Goal: Task Accomplishment & Management: Use online tool/utility

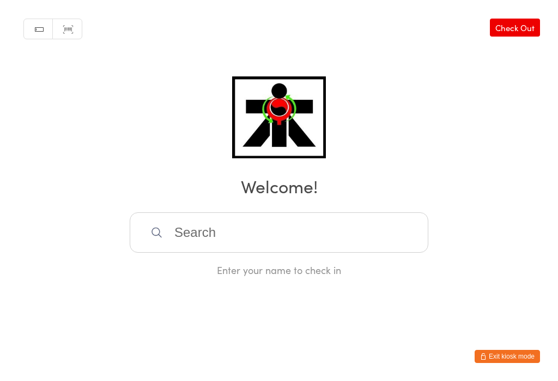
click at [196, 235] on input "search" at bounding box center [279, 232] width 299 height 40
click at [258, 235] on input "search" at bounding box center [279, 232] width 299 height 40
type input "Domini"
click at [208, 238] on input "search" at bounding box center [279, 232] width 299 height 40
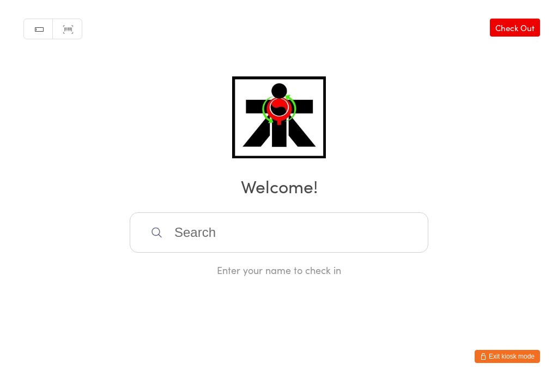
click at [264, 212] on input "search" at bounding box center [279, 232] width 299 height 40
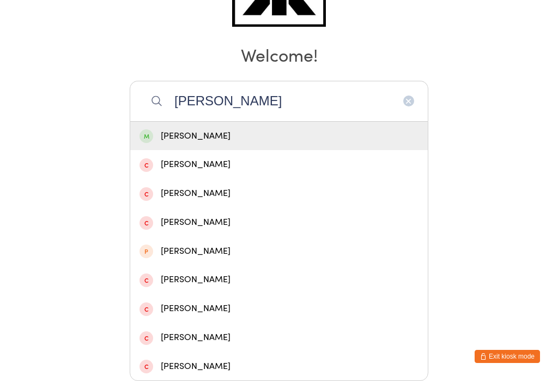
type input "Dominic"
click at [237, 129] on div "Dominic Maya" at bounding box center [279, 136] width 279 height 15
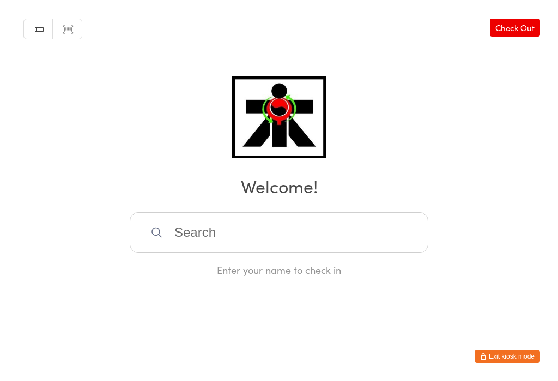
scroll to position [0, 0]
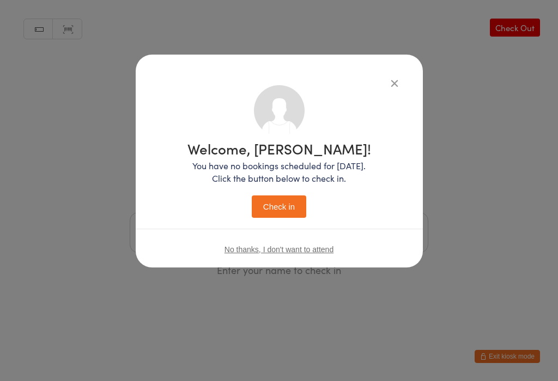
click at [269, 218] on button "Check in" at bounding box center [279, 206] width 55 height 22
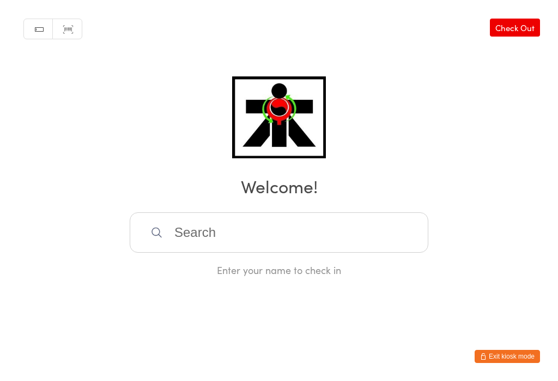
click at [217, 252] on input "search" at bounding box center [279, 232] width 299 height 40
click at [316, 238] on input "search" at bounding box center [279, 232] width 299 height 40
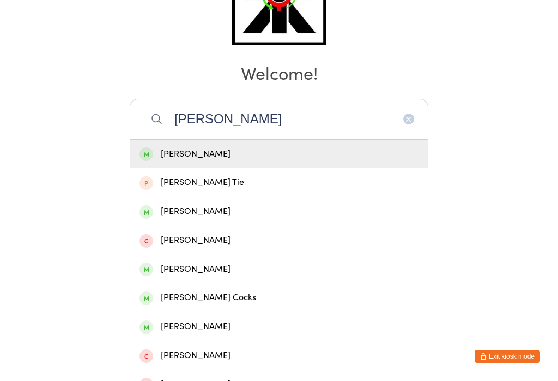
type input "Logan ev"
click at [177, 153] on div "Logan Evans" at bounding box center [279, 154] width 279 height 15
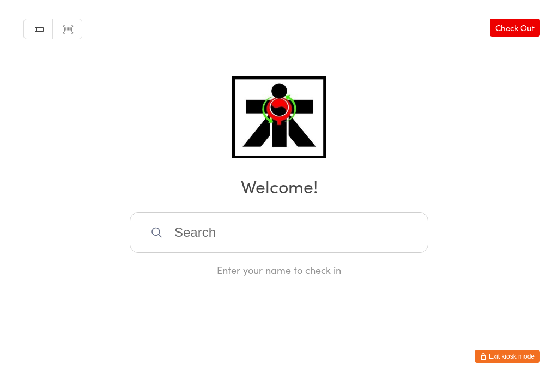
scroll to position [0, 0]
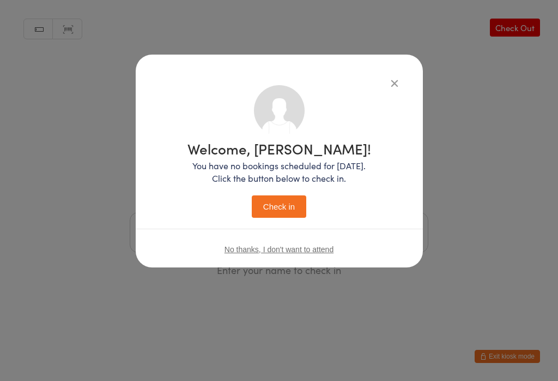
click at [264, 206] on button "Check in" at bounding box center [279, 206] width 55 height 22
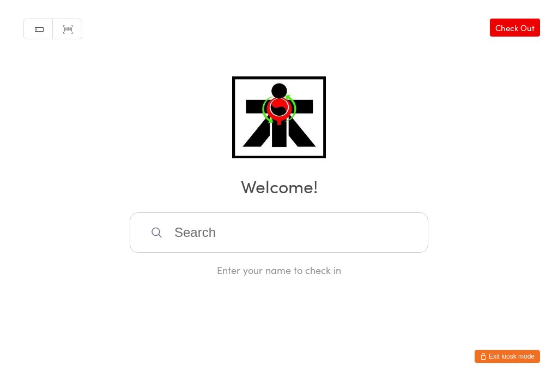
click at [264, 234] on input "search" at bounding box center [279, 232] width 299 height 40
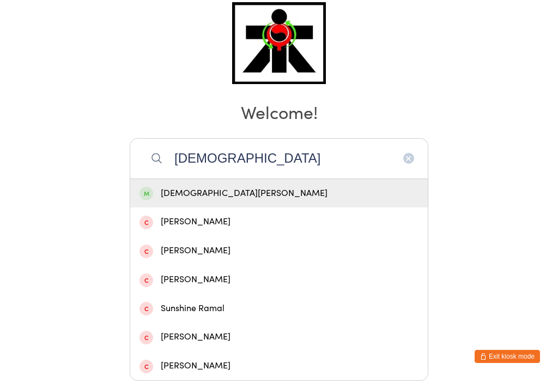
type input "Sunni"
click at [273, 186] on div "Sunni Brooker" at bounding box center [279, 193] width 279 height 15
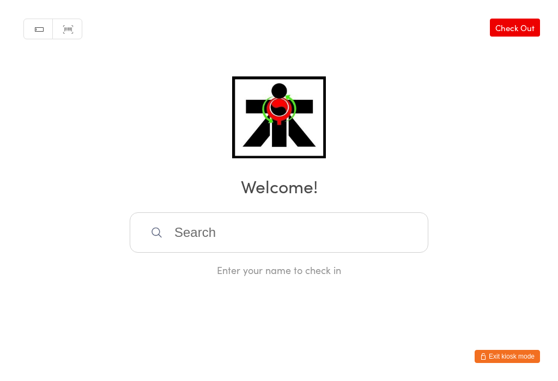
scroll to position [0, 0]
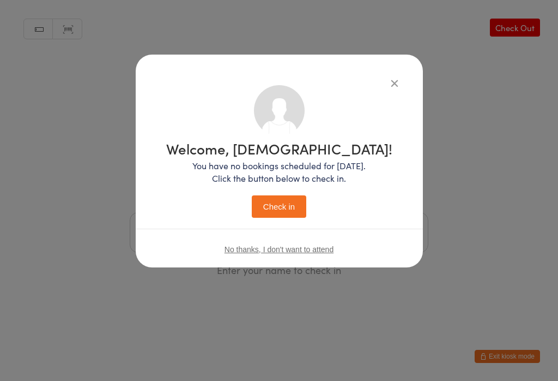
click at [276, 212] on button "Check in" at bounding box center [279, 206] width 55 height 22
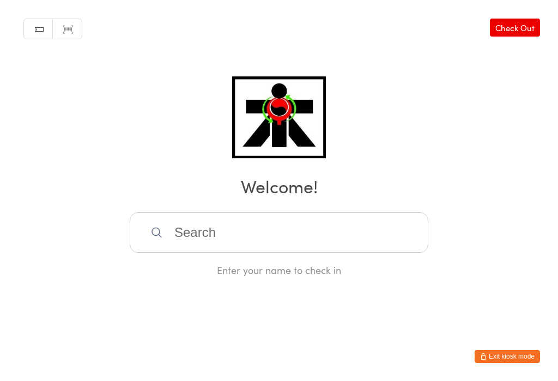
click at [268, 231] on input "search" at bounding box center [279, 232] width 299 height 40
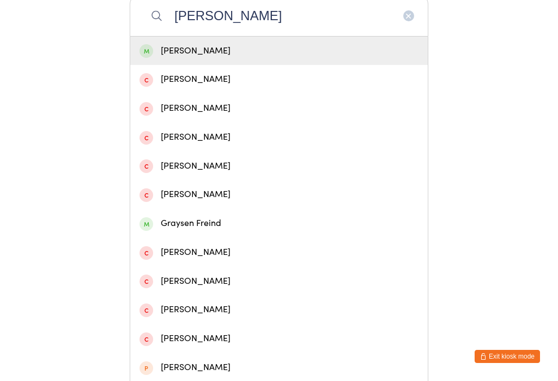
type input "Grayson"
click at [264, 58] on div "Grayson Strachan" at bounding box center [279, 51] width 279 height 15
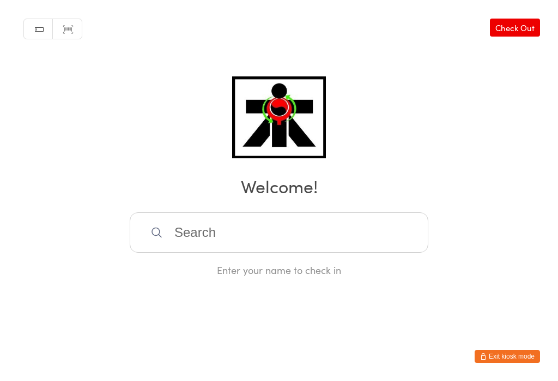
scroll to position [0, 0]
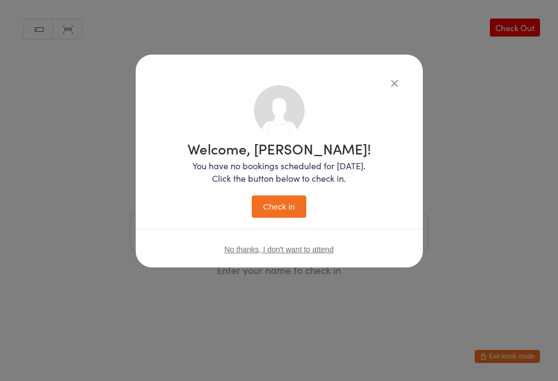
click at [287, 211] on button "Check in" at bounding box center [279, 206] width 55 height 22
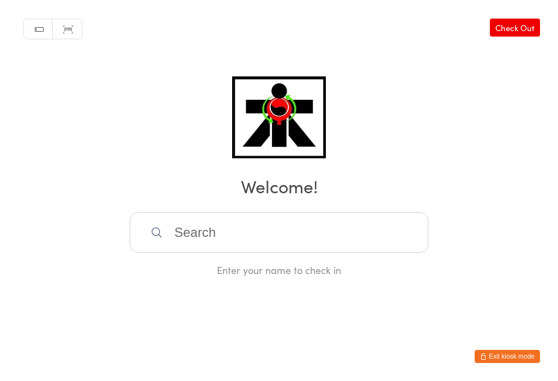
click at [186, 233] on input "search" at bounding box center [279, 232] width 299 height 40
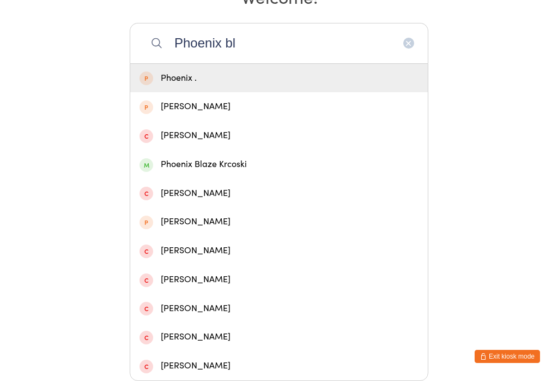
scroll to position [276, 0]
type input "Phoenix bl"
click at [171, 157] on div "Phoenix Blaze Krcoski" at bounding box center [279, 164] width 279 height 15
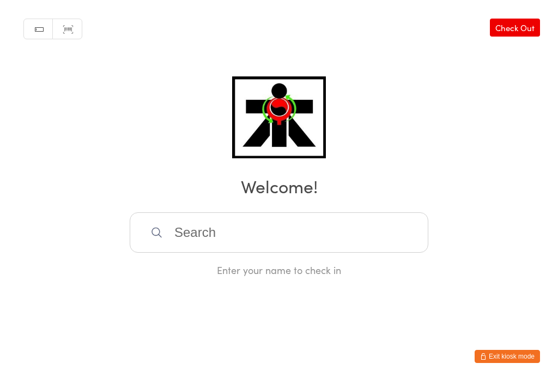
scroll to position [0, 0]
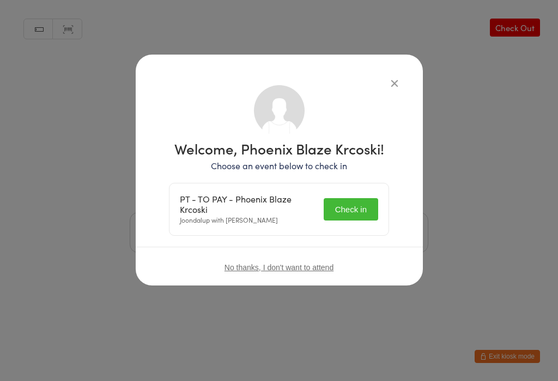
click at [349, 212] on button "Check in" at bounding box center [351, 209] width 55 height 22
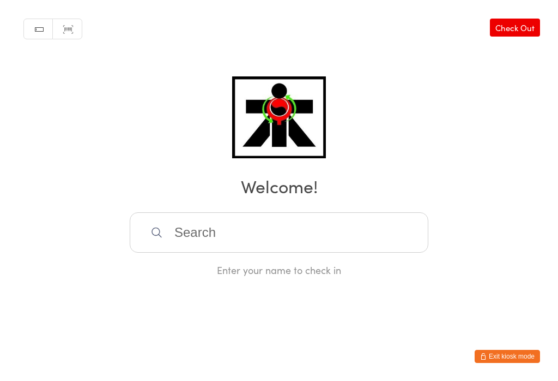
click at [243, 252] on input "search" at bounding box center [279, 232] width 299 height 40
type input "T"
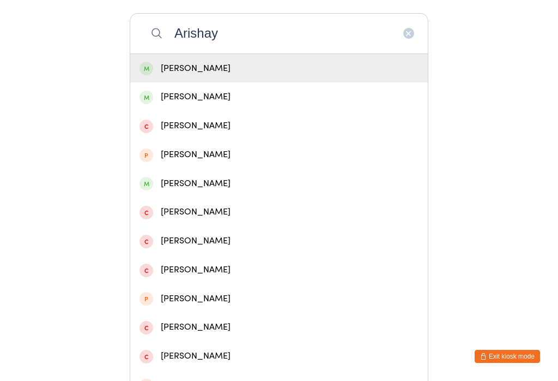
type input "Arishay"
click at [233, 75] on div "Arishay Lalji" at bounding box center [279, 68] width 279 height 15
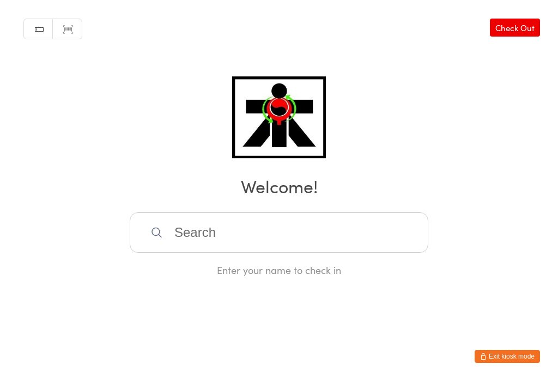
scroll to position [0, 0]
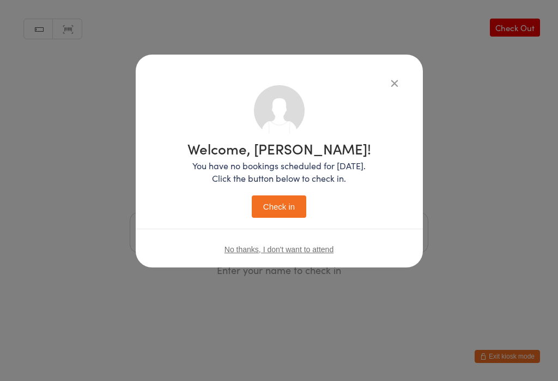
click at [290, 204] on button "Check in" at bounding box center [279, 206] width 55 height 22
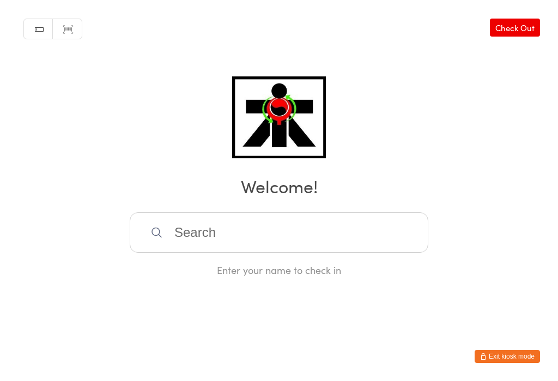
click at [329, 227] on input "search" at bounding box center [279, 232] width 299 height 40
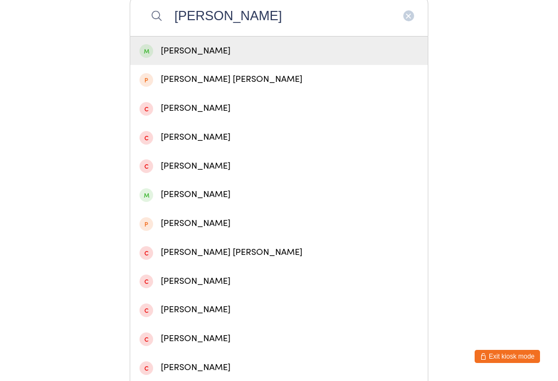
type input "Sadie"
click at [376, 63] on div "Sadie Timms" at bounding box center [279, 51] width 298 height 29
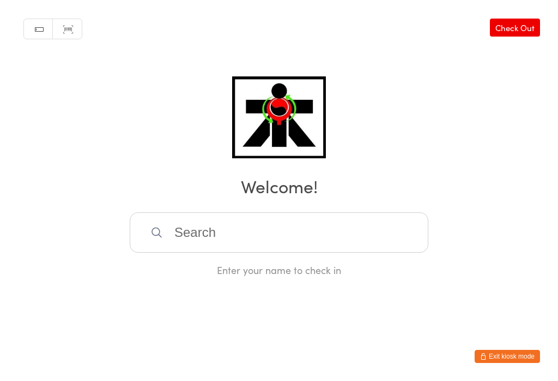
scroll to position [0, 0]
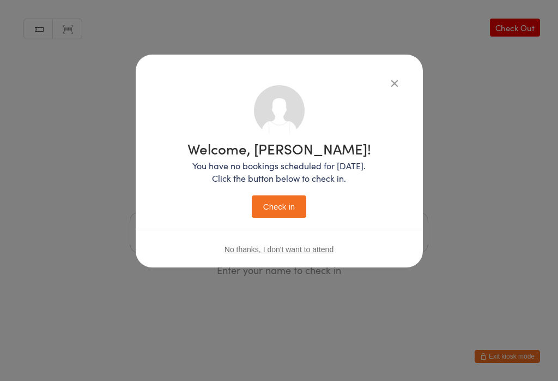
click at [293, 211] on button "Check in" at bounding box center [279, 206] width 55 height 22
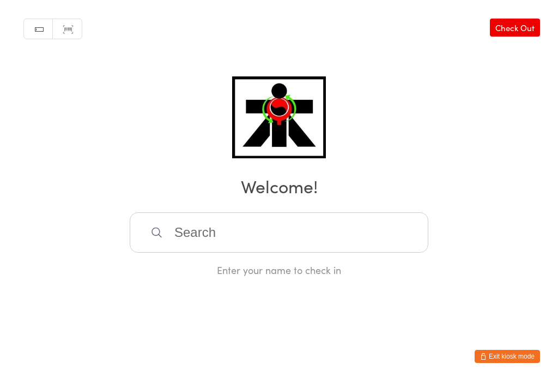
click at [200, 227] on input "search" at bounding box center [279, 232] width 299 height 40
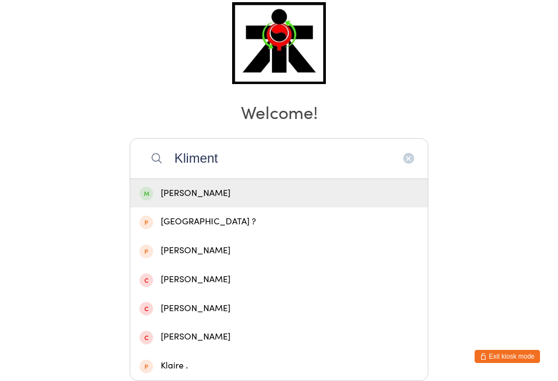
type input "Kliment"
click at [213, 186] on div "Kliment Manevski" at bounding box center [279, 193] width 279 height 15
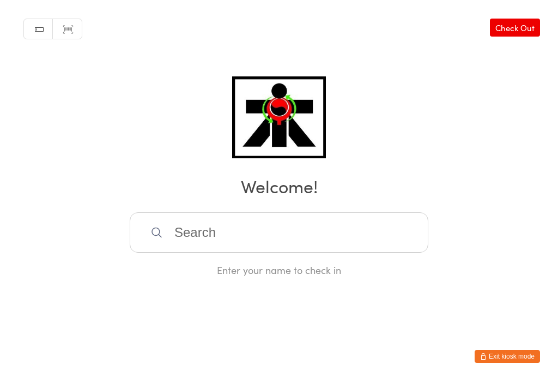
scroll to position [0, 0]
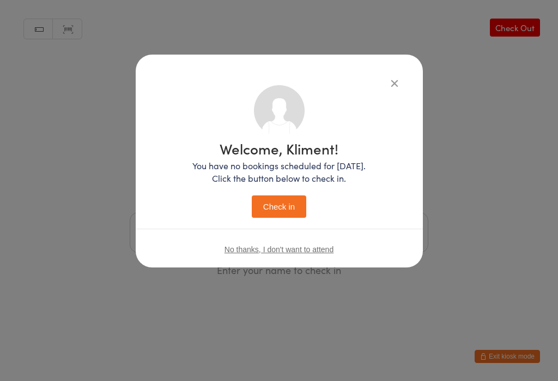
click at [287, 205] on button "Check in" at bounding box center [279, 206] width 55 height 22
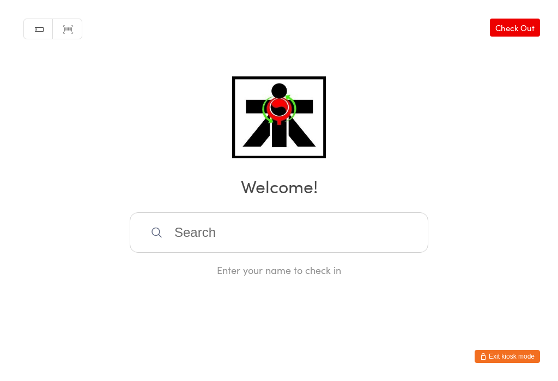
click at [298, 240] on input "search" at bounding box center [279, 232] width 299 height 40
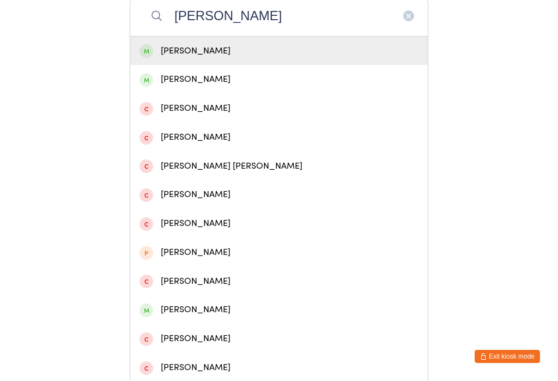
type input "Corbitt"
click at [220, 65] on div "Sonny Corbitt" at bounding box center [279, 51] width 298 height 29
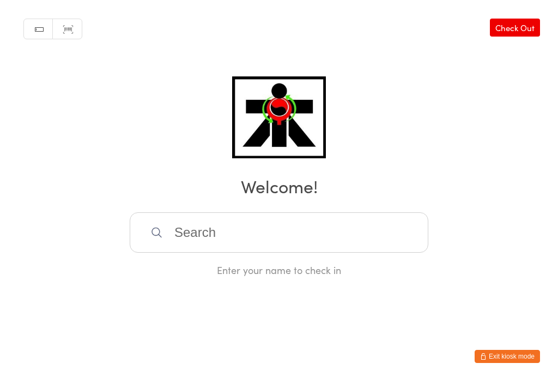
scroll to position [0, 0]
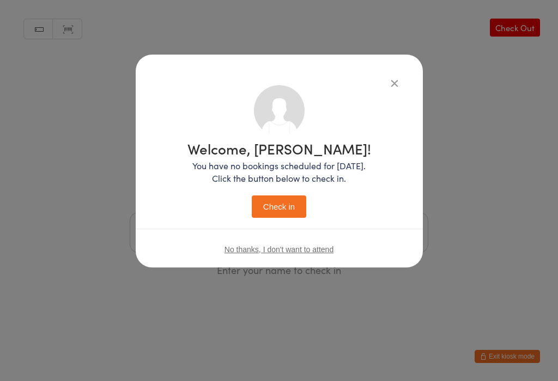
click at [289, 209] on button "Check in" at bounding box center [279, 206] width 55 height 22
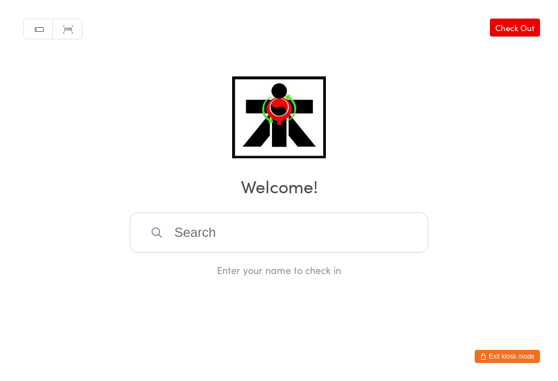
click at [252, 223] on input "search" at bounding box center [279, 232] width 299 height 40
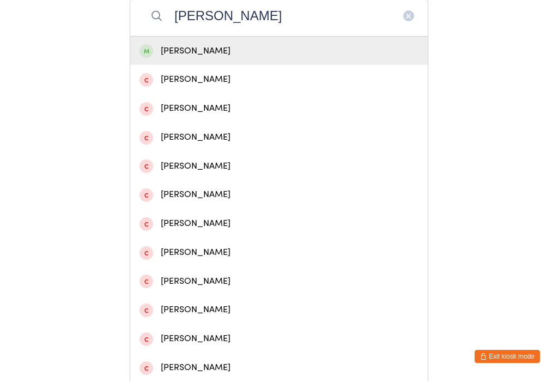
type input "Jackie"
click at [277, 56] on div "Jackie Legler" at bounding box center [279, 51] width 279 height 15
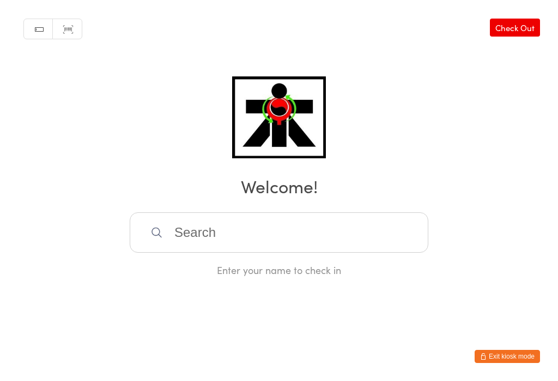
scroll to position [0, 0]
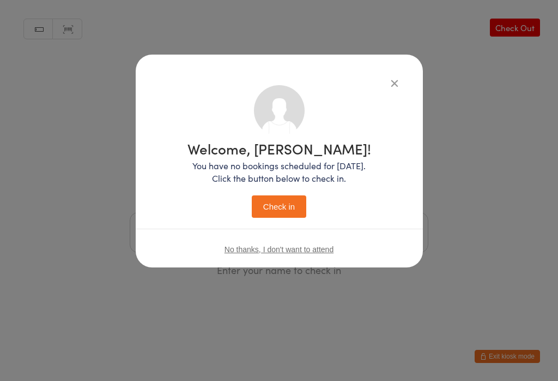
click at [286, 207] on button "Check in" at bounding box center [279, 206] width 55 height 22
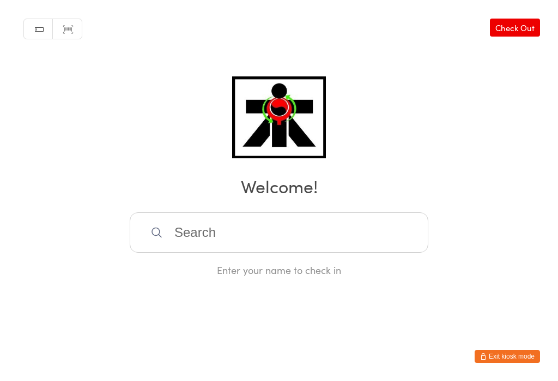
click at [250, 242] on input "search" at bounding box center [279, 232] width 299 height 40
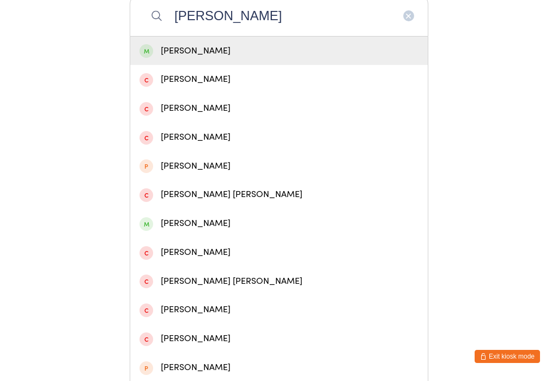
type input "Schoof"
click at [338, 50] on div "Mirah Schoof" at bounding box center [279, 51] width 279 height 15
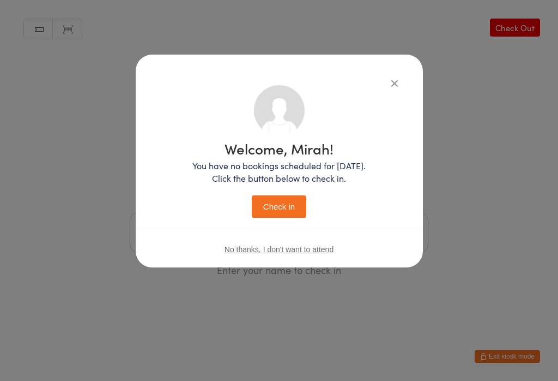
click at [275, 218] on button "Check in" at bounding box center [279, 206] width 55 height 22
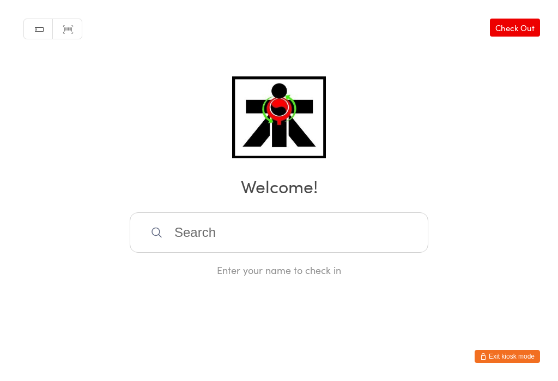
click at [176, 240] on input "search" at bounding box center [279, 232] width 299 height 40
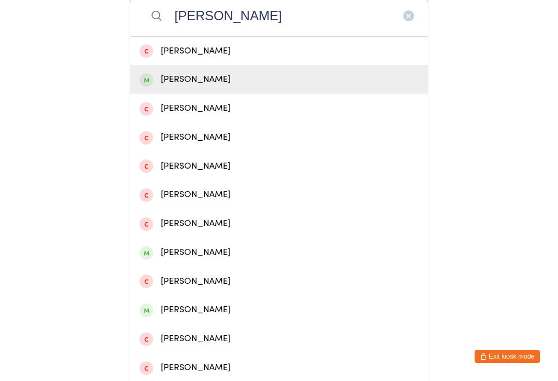
type input "Zachar"
click at [140, 87] on span at bounding box center [147, 80] width 14 height 14
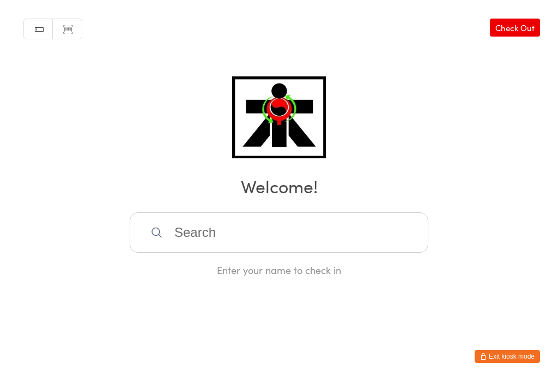
scroll to position [0, 0]
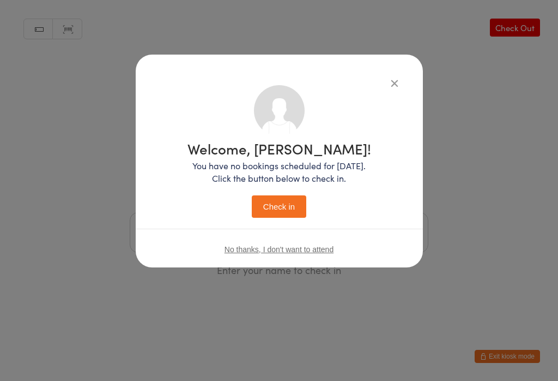
click at [271, 201] on button "Check in" at bounding box center [279, 206] width 55 height 22
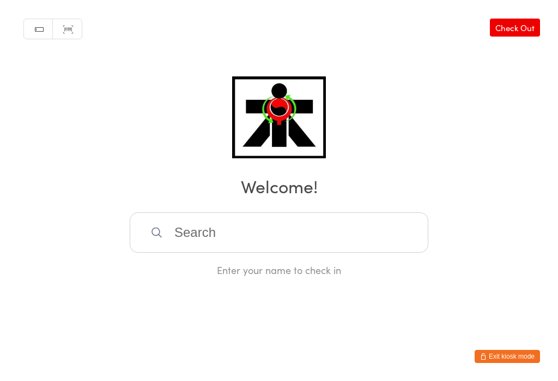
click at [276, 240] on input "search" at bounding box center [279, 232] width 299 height 40
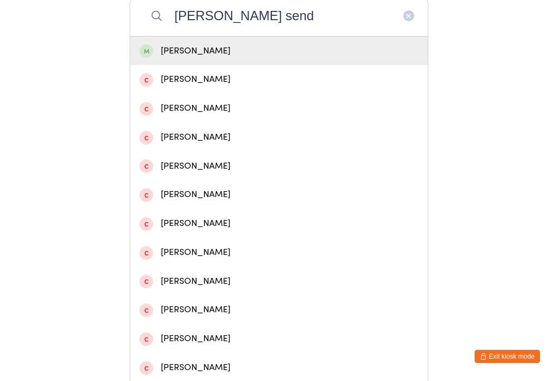
type input "Noah send"
click at [215, 58] on div "Noah Sendao" at bounding box center [279, 51] width 279 height 15
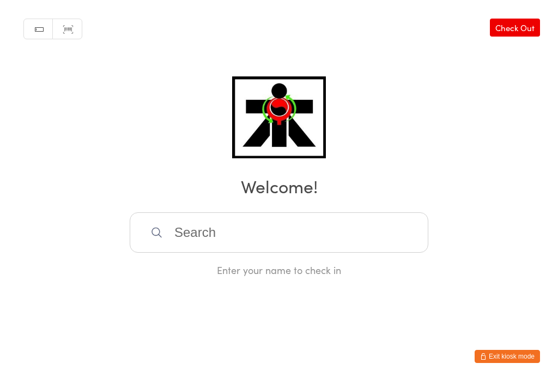
scroll to position [0, 0]
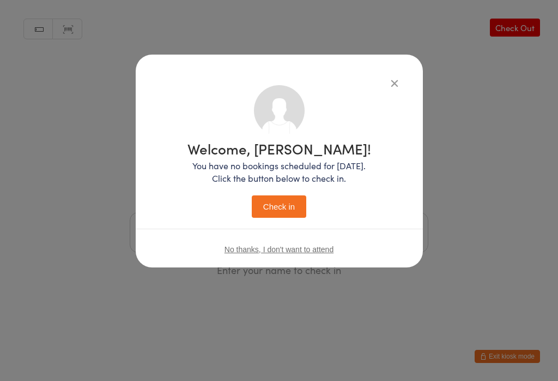
click at [287, 211] on button "Check in" at bounding box center [279, 206] width 55 height 22
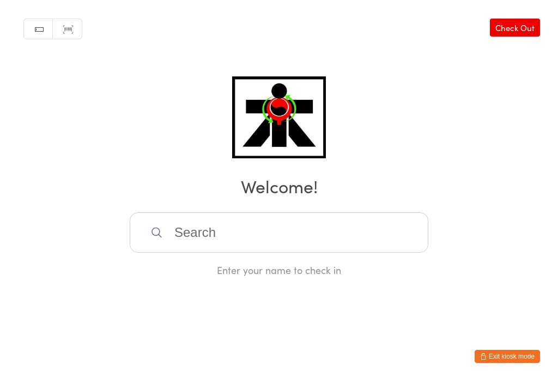
click at [198, 236] on input "search" at bounding box center [279, 232] width 299 height 40
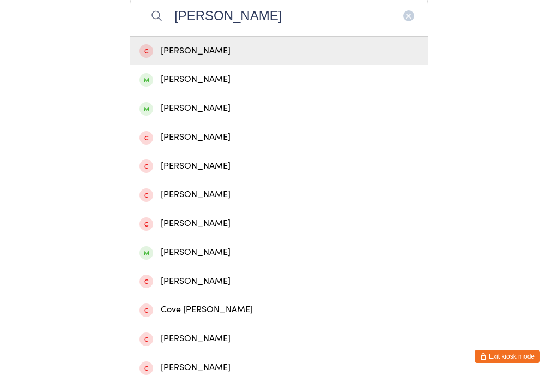
type input "Cole"
click at [209, 82] on div "Cole Hedges" at bounding box center [279, 79] width 279 height 15
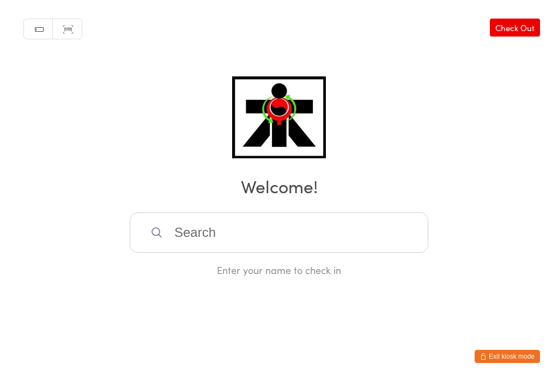
scroll to position [0, 0]
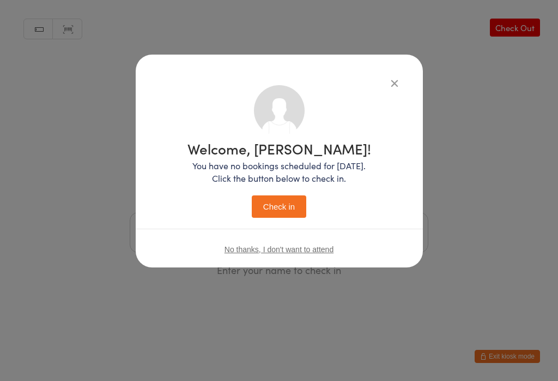
click at [279, 210] on button "Check in" at bounding box center [279, 206] width 55 height 22
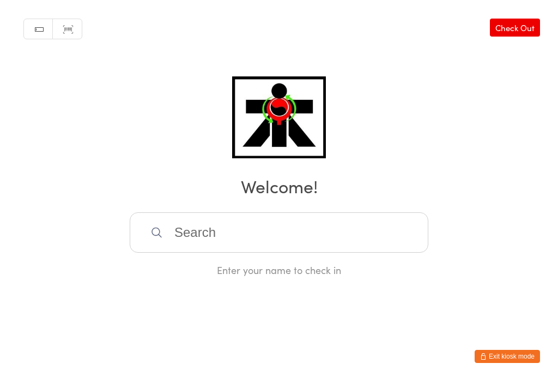
click at [289, 251] on input "search" at bounding box center [279, 232] width 299 height 40
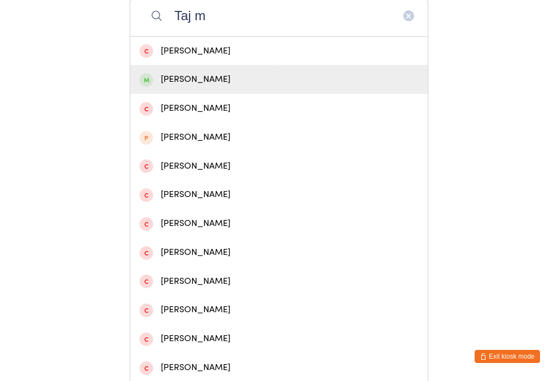
type input "Taj m"
click at [203, 79] on div "Taj Meredith" at bounding box center [279, 79] width 279 height 15
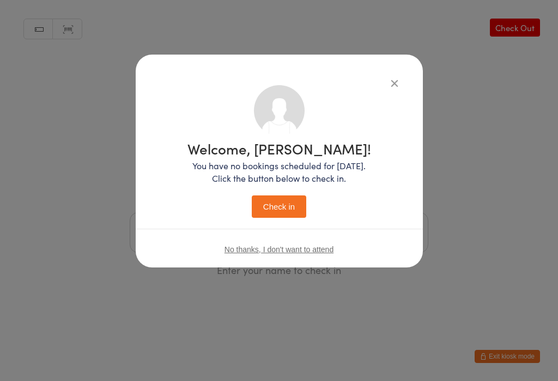
click at [285, 200] on button "Check in" at bounding box center [279, 206] width 55 height 22
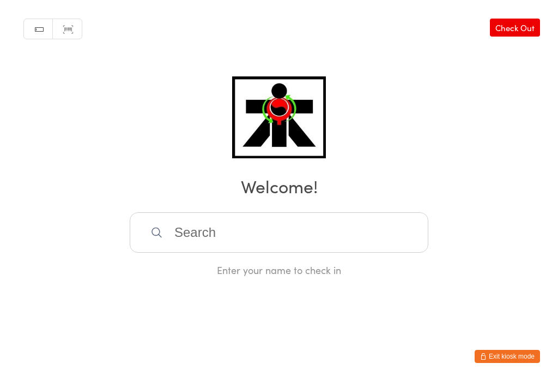
click at [172, 235] on input "search" at bounding box center [279, 232] width 299 height 40
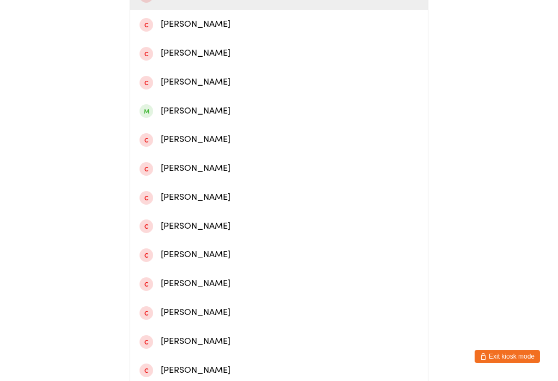
scroll to position [273, 0]
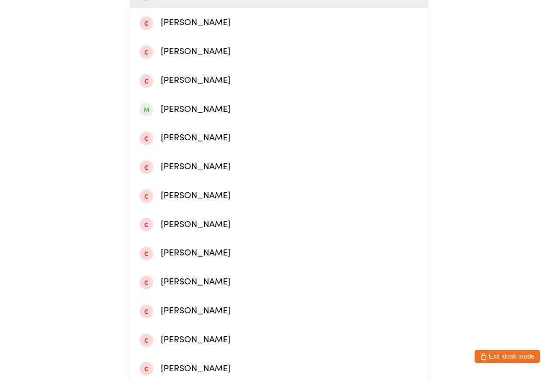
type input "Maso n"
click at [202, 116] on div "Mason Masterson" at bounding box center [279, 109] width 279 height 15
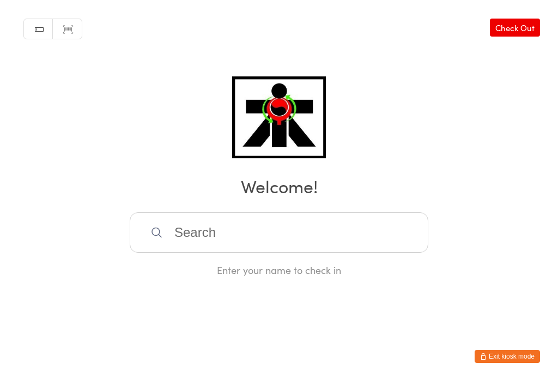
scroll to position [0, 0]
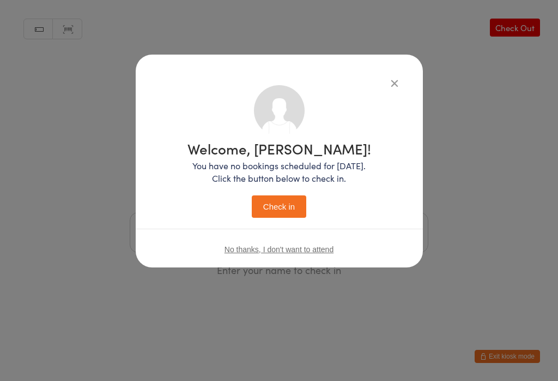
click at [266, 206] on button "Check in" at bounding box center [279, 206] width 55 height 22
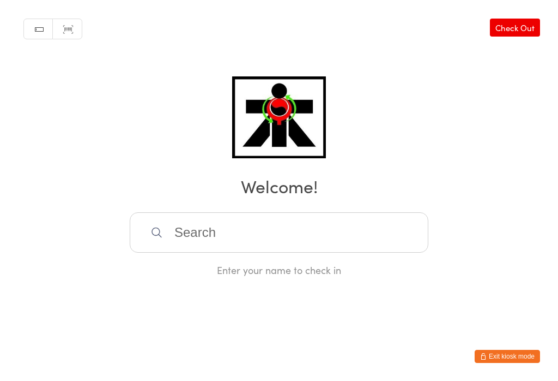
click at [168, 232] on input "search" at bounding box center [279, 232] width 299 height 40
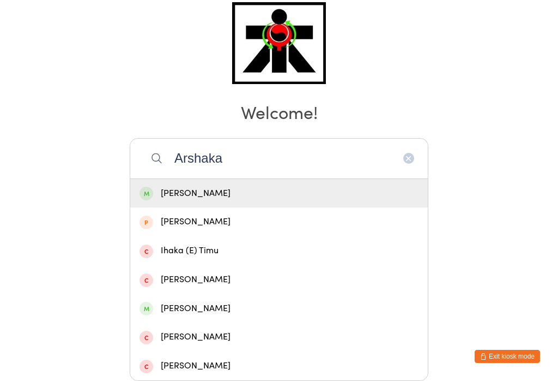
type input "Arshaka"
click at [227, 186] on div "Arshaka Rahman" at bounding box center [279, 193] width 279 height 15
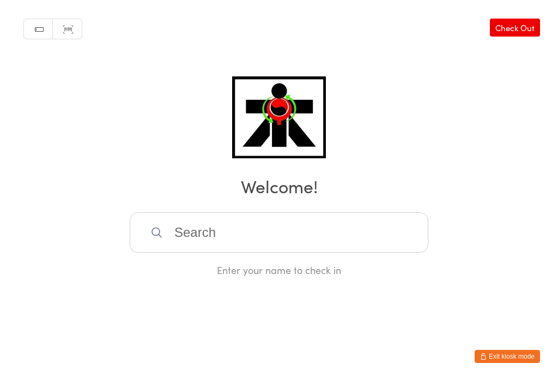
scroll to position [0, 0]
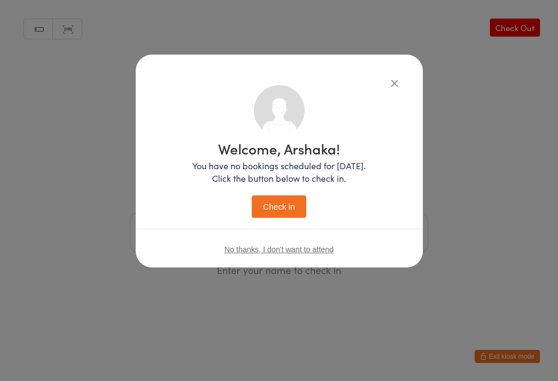
click at [283, 210] on button "Check in" at bounding box center [279, 206] width 55 height 22
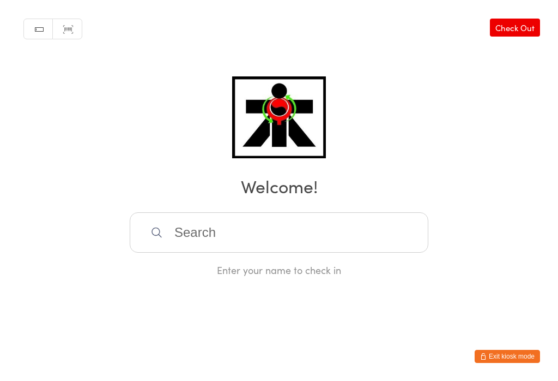
click at [184, 252] on input "search" at bounding box center [279, 232] width 299 height 40
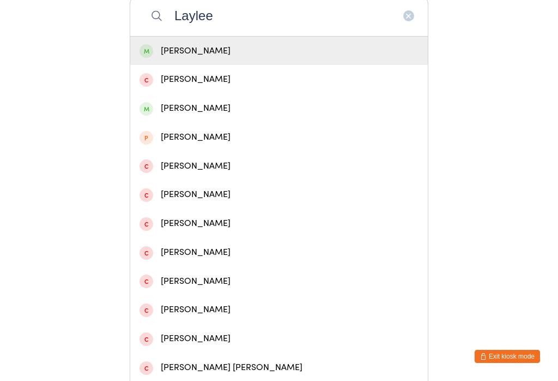
type input "Laylee"
click at [145, 58] on span at bounding box center [147, 51] width 14 height 14
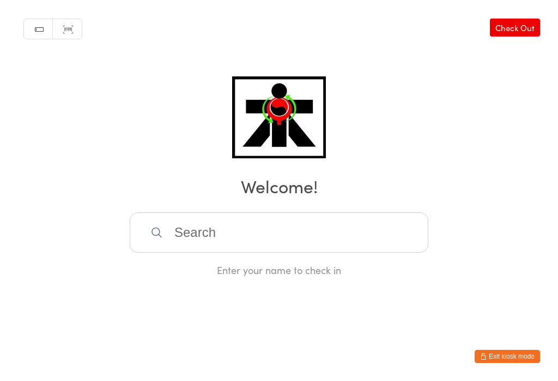
scroll to position [0, 0]
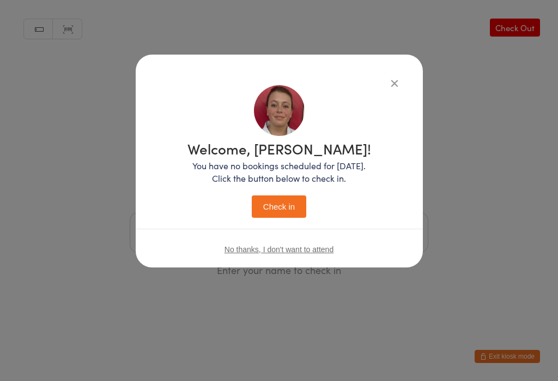
click at [269, 209] on button "Check in" at bounding box center [279, 206] width 55 height 22
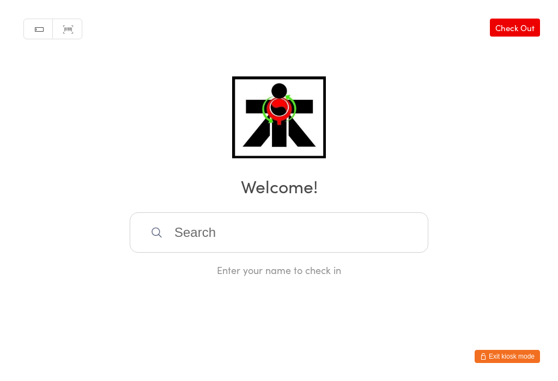
click at [339, 246] on input "search" at bounding box center [279, 232] width 299 height 40
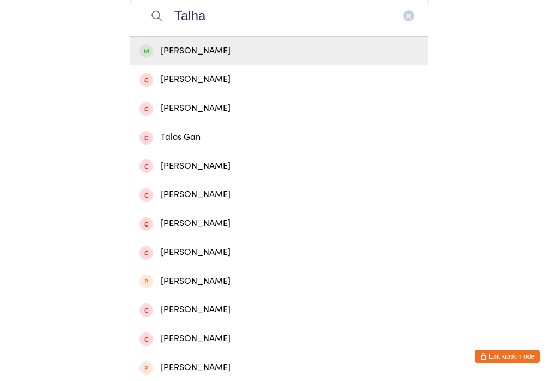
type input "Talha"
click at [237, 54] on div "Talha Tarin" at bounding box center [279, 51] width 279 height 15
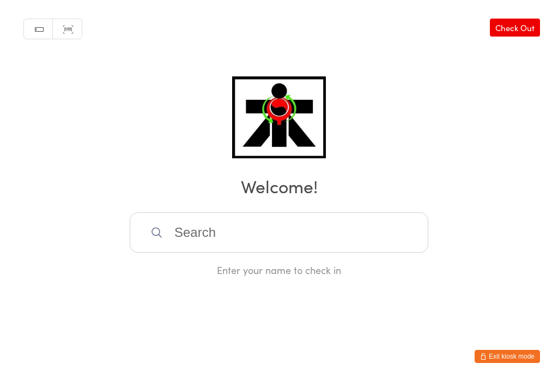
scroll to position [0, 0]
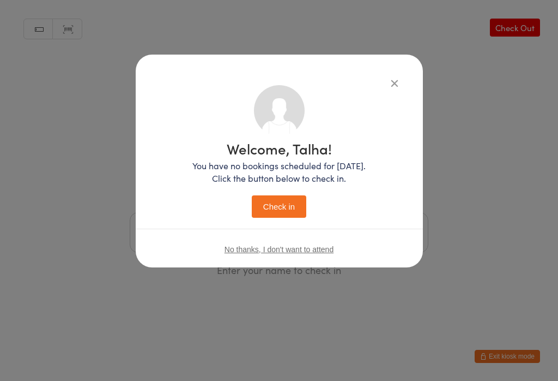
click at [283, 207] on button "Check in" at bounding box center [279, 206] width 55 height 22
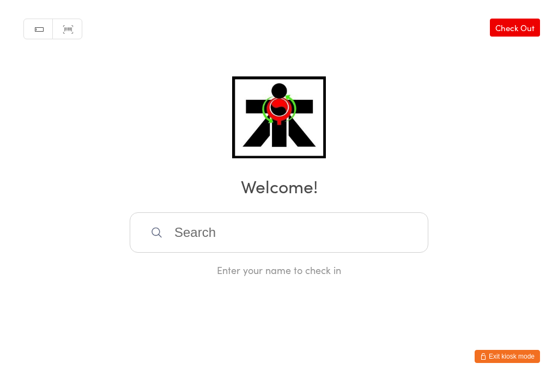
click at [268, 243] on input "search" at bounding box center [279, 232] width 299 height 40
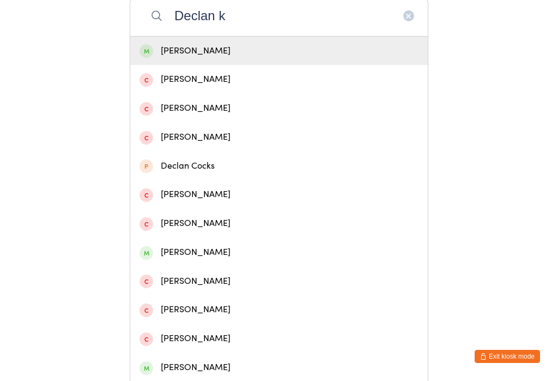
type input "Declan k"
click at [276, 52] on div "Declan Kamau" at bounding box center [279, 51] width 279 height 15
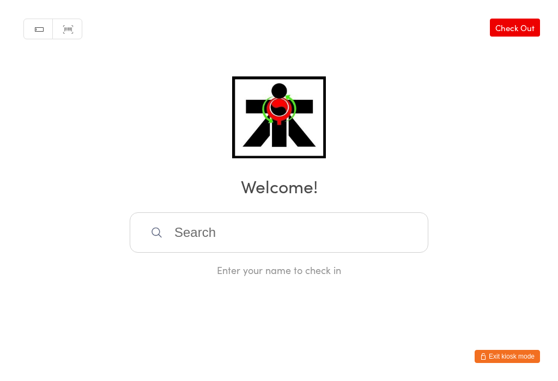
scroll to position [0, 0]
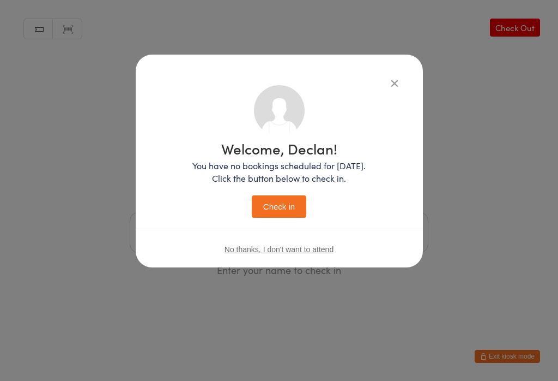
click at [287, 203] on button "Check in" at bounding box center [279, 206] width 55 height 22
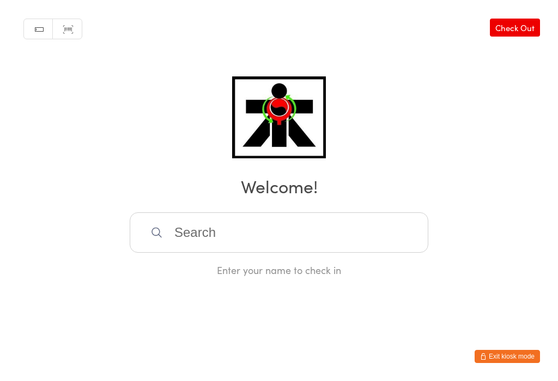
click at [186, 252] on input "search" at bounding box center [279, 232] width 299 height 40
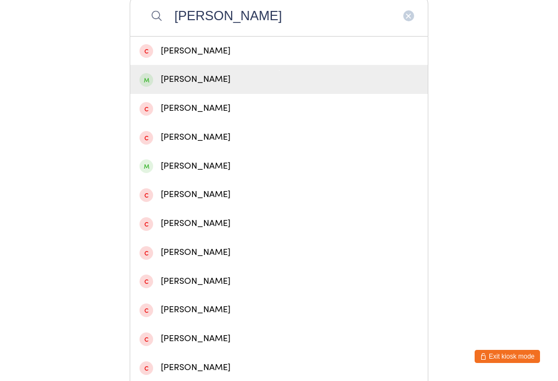
type input "Dean mo"
click at [148, 86] on span at bounding box center [147, 80] width 14 height 14
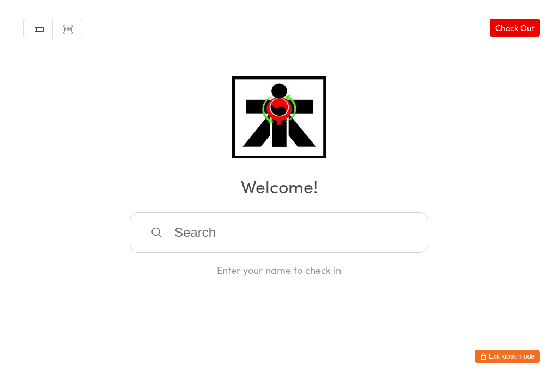
scroll to position [0, 0]
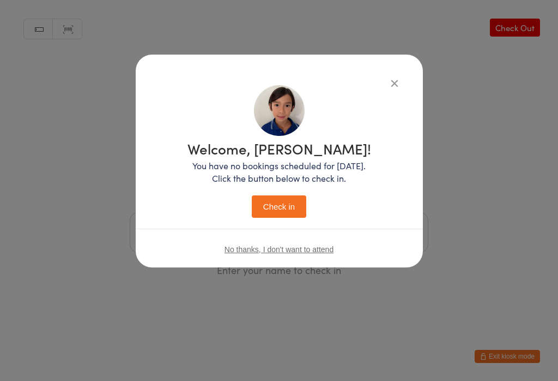
click at [286, 210] on button "Check in" at bounding box center [279, 206] width 55 height 22
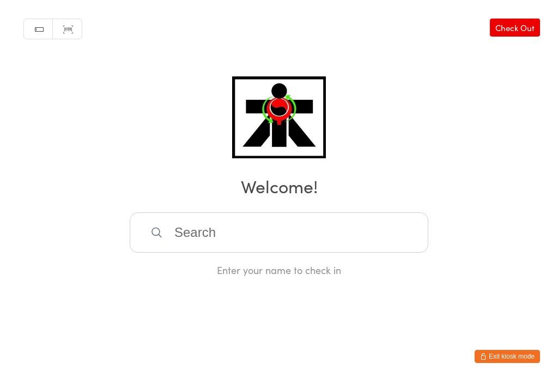
click at [401, 229] on input "search" at bounding box center [279, 232] width 299 height 40
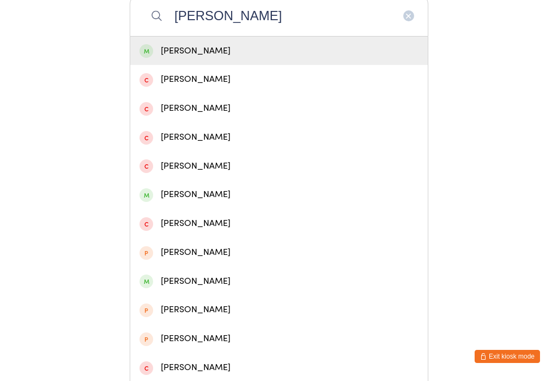
type input "Emily c"
click at [283, 58] on div "Emily Clarkson" at bounding box center [279, 51] width 279 height 15
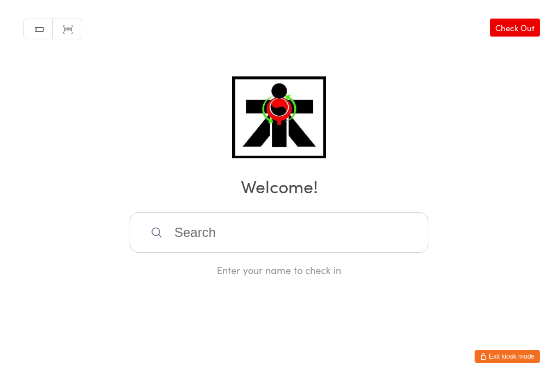
scroll to position [0, 0]
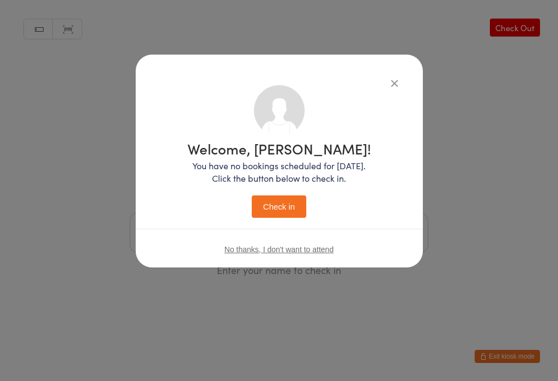
click at [292, 218] on button "Check in" at bounding box center [279, 206] width 55 height 22
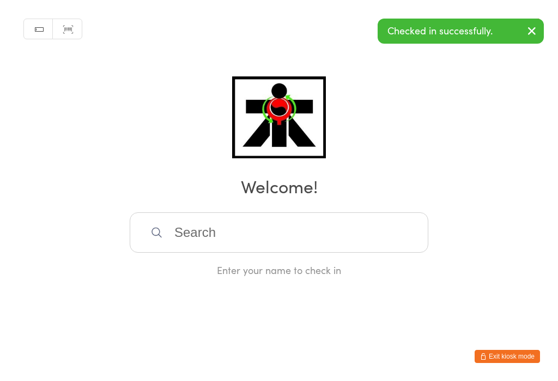
click at [152, 230] on input "search" at bounding box center [279, 232] width 299 height 40
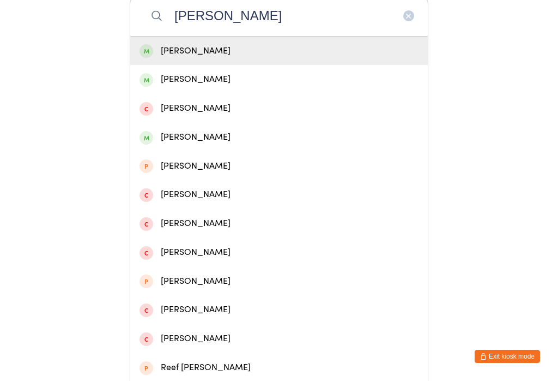
type input "Henry clar"
click at [154, 54] on div "Henry Clarkson" at bounding box center [279, 51] width 279 height 15
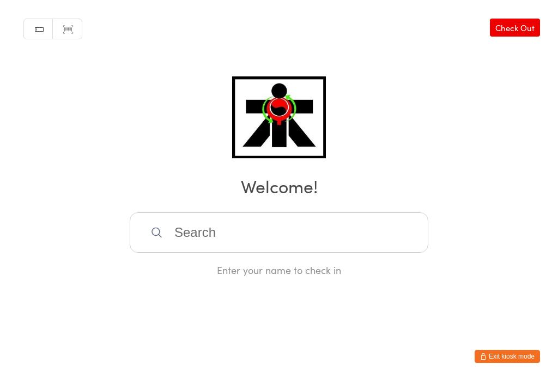
scroll to position [0, 0]
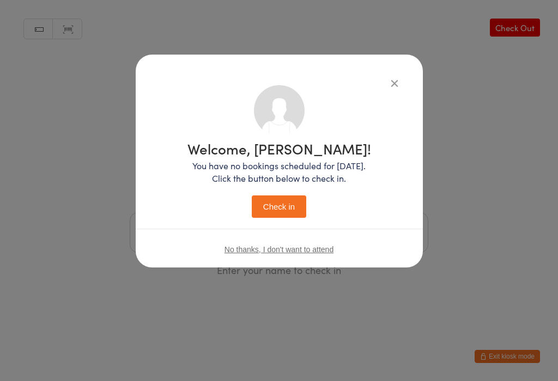
click at [259, 216] on button "Check in" at bounding box center [279, 206] width 55 height 22
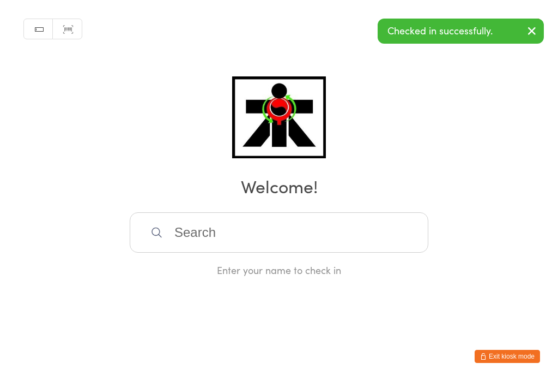
click at [179, 228] on input "search" at bounding box center [279, 232] width 299 height 40
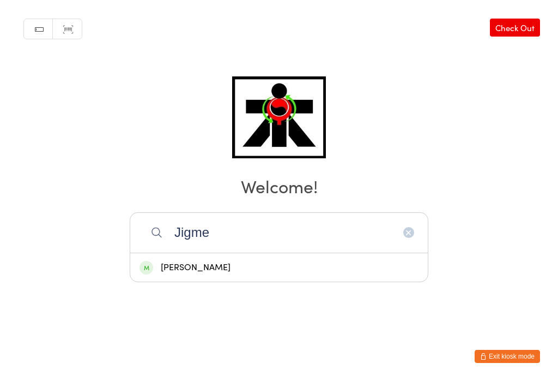
type input "Jigme"
click at [174, 260] on div "Jigme Seldon" at bounding box center [279, 267] width 279 height 15
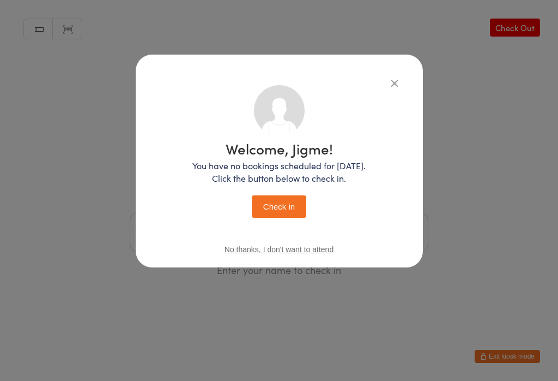
click at [272, 199] on button "Check in" at bounding box center [279, 206] width 55 height 22
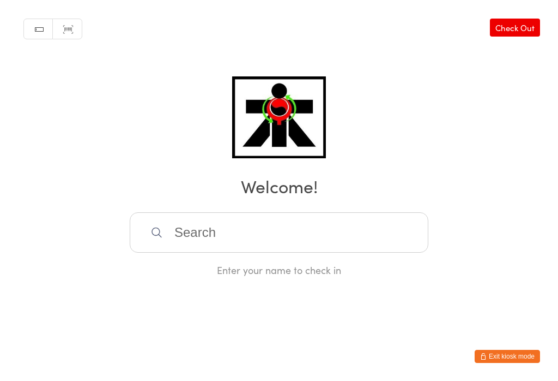
click at [303, 226] on input "search" at bounding box center [279, 232] width 299 height 40
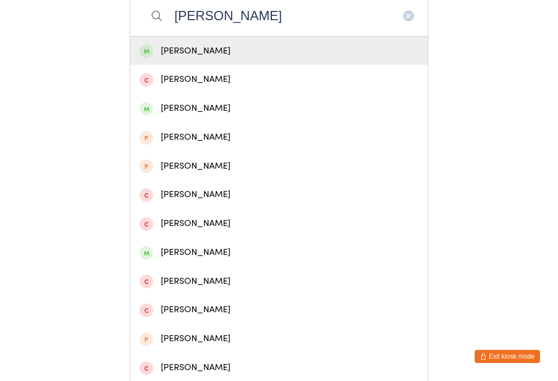
type input "James kalm"
click at [317, 52] on div "James Kalmar" at bounding box center [279, 51] width 279 height 15
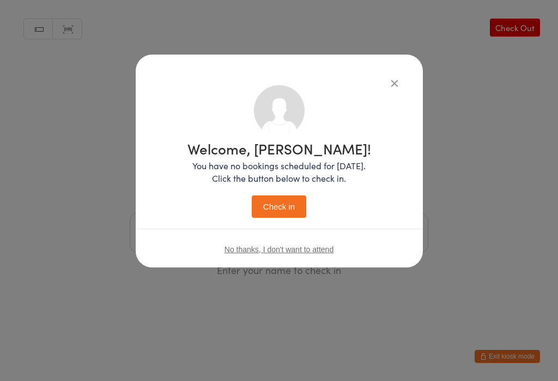
click at [273, 218] on button "Check in" at bounding box center [279, 206] width 55 height 22
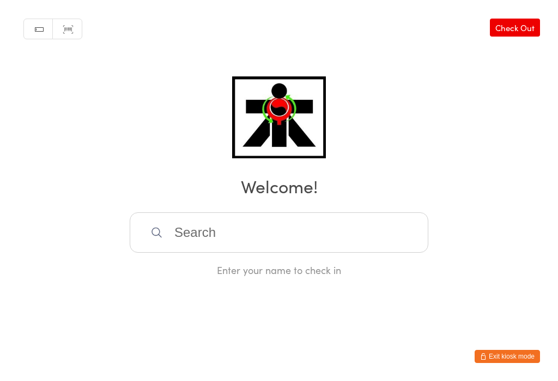
click at [320, 218] on input "search" at bounding box center [279, 232] width 299 height 40
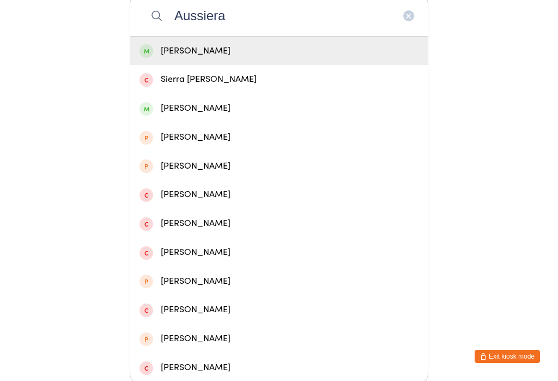
type input "Aussiera"
click at [296, 55] on div "Aussiera Rahman" at bounding box center [279, 51] width 279 height 15
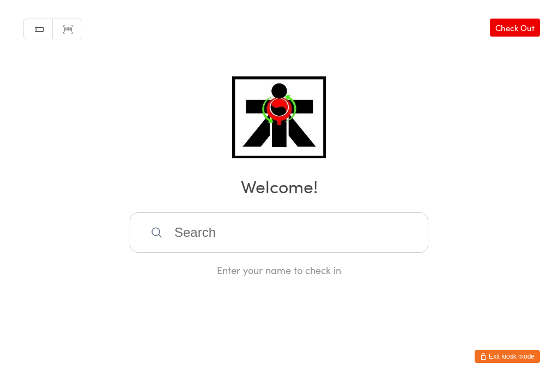
scroll to position [0, 0]
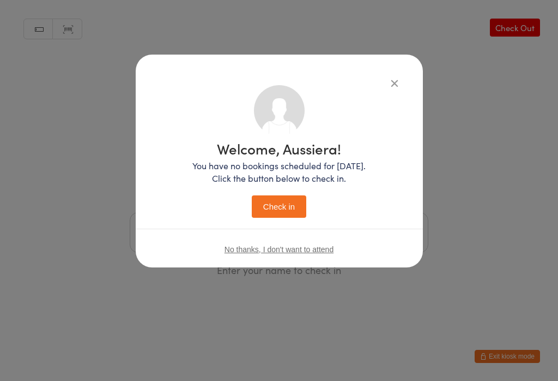
click at [287, 200] on button "Check in" at bounding box center [279, 206] width 55 height 22
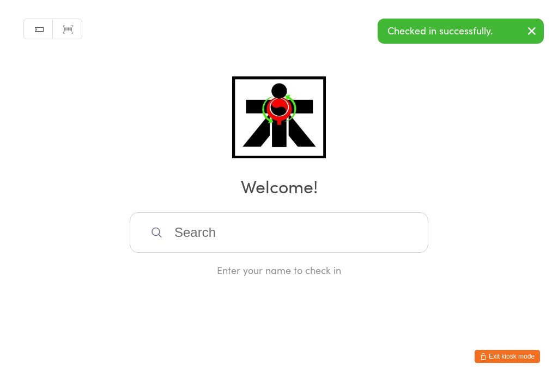
click at [270, 238] on input "search" at bounding box center [279, 232] width 299 height 40
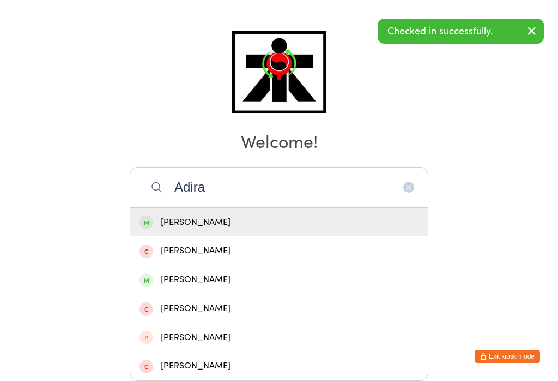
type input "Adira"
click at [346, 215] on div "Adira Rahman" at bounding box center [279, 222] width 279 height 15
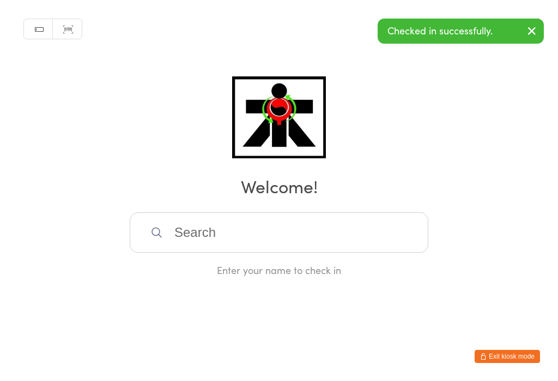
scroll to position [0, 0]
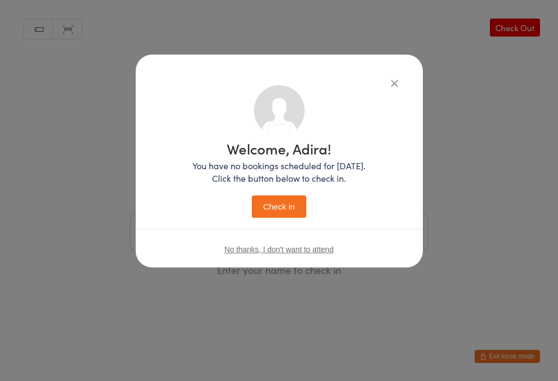
click at [278, 196] on button "Check in" at bounding box center [279, 206] width 55 height 22
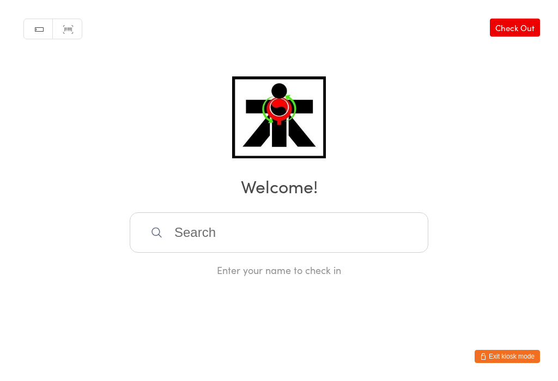
click at [218, 230] on input "search" at bounding box center [279, 232] width 299 height 40
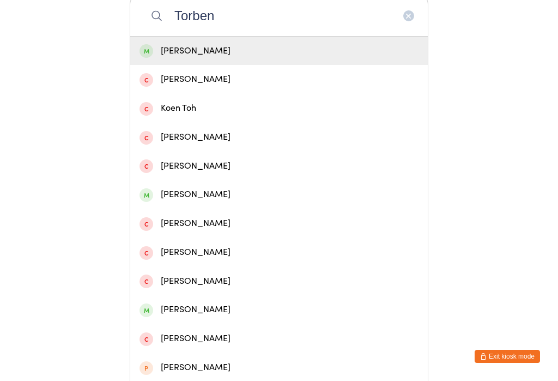
type input "Torben"
click at [160, 55] on div "Torben Cox" at bounding box center [279, 51] width 279 height 15
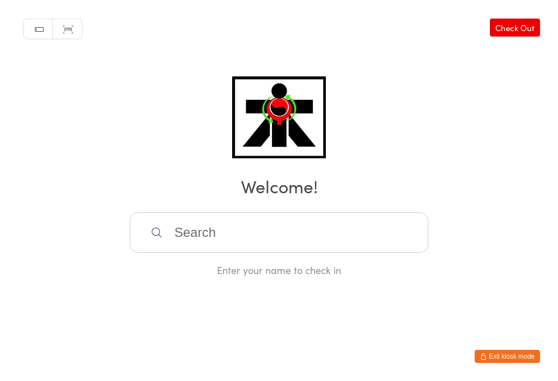
scroll to position [0, 0]
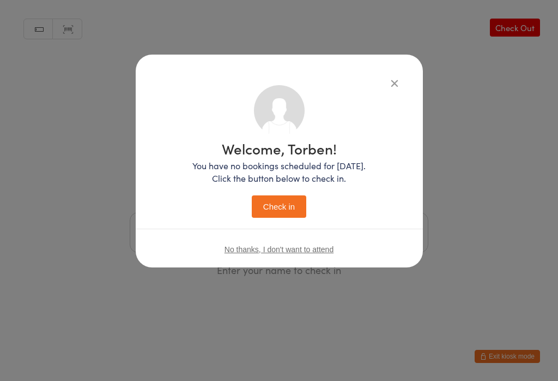
click at [293, 213] on button "Check in" at bounding box center [279, 206] width 55 height 22
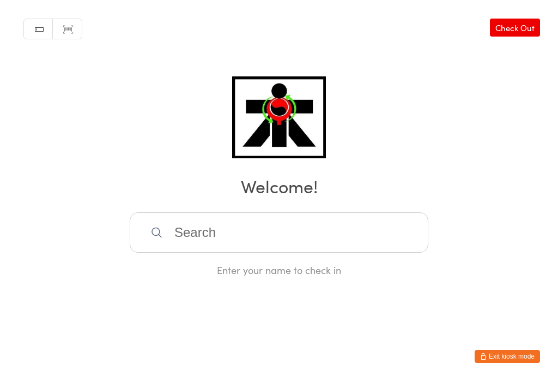
click at [203, 248] on input "search" at bounding box center [279, 232] width 299 height 40
type input "Thea"
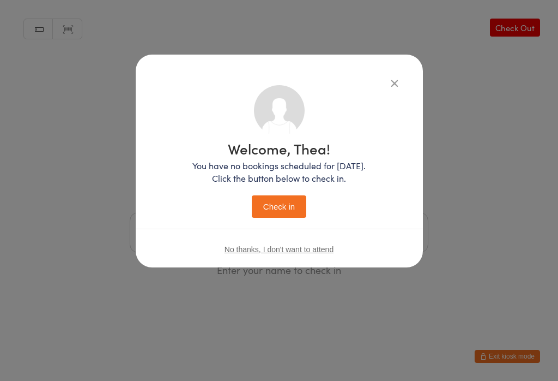
click at [276, 210] on button "Check in" at bounding box center [279, 206] width 55 height 22
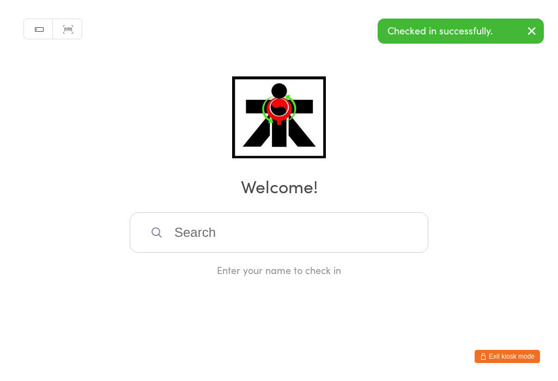
click at [360, 245] on input "search" at bounding box center [279, 232] width 299 height 40
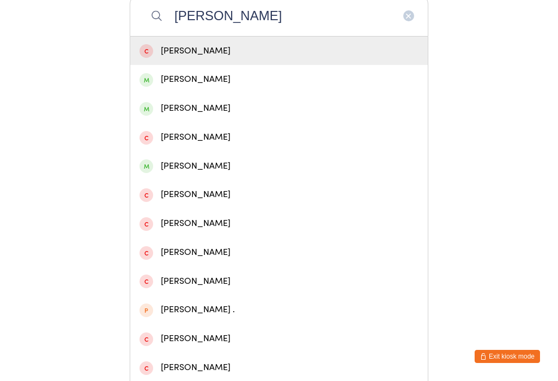
type input "Cody"
click at [174, 123] on div "Cody Skipper" at bounding box center [279, 108] width 298 height 29
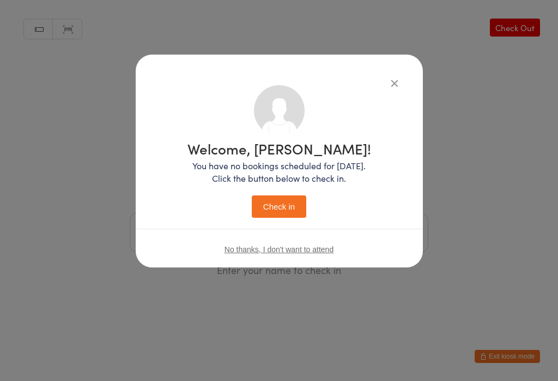
click at [290, 192] on div "Welcome, Cody! You have no bookings scheduled for today. Click the button below…" at bounding box center [280, 179] width 184 height 76
click at [291, 218] on button "Check in" at bounding box center [279, 206] width 55 height 22
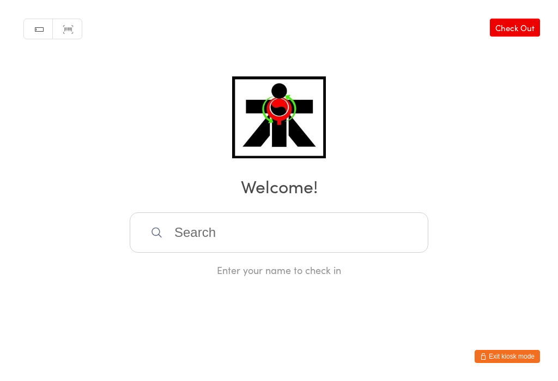
click at [170, 239] on input "search" at bounding box center [279, 232] width 299 height 40
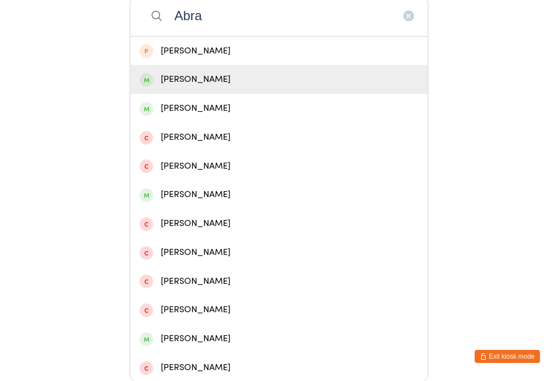
type input "Abra"
click at [178, 87] on div "Abram Ibanez" at bounding box center [279, 79] width 279 height 15
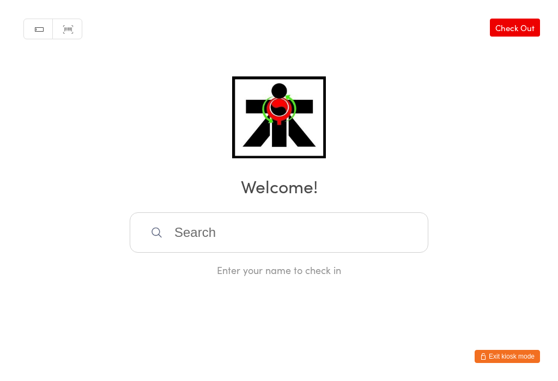
scroll to position [0, 0]
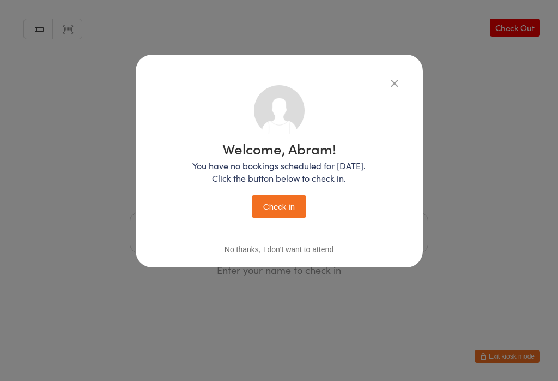
click at [274, 213] on button "Check in" at bounding box center [279, 206] width 55 height 22
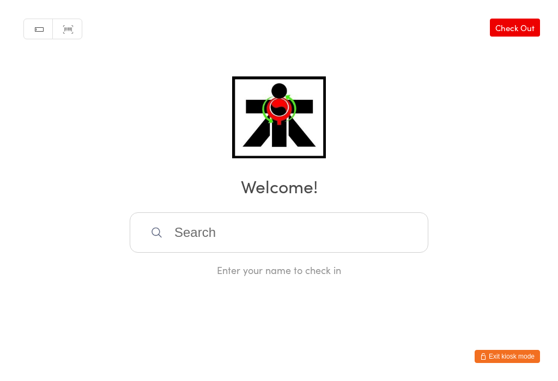
click at [370, 234] on input "search" at bounding box center [279, 232] width 299 height 40
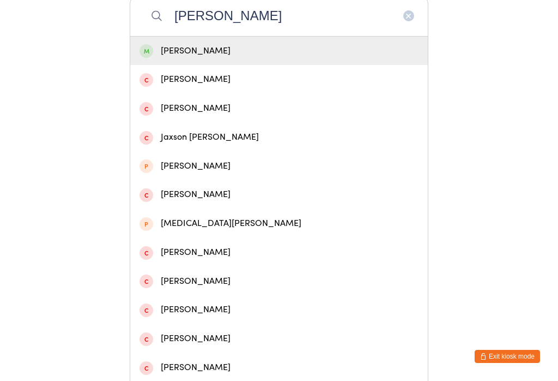
type input "Beel"
click at [226, 58] on div "Keira Beel" at bounding box center [279, 51] width 279 height 15
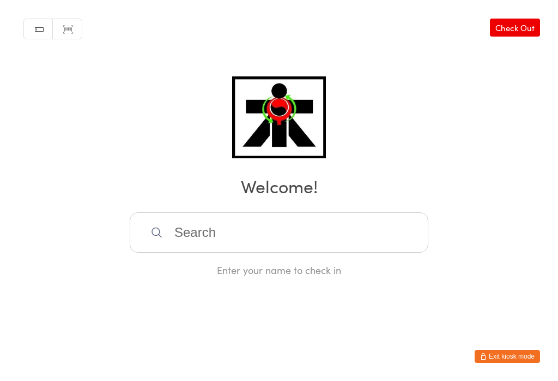
scroll to position [0, 0]
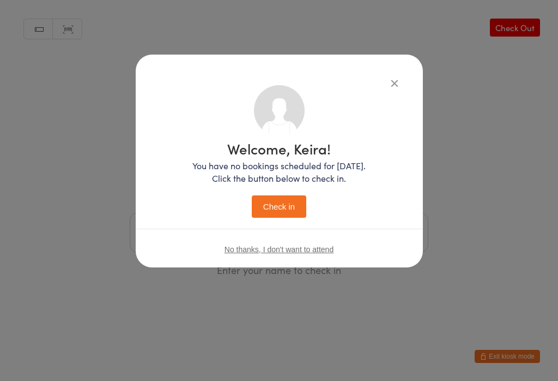
click at [290, 206] on button "Check in" at bounding box center [279, 206] width 55 height 22
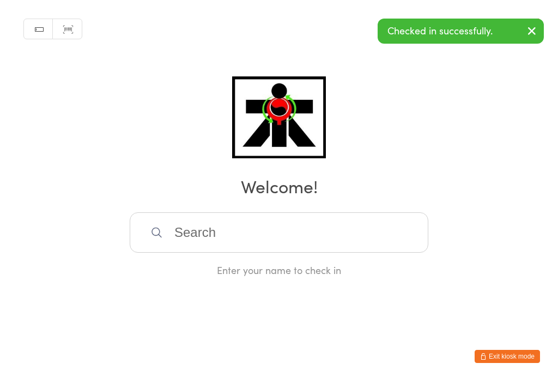
click at [182, 224] on input "search" at bounding box center [279, 232] width 299 height 40
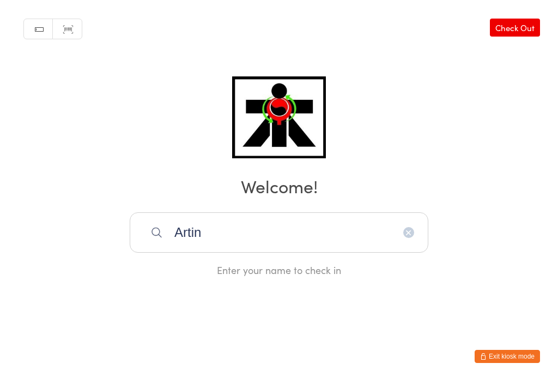
type input "Artin"
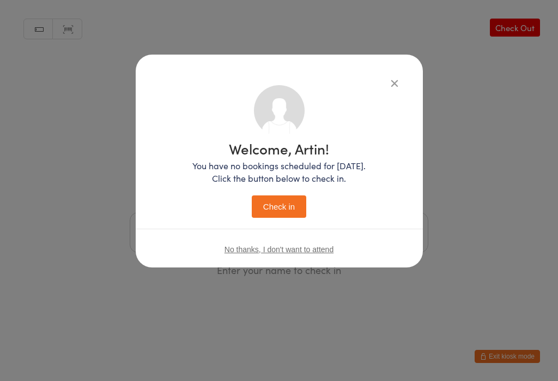
scroll to position [0, 0]
click at [280, 203] on button "Check in" at bounding box center [279, 206] width 55 height 22
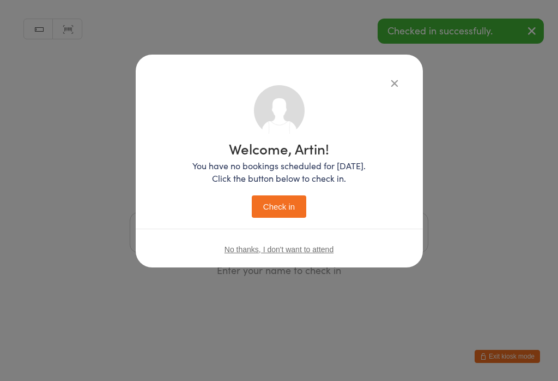
click at [485, 375] on html "You have now entered Kiosk Mode. Members will be able to check themselves in us…" at bounding box center [279, 190] width 558 height 381
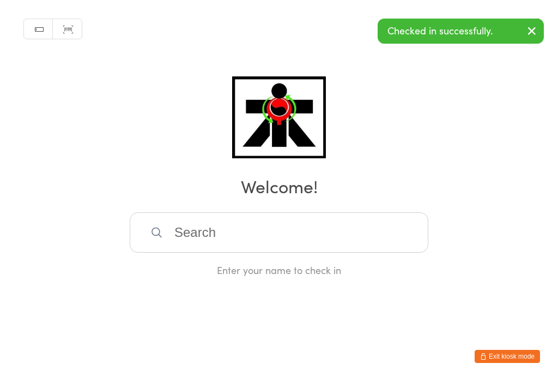
click at [245, 245] on input "search" at bounding box center [279, 232] width 299 height 40
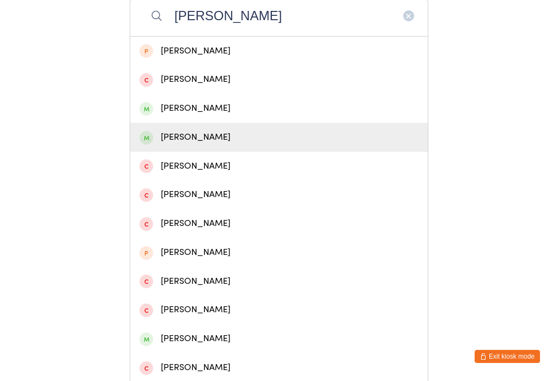
type input "Xavier"
click at [188, 144] on div "Xavier Bravo" at bounding box center [279, 137] width 279 height 15
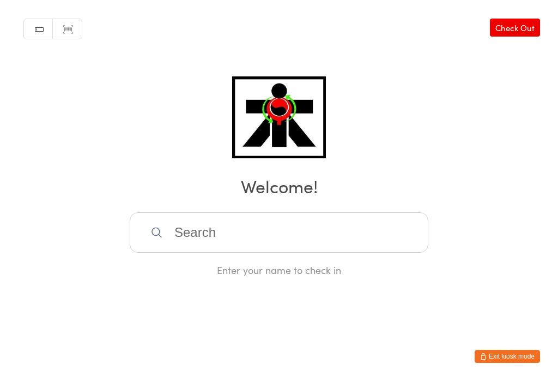
scroll to position [0, 0]
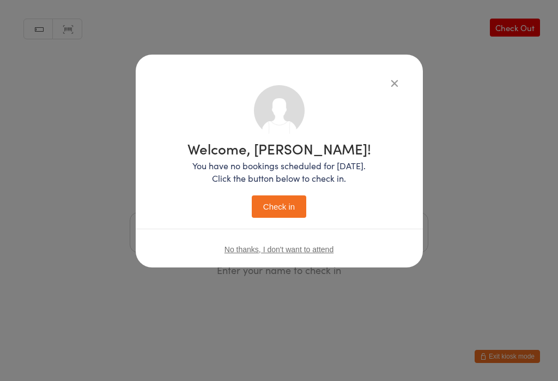
click at [95, 375] on div "Welcome, Xavier! You have no bookings scheduled for today. Click the button bel…" at bounding box center [279, 190] width 558 height 381
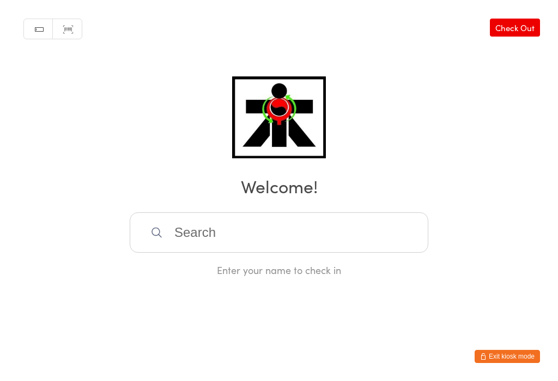
click at [228, 240] on input "search" at bounding box center [279, 232] width 299 height 40
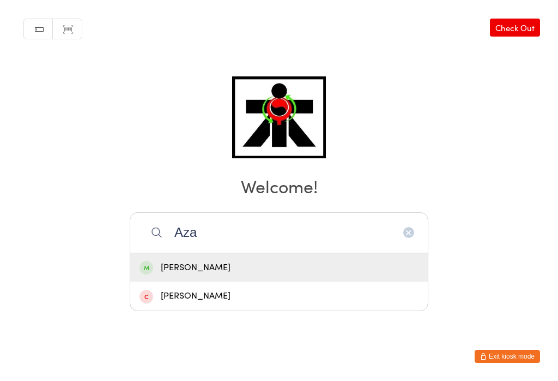
type input "Aza"
click at [207, 260] on div "Aza Bravo" at bounding box center [279, 267] width 279 height 15
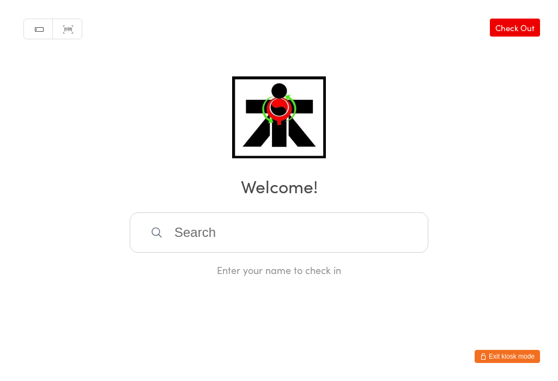
scroll to position [0, 0]
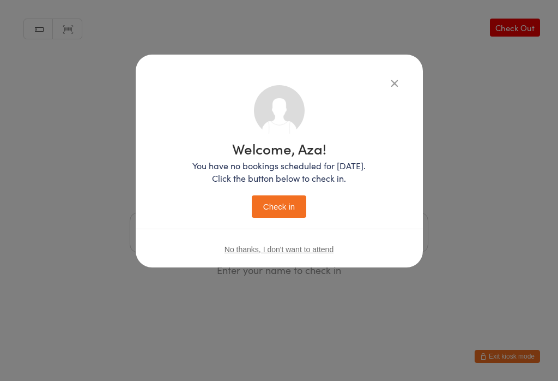
click at [279, 204] on button "Check in" at bounding box center [279, 206] width 55 height 22
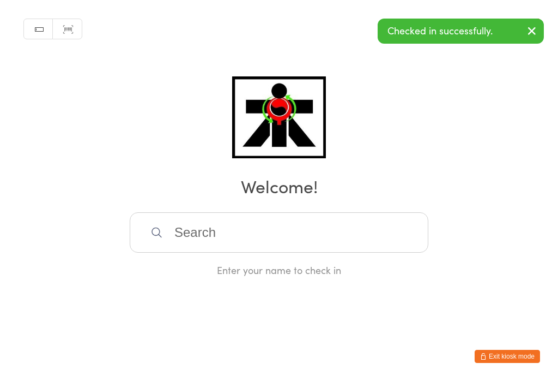
click at [300, 244] on input "search" at bounding box center [279, 232] width 299 height 40
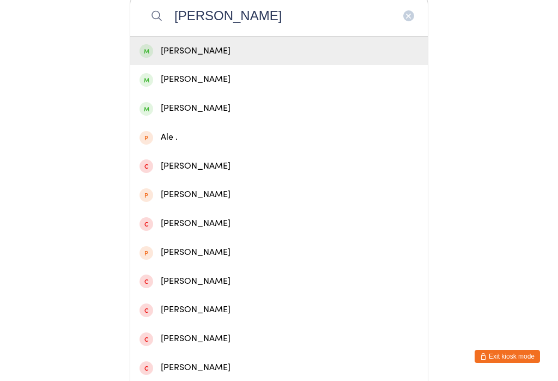
type input "Alexis"
click at [193, 43] on div "Alexis Bravo" at bounding box center [279, 51] width 298 height 29
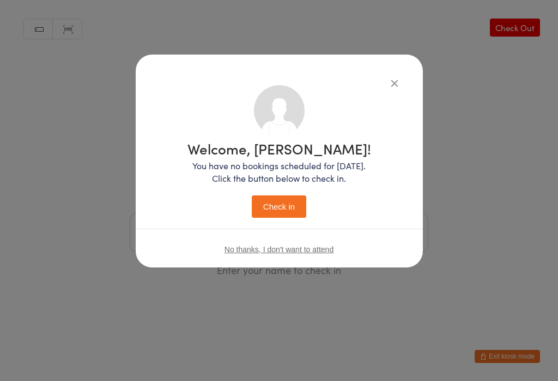
scroll to position [0, 0]
click at [291, 212] on button "Check in" at bounding box center [279, 206] width 55 height 22
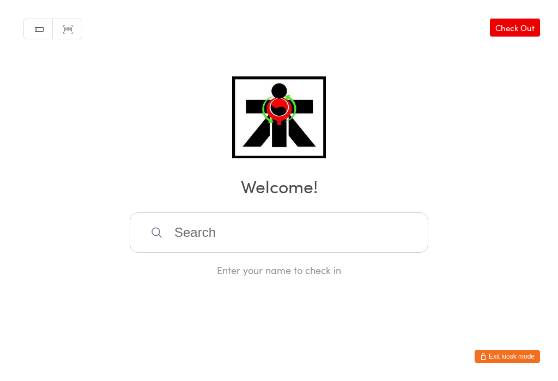
click at [238, 238] on input "search" at bounding box center [279, 232] width 299 height 40
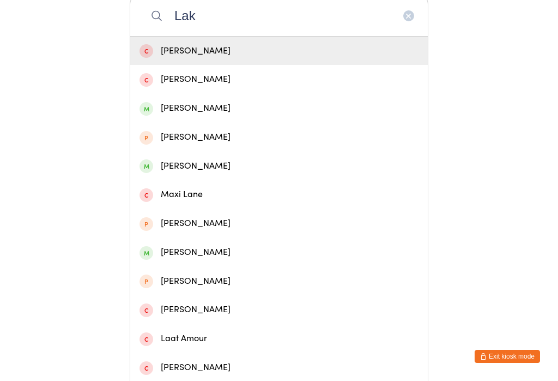
type input "Lak"
click at [198, 123] on div "Laken Arnold" at bounding box center [279, 108] width 298 height 29
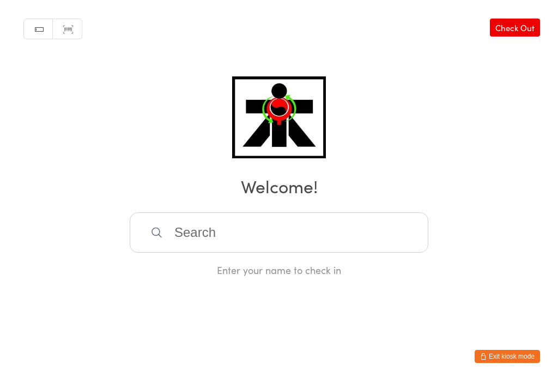
scroll to position [0, 0]
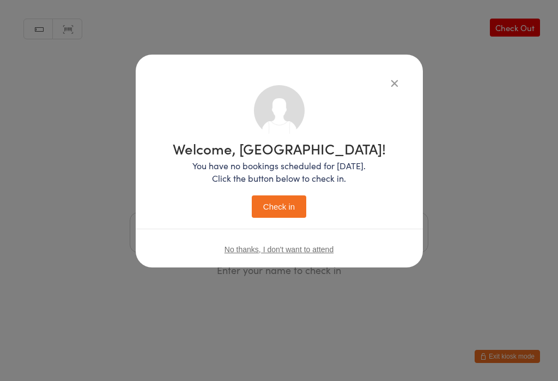
click at [287, 216] on button "Check in" at bounding box center [279, 206] width 55 height 22
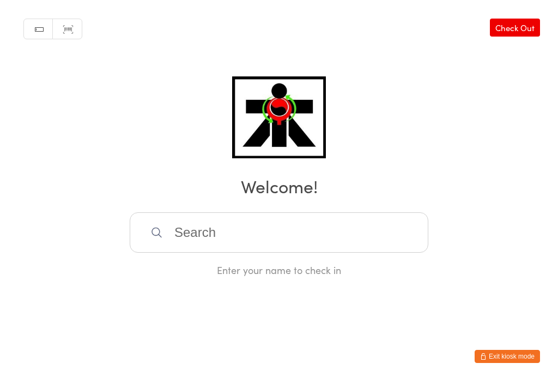
click at [237, 247] on input "search" at bounding box center [279, 232] width 299 height 40
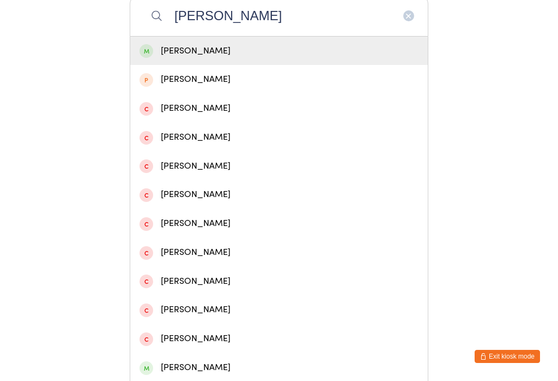
type input "Christopher Foll"
click at [256, 48] on div "Christopher Follers" at bounding box center [279, 51] width 279 height 15
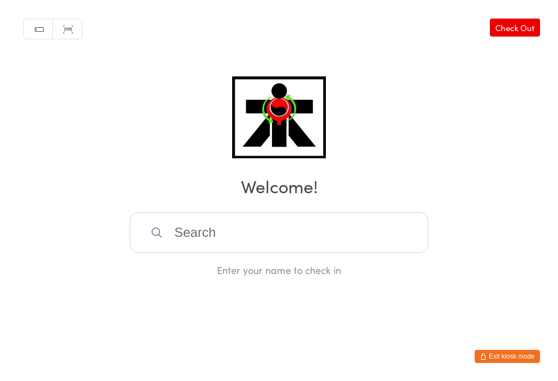
scroll to position [0, 0]
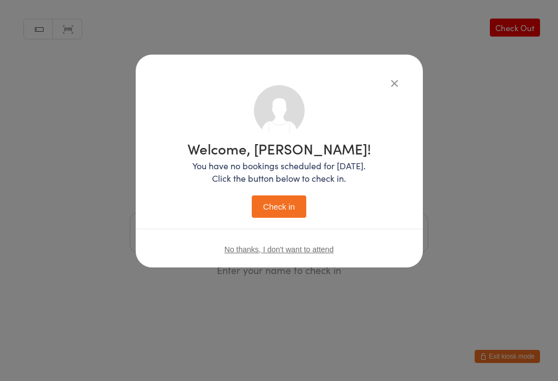
click at [281, 212] on button "Check in" at bounding box center [279, 206] width 55 height 22
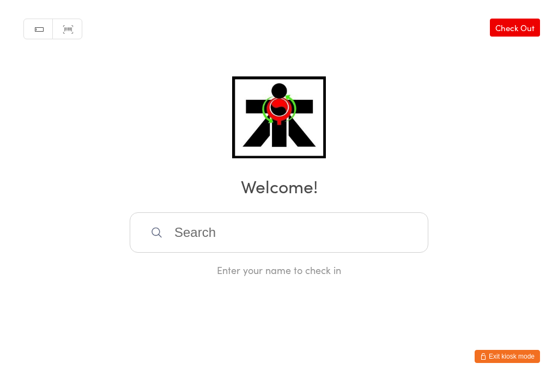
click at [220, 225] on input "search" at bounding box center [279, 232] width 299 height 40
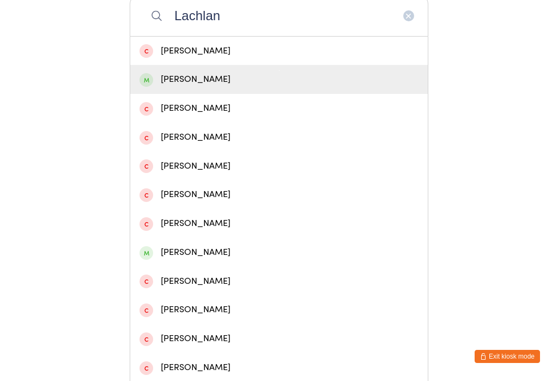
type input "Lachlan"
click at [179, 94] on div "Lachlan Hart" at bounding box center [279, 79] width 298 height 29
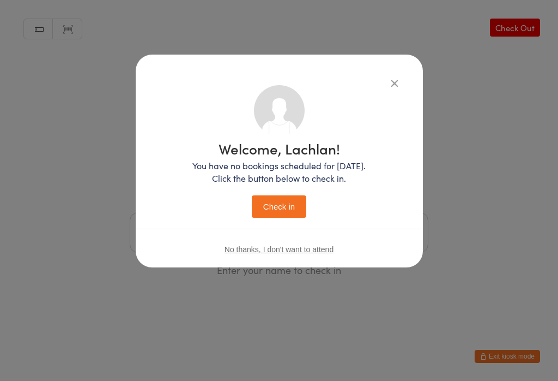
click at [270, 210] on button "Check in" at bounding box center [279, 206] width 55 height 22
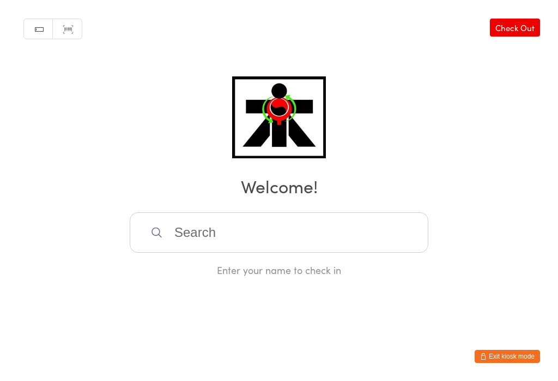
click at [221, 247] on input "search" at bounding box center [279, 232] width 299 height 40
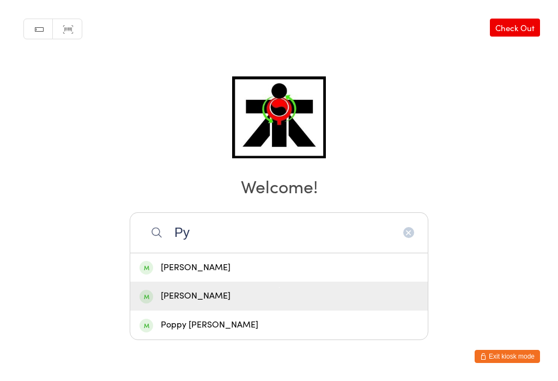
type input "Py"
click at [155, 288] on div "Lucas Pyke" at bounding box center [279, 295] width 279 height 15
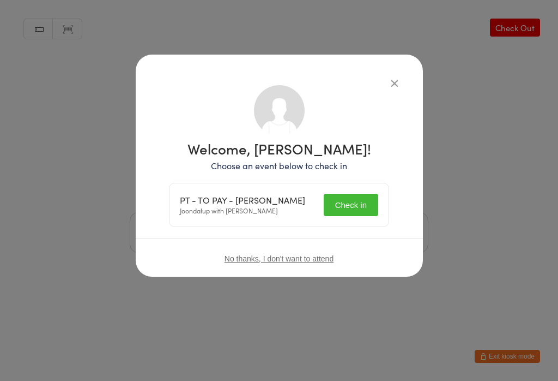
click at [339, 201] on button "Check in" at bounding box center [351, 205] width 55 height 22
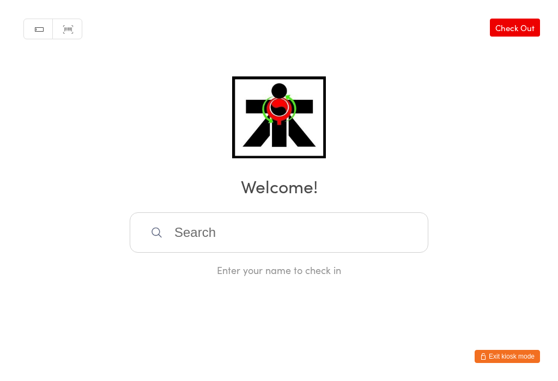
click at [216, 237] on input "search" at bounding box center [279, 232] width 299 height 40
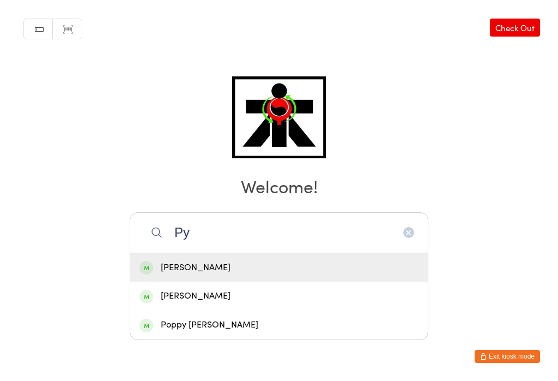
type input "Py"
click at [169, 260] on div "Ryan Pyke" at bounding box center [279, 267] width 279 height 15
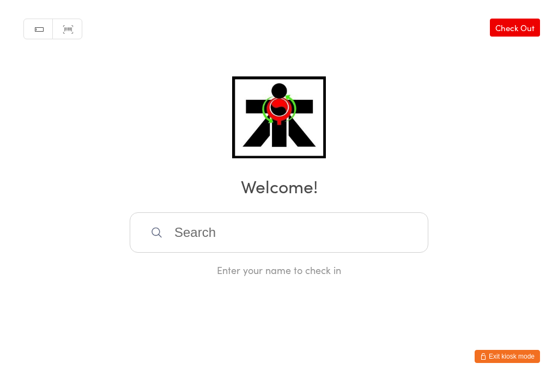
scroll to position [0, 0]
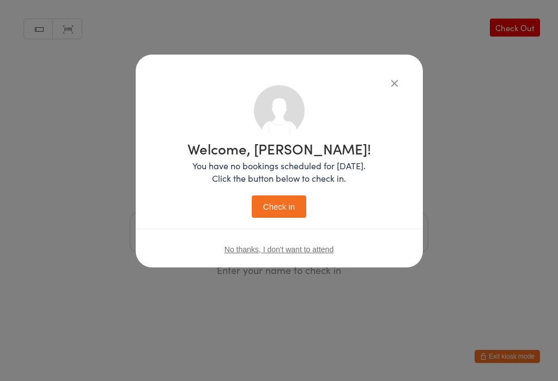
click at [283, 203] on button "Check in" at bounding box center [279, 206] width 55 height 22
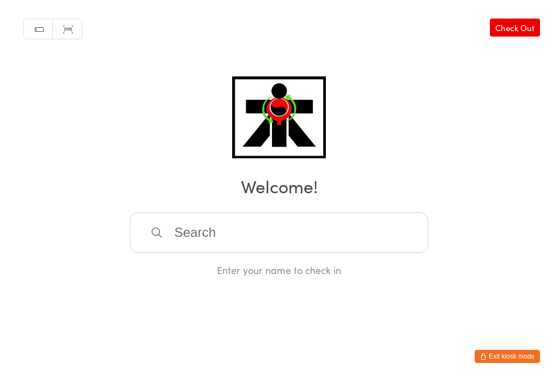
click at [216, 243] on input "search" at bounding box center [279, 232] width 299 height 40
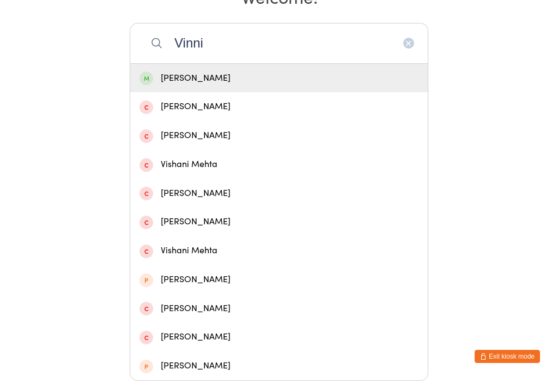
type input "Vinni"
click at [383, 71] on div "Vinnie Chapman" at bounding box center [279, 78] width 279 height 15
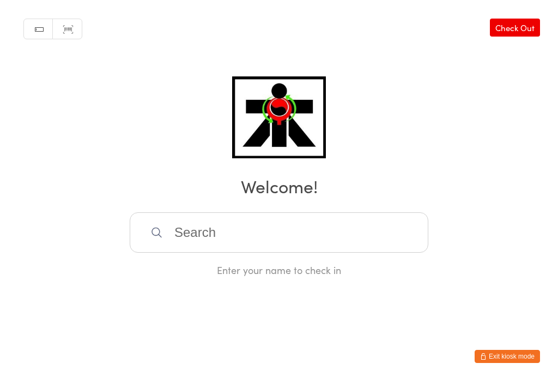
scroll to position [0, 0]
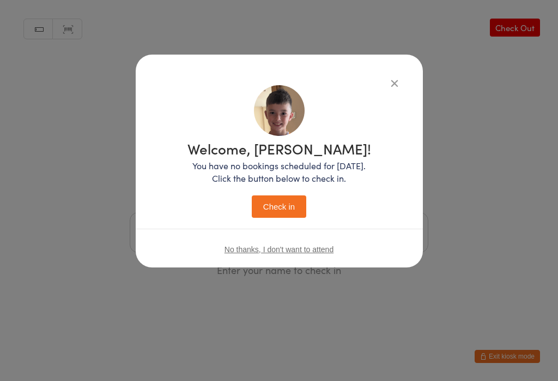
click at [274, 194] on div "Welcome, Vinnie! You have no bookings scheduled for today. Click the button bel…" at bounding box center [280, 179] width 184 height 76
click at [393, 77] on icon "button" at bounding box center [395, 83] width 12 height 12
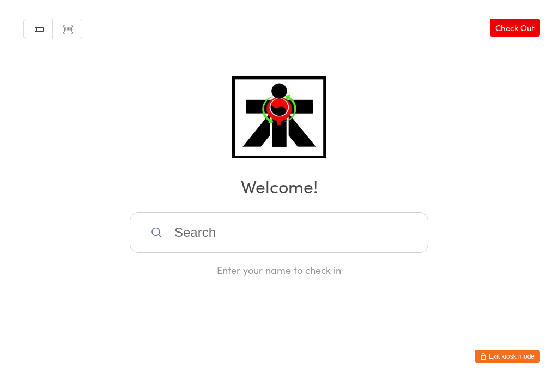
click at [279, 248] on input "search" at bounding box center [279, 232] width 299 height 40
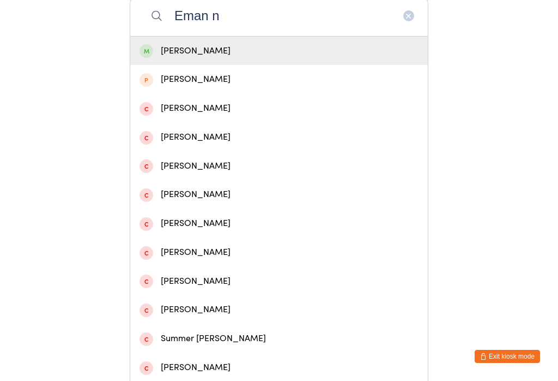
type input "Eman n"
click at [365, 57] on div "Eman Noor" at bounding box center [279, 51] width 279 height 15
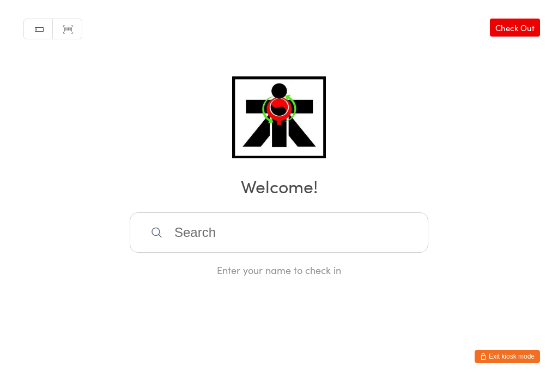
scroll to position [0, 0]
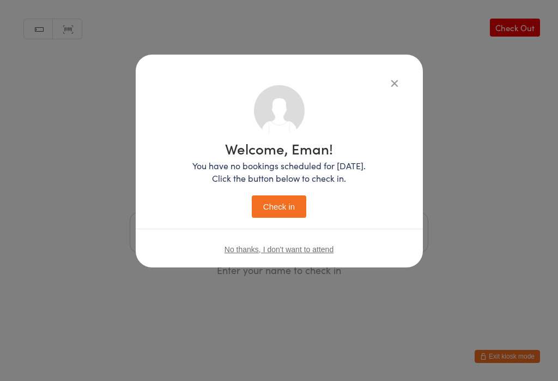
click at [291, 211] on button "Check in" at bounding box center [279, 206] width 55 height 22
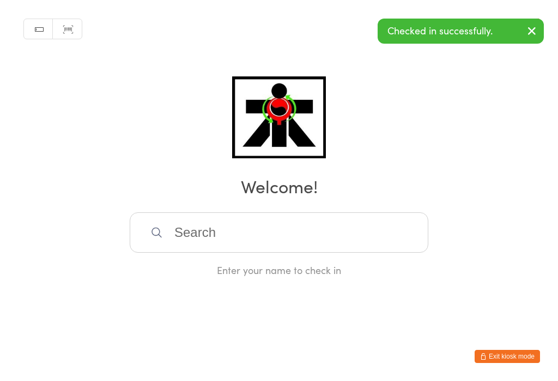
click at [293, 236] on input "search" at bounding box center [279, 232] width 299 height 40
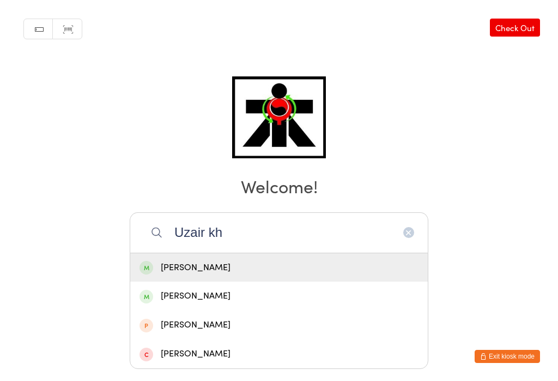
type input "Uzair kh"
click at [377, 253] on div "Uzair Khan" at bounding box center [279, 267] width 298 height 29
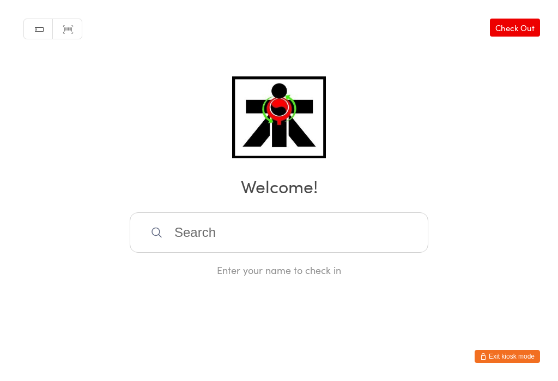
scroll to position [0, 0]
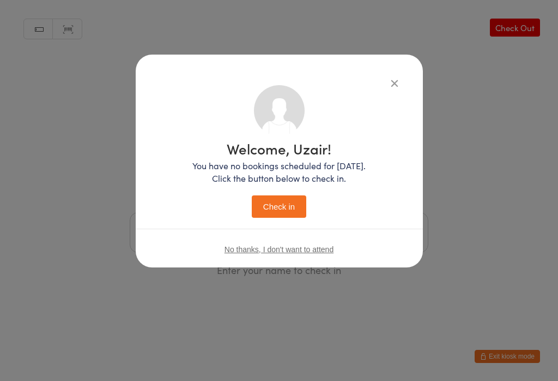
click at [289, 216] on button "Check in" at bounding box center [279, 206] width 55 height 22
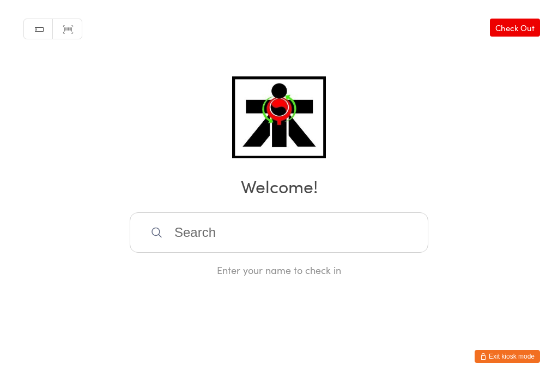
click at [236, 241] on input "search" at bounding box center [279, 232] width 299 height 40
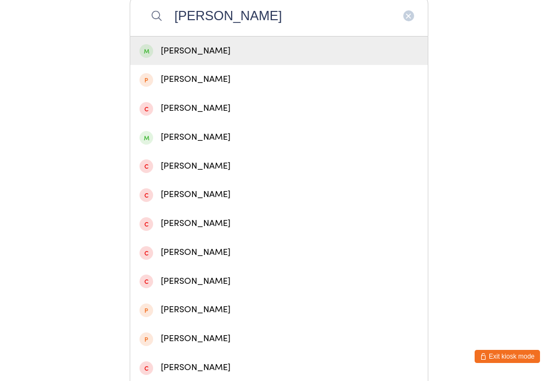
type input "Sophia"
click at [208, 144] on div "Sophia Spilcker" at bounding box center [279, 137] width 279 height 15
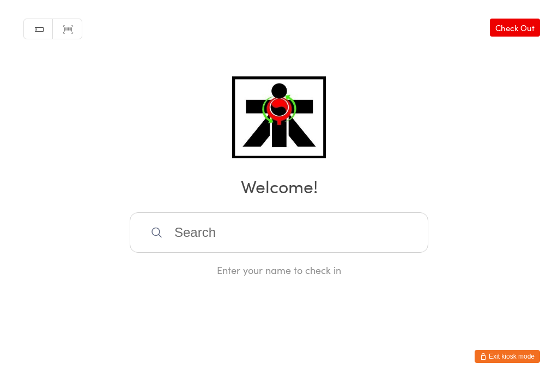
scroll to position [0, 0]
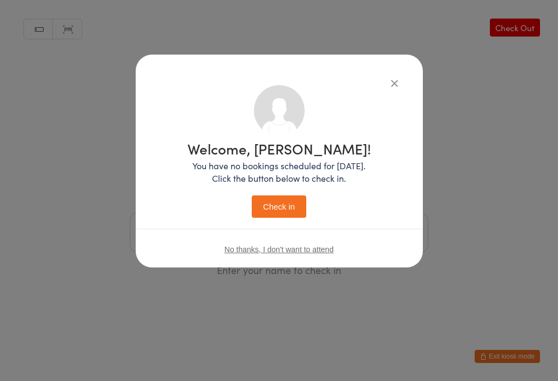
click at [275, 218] on button "Check in" at bounding box center [279, 206] width 55 height 22
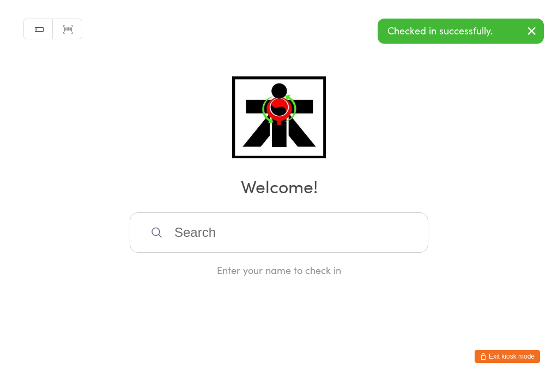
click at [285, 240] on input "search" at bounding box center [279, 232] width 299 height 40
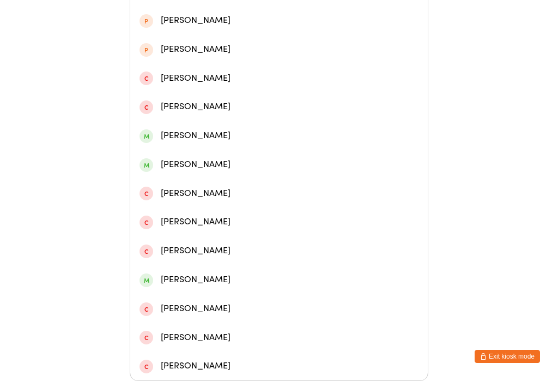
scroll to position [347, 0]
type input "Tommy"
click at [177, 157] on div "Tommy Grealish" at bounding box center [279, 164] width 279 height 15
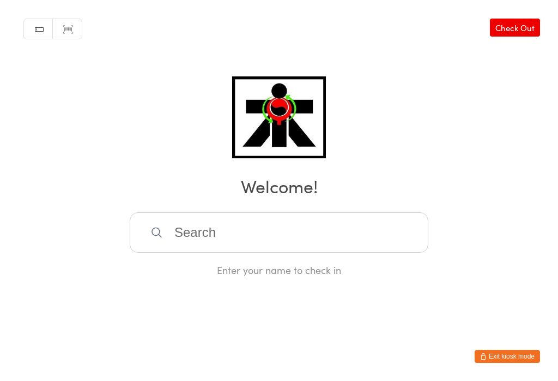
scroll to position [0, 0]
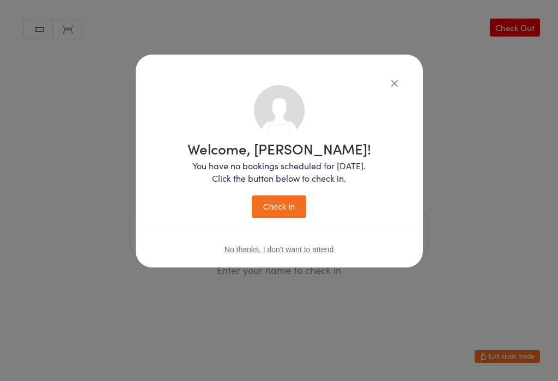
click at [268, 226] on div "Welcome, Tommy! You have no bookings scheduled for today. Click the button belo…" at bounding box center [280, 177] width 244 height 184
click at [272, 212] on button "Check in" at bounding box center [279, 206] width 55 height 22
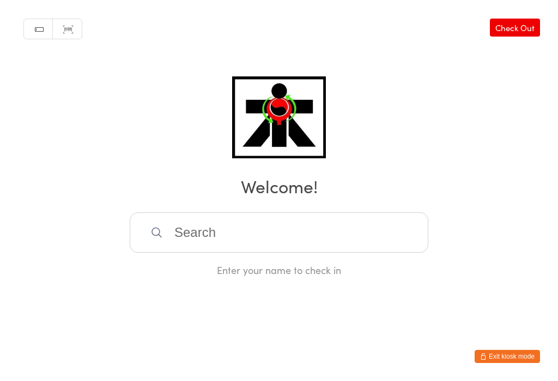
click at [228, 232] on input "search" at bounding box center [279, 232] width 299 height 40
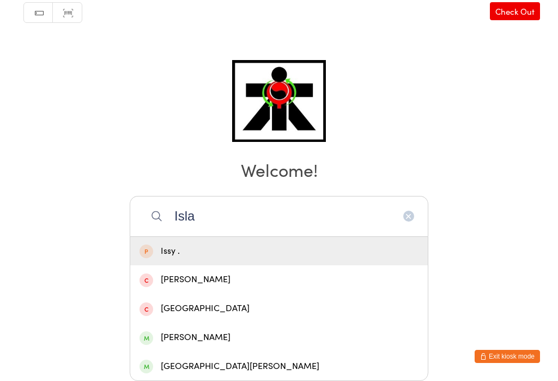
scroll to position [264, 0]
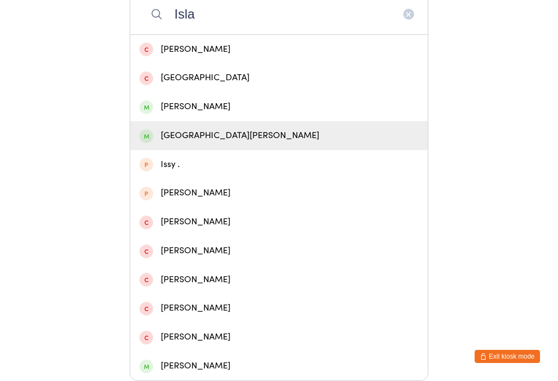
type input "Isla"
click at [142, 129] on span at bounding box center [147, 136] width 14 height 14
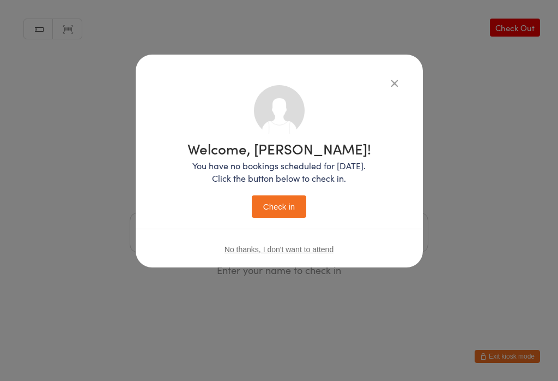
click at [272, 211] on button "Check in" at bounding box center [279, 206] width 55 height 22
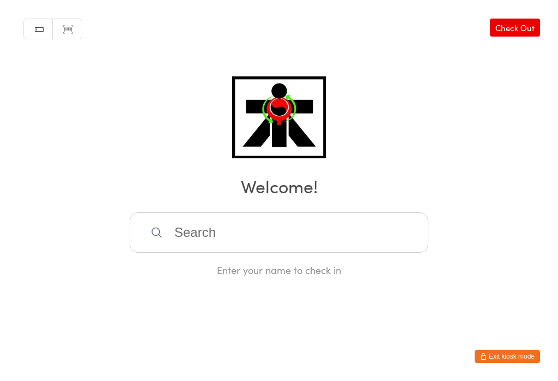
click at [234, 252] on input "search" at bounding box center [279, 232] width 299 height 40
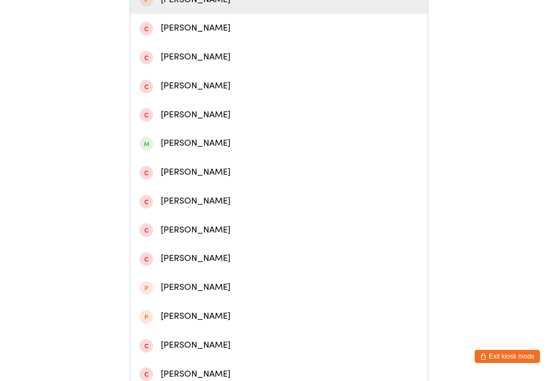
scroll to position [278, 0]
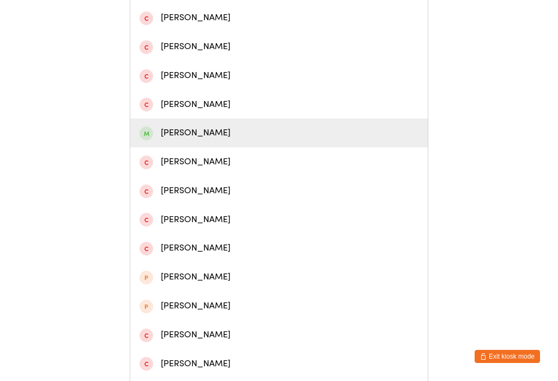
type input "Rohan"
click at [203, 140] on div "Rohan Sharma" at bounding box center [279, 132] width 279 height 15
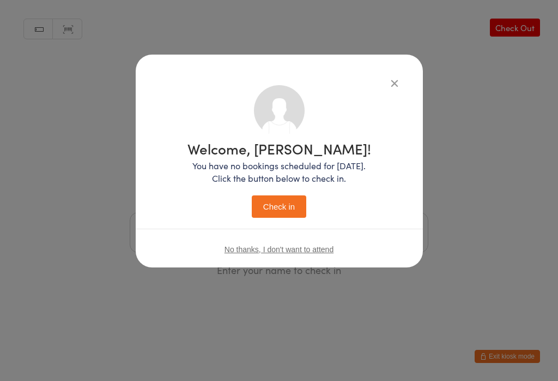
click at [291, 206] on button "Check in" at bounding box center [279, 206] width 55 height 22
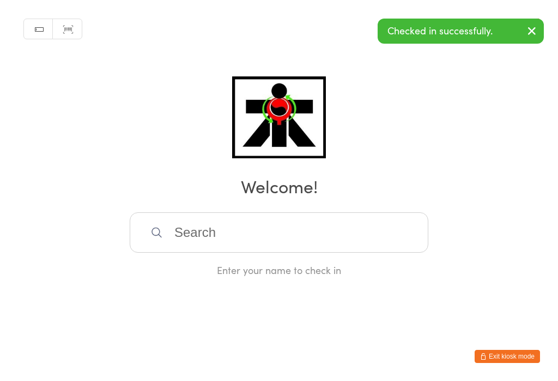
click at [267, 237] on input "search" at bounding box center [279, 232] width 299 height 40
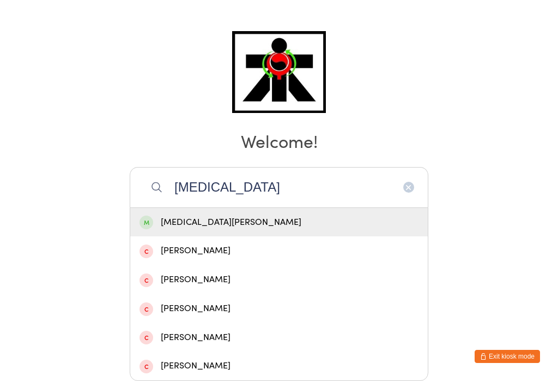
type input "Kyra"
click at [239, 215] on div "Kyra Sharma" at bounding box center [279, 222] width 279 height 15
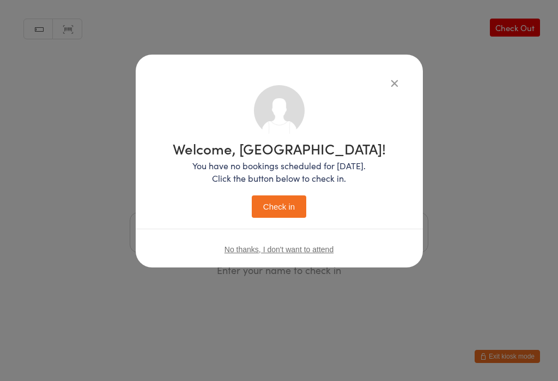
click at [286, 204] on button "Check in" at bounding box center [279, 206] width 55 height 22
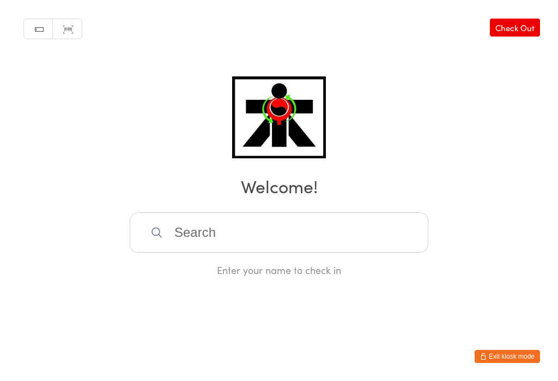
click at [293, 252] on input "search" at bounding box center [279, 232] width 299 height 40
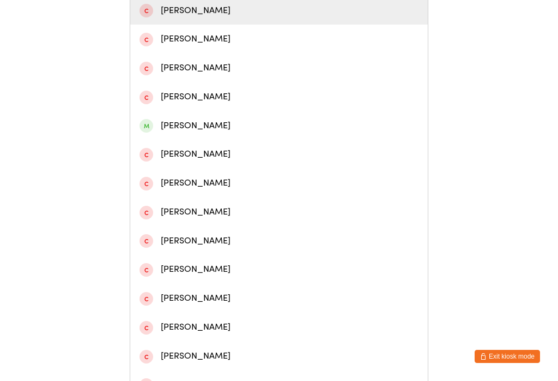
scroll to position [258, 0]
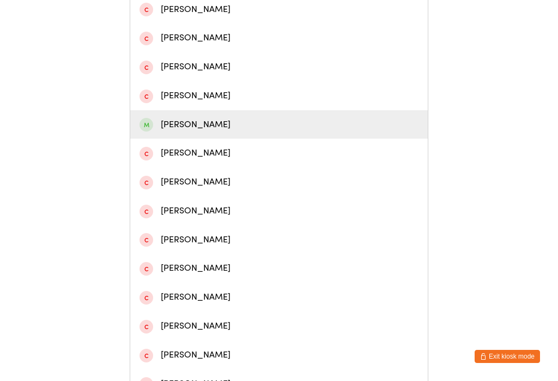
type input "Jesse"
click at [201, 132] on div "Jesse Anderson" at bounding box center [279, 124] width 279 height 15
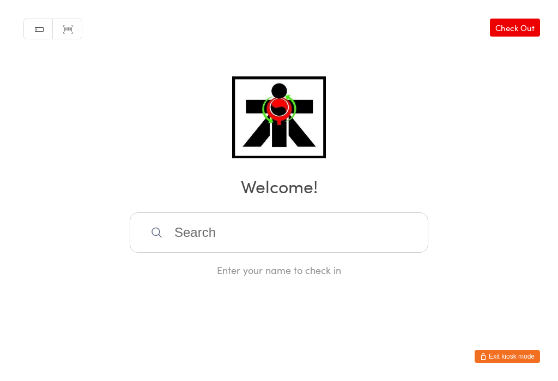
scroll to position [0, 0]
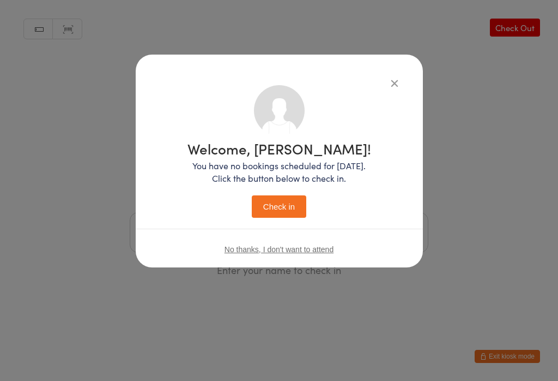
click at [292, 205] on button "Check in" at bounding box center [279, 206] width 55 height 22
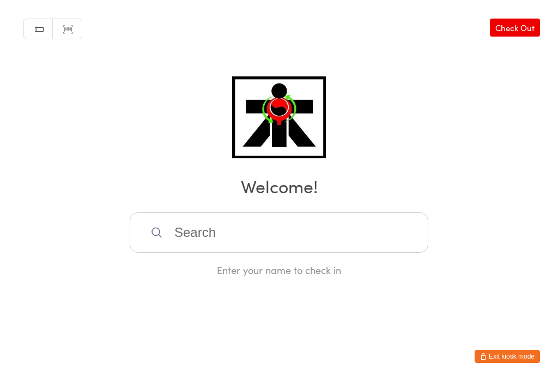
click at [172, 250] on input "search" at bounding box center [279, 232] width 299 height 40
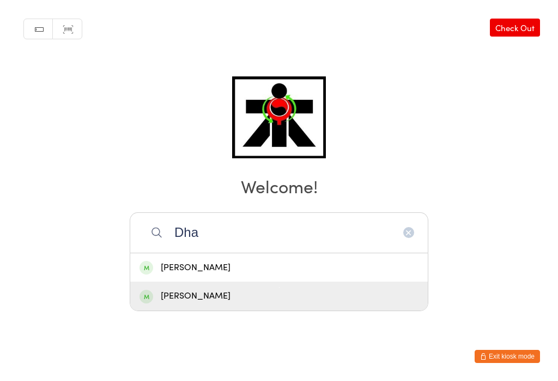
type input "Dha"
click at [144, 290] on span at bounding box center [147, 297] width 14 height 14
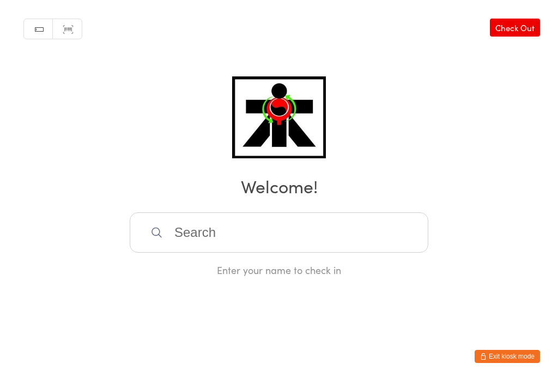
scroll to position [0, 0]
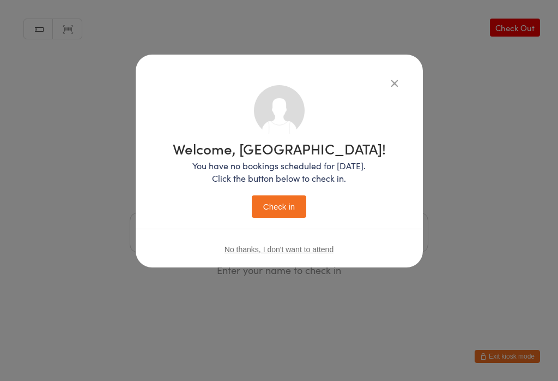
click at [272, 213] on button "Check in" at bounding box center [279, 206] width 55 height 22
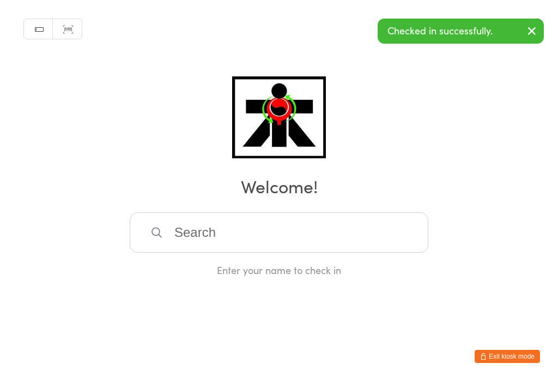
click at [346, 246] on input "search" at bounding box center [279, 232] width 299 height 40
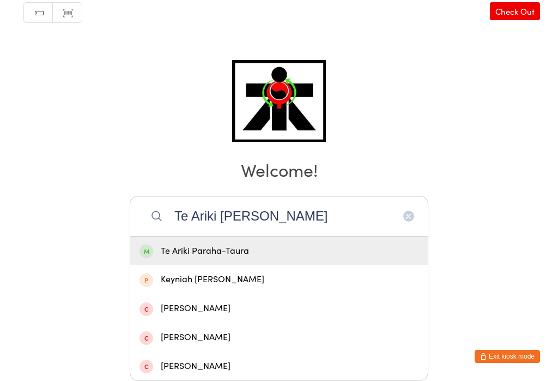
type input "Te Ariki stott"
click at [203, 244] on div "Te Ariki Paraha-Taura" at bounding box center [279, 251] width 279 height 15
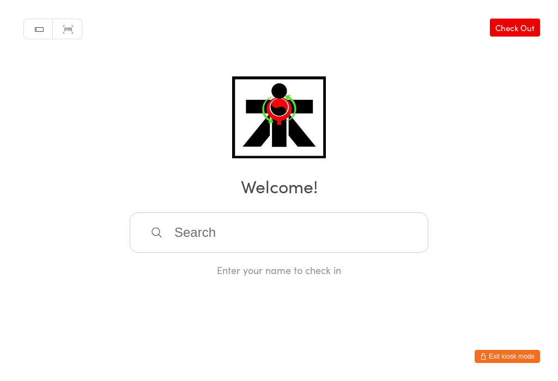
scroll to position [0, 0]
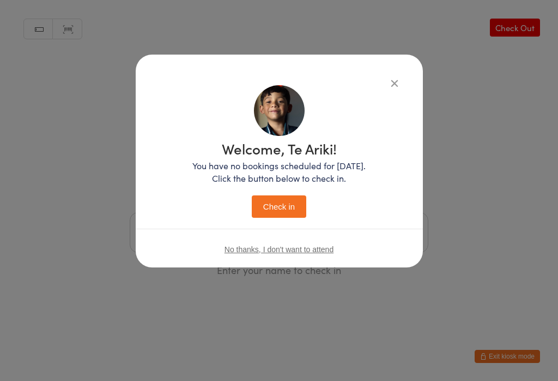
click at [293, 202] on button "Check in" at bounding box center [279, 206] width 55 height 22
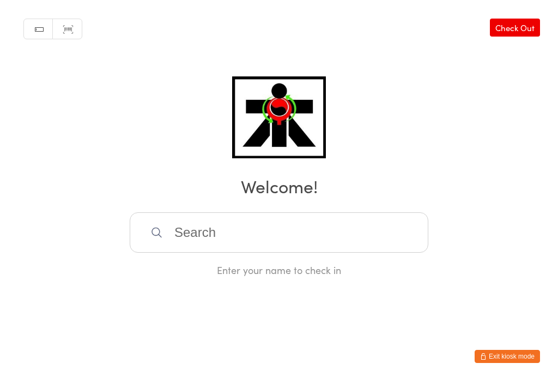
click at [292, 252] on input "search" at bounding box center [279, 232] width 299 height 40
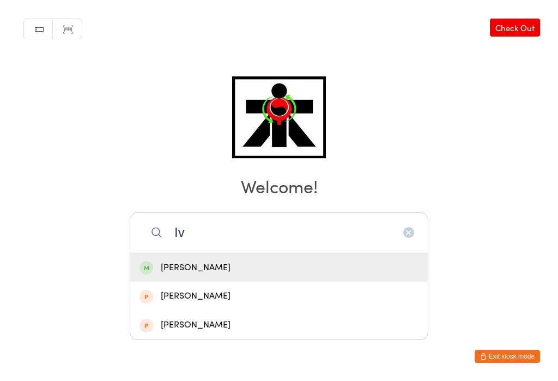
type input "Iv"
click at [198, 260] on div "Ivy de Kok" at bounding box center [279, 267] width 279 height 15
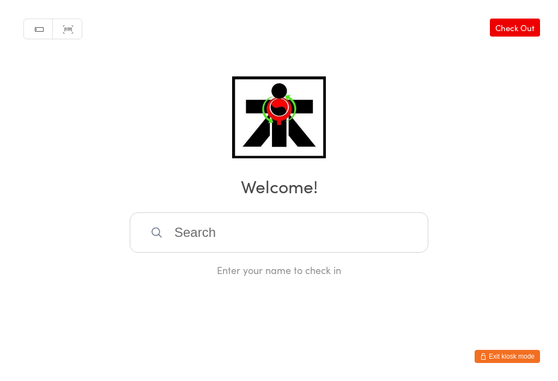
scroll to position [0, 0]
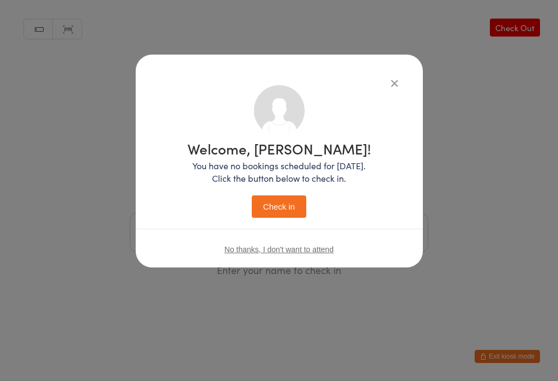
click at [291, 204] on button "Check in" at bounding box center [279, 206] width 55 height 22
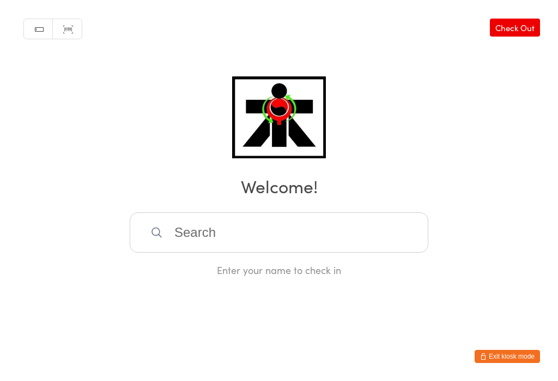
click at [514, 32] on link "Check Out" at bounding box center [515, 28] width 50 height 18
click at [202, 250] on input "search" at bounding box center [279, 232] width 299 height 40
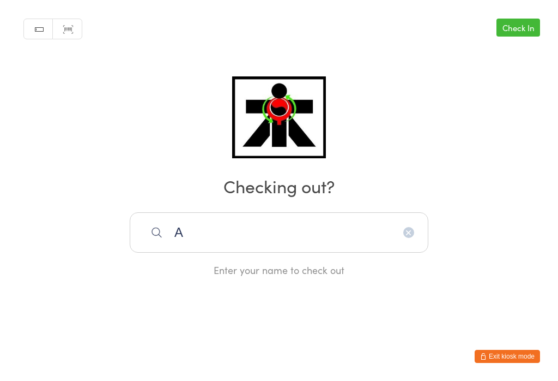
scroll to position [216, 0]
type input "Artin"
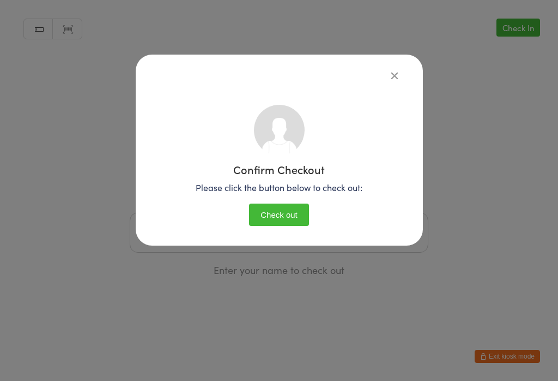
scroll to position [0, 0]
click at [258, 218] on button "Check out" at bounding box center [279, 214] width 60 height 22
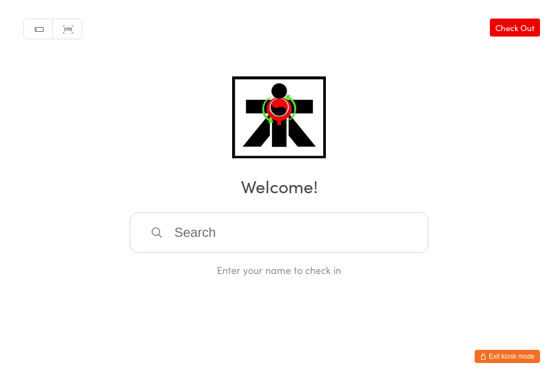
click at [203, 240] on input "search" at bounding box center [279, 232] width 299 height 40
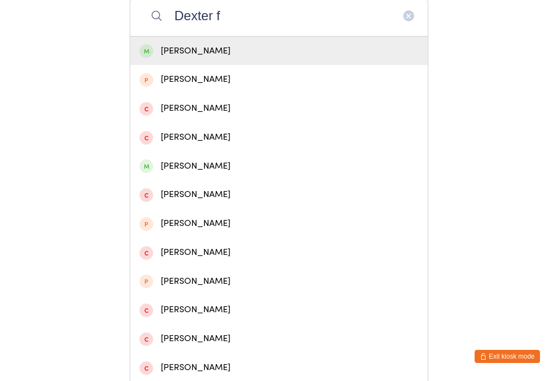
type input "Dexter f"
click at [183, 52] on div "Dexter Flynn" at bounding box center [279, 51] width 279 height 15
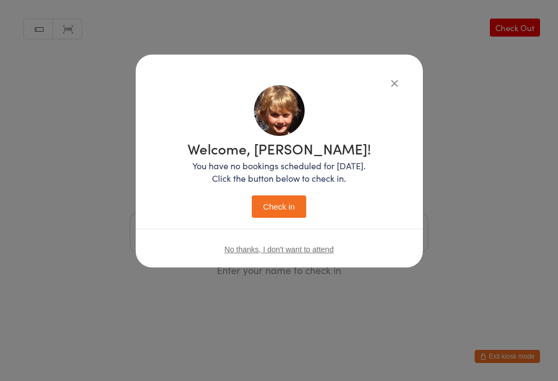
click at [279, 207] on button "Check in" at bounding box center [279, 206] width 55 height 22
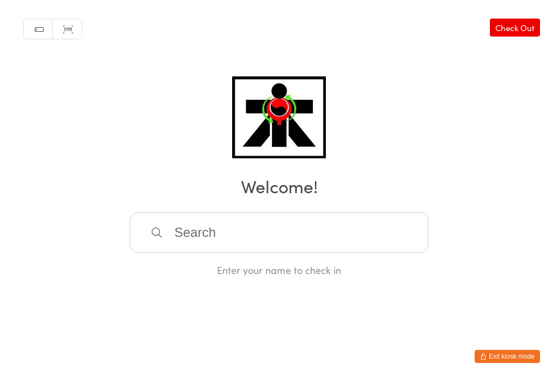
click at [202, 241] on input "search" at bounding box center [279, 232] width 299 height 40
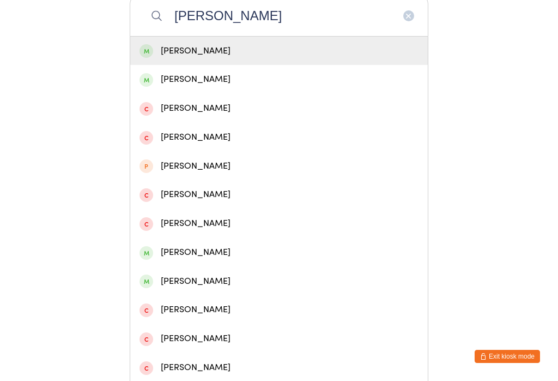
type input "Henri"
click at [173, 49] on div "Henri Pollock" at bounding box center [279, 51] width 279 height 15
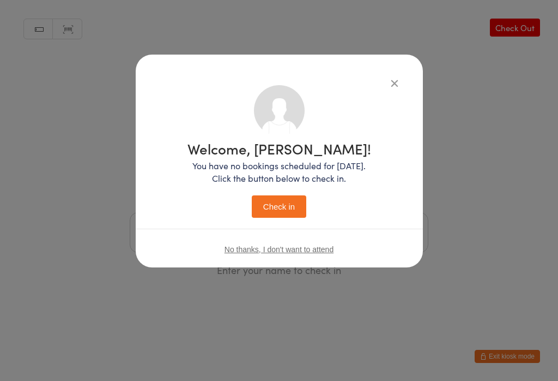
scroll to position [0, 0]
click at [282, 207] on button "Check in" at bounding box center [279, 206] width 55 height 22
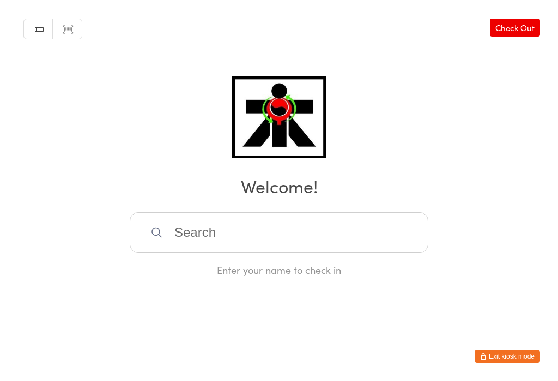
click at [208, 229] on input "search" at bounding box center [279, 232] width 299 height 40
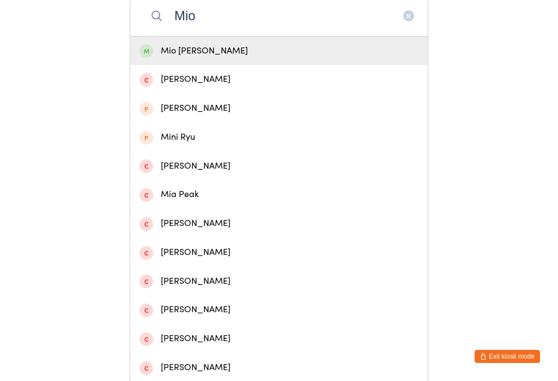
type input "Mio"
click at [161, 47] on div "Mio Quiambao" at bounding box center [279, 51] width 298 height 29
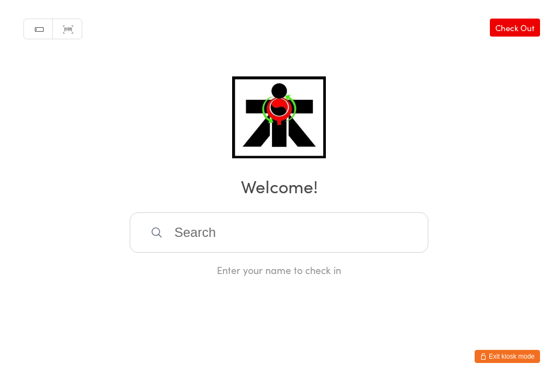
scroll to position [0, 0]
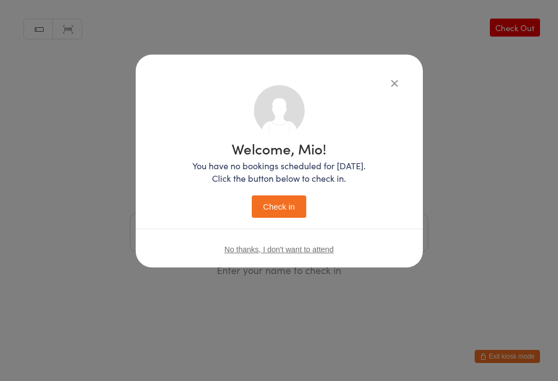
click at [285, 210] on button "Check in" at bounding box center [279, 206] width 55 height 22
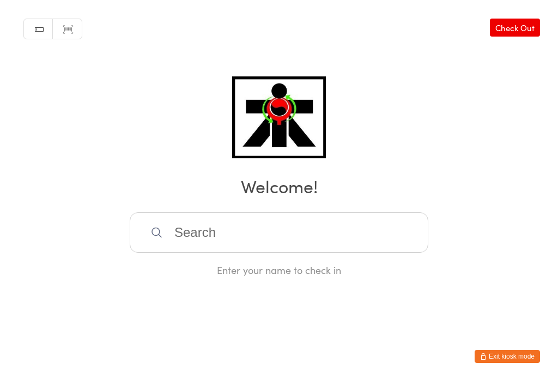
click at [176, 237] on input "search" at bounding box center [279, 232] width 299 height 40
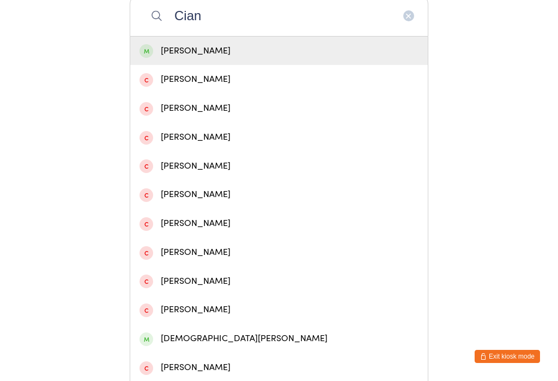
type input "Cian"
click at [164, 49] on div "Cian Doyle" at bounding box center [279, 51] width 279 height 15
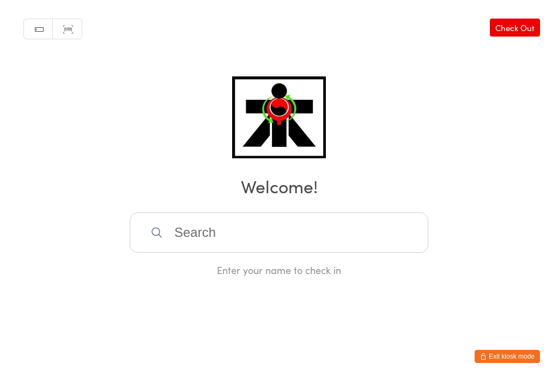
scroll to position [0, 0]
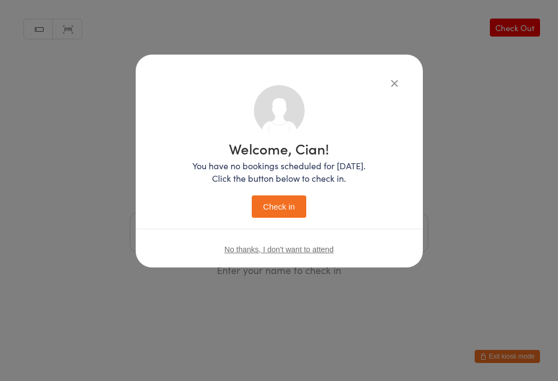
click at [273, 214] on button "Check in" at bounding box center [279, 206] width 55 height 22
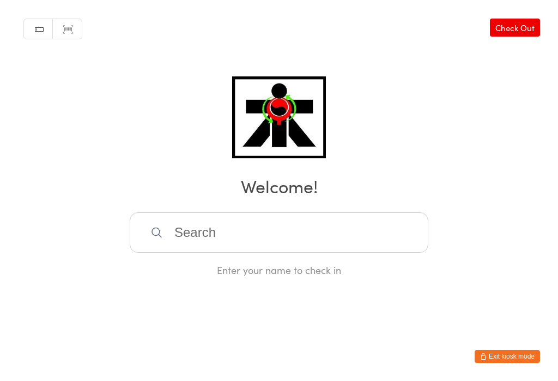
click at [208, 240] on input "search" at bounding box center [279, 232] width 299 height 40
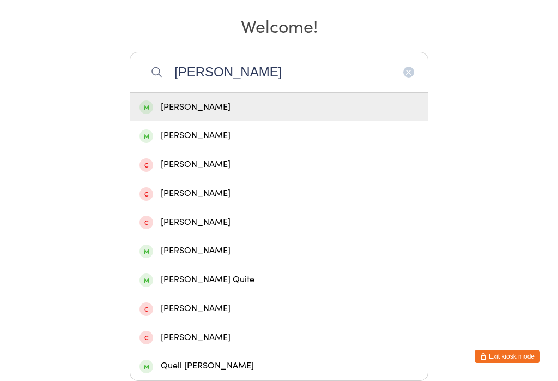
type input "Quinn de kok"
click at [219, 100] on div "Quinn De Kok" at bounding box center [279, 107] width 279 height 15
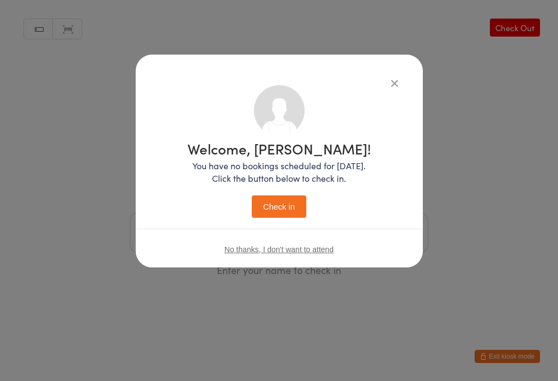
click at [292, 215] on button "Check in" at bounding box center [279, 206] width 55 height 22
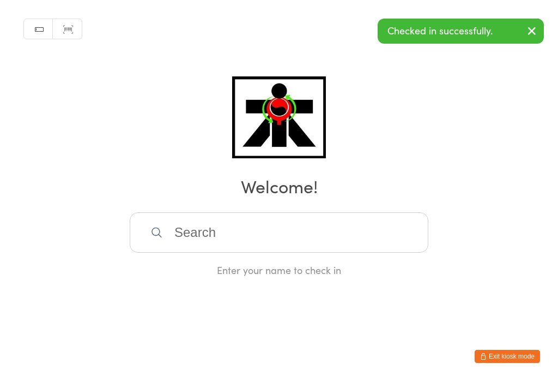
click at [195, 239] on input "search" at bounding box center [279, 232] width 299 height 40
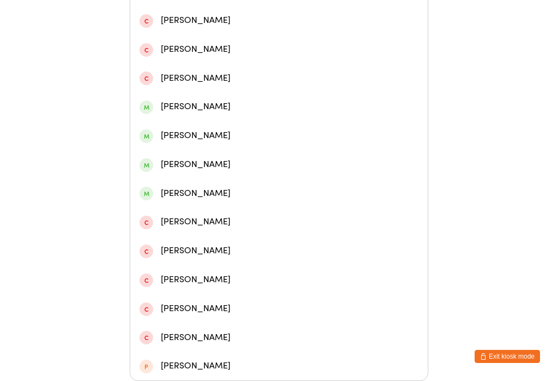
scroll to position [383, 0]
type input "Matthhew"
click at [170, 157] on div "Matthew Lenzo" at bounding box center [279, 164] width 279 height 15
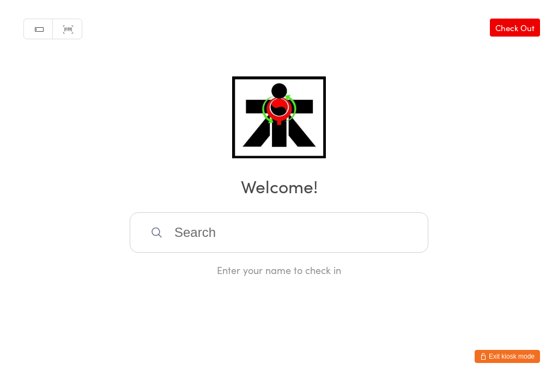
scroll to position [0, 0]
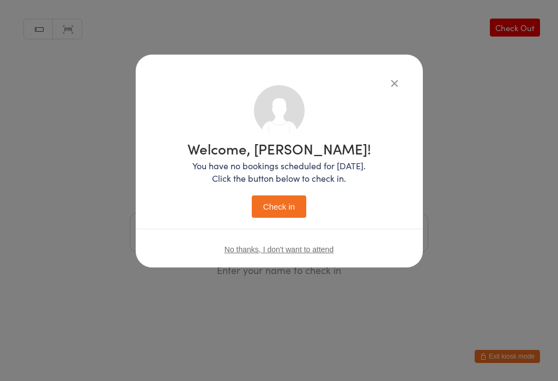
click at [285, 211] on button "Check in" at bounding box center [279, 206] width 55 height 22
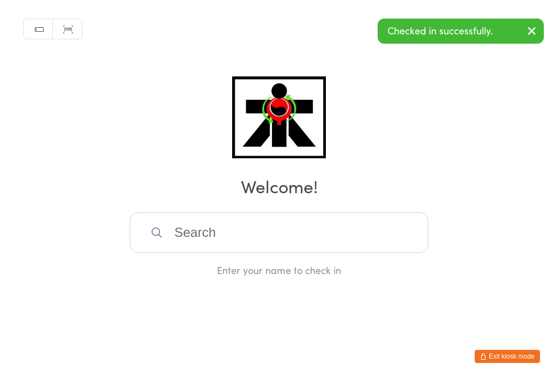
click at [228, 228] on input "search" at bounding box center [279, 232] width 299 height 40
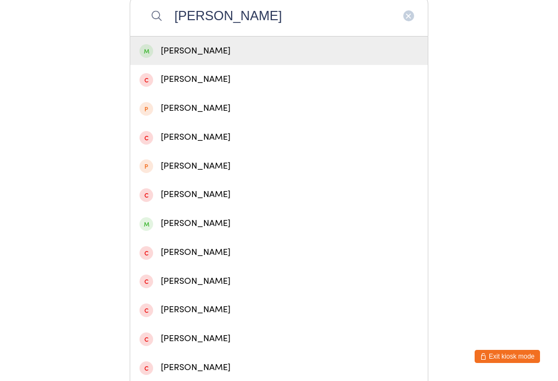
type input "Chloe morr"
click at [193, 56] on div "Chloe Morris" at bounding box center [279, 51] width 279 height 15
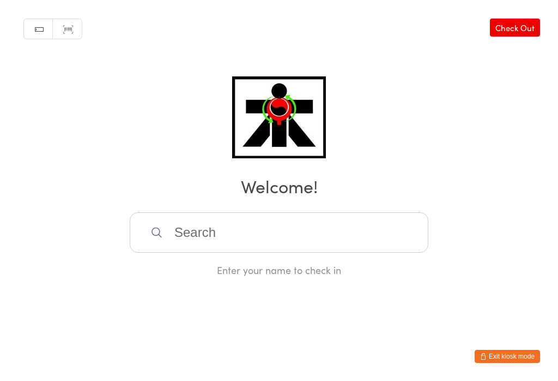
scroll to position [0, 0]
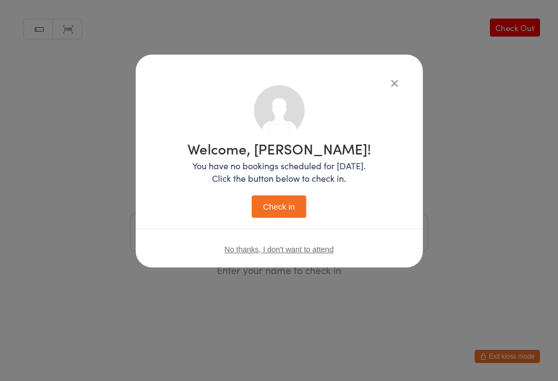
click at [268, 202] on button "Check in" at bounding box center [279, 206] width 55 height 22
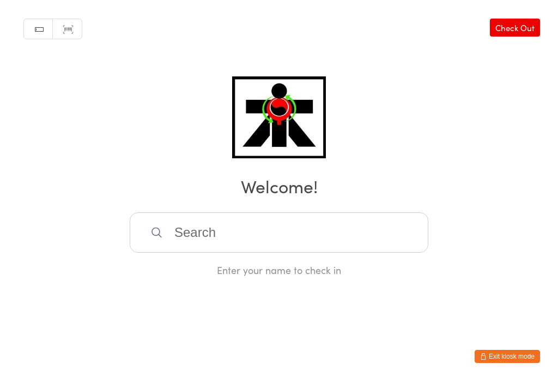
click at [251, 219] on input "search" at bounding box center [279, 232] width 299 height 40
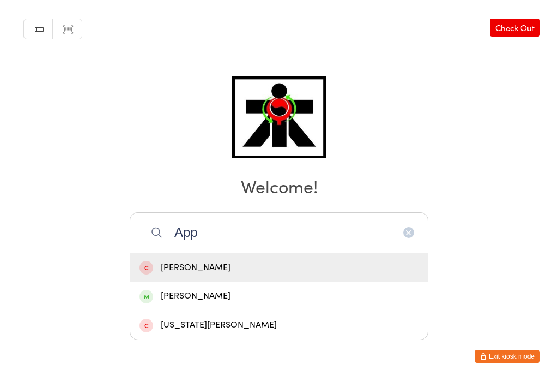
type input "App"
click at [166, 288] on div "Harry Appleford" at bounding box center [279, 295] width 279 height 15
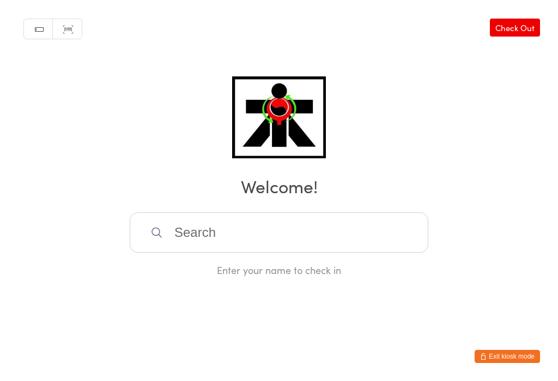
scroll to position [0, 0]
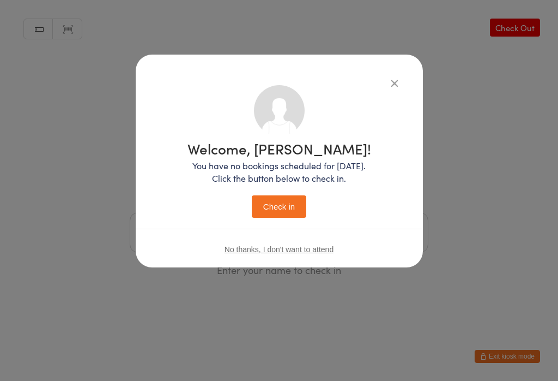
click at [266, 216] on button "Check in" at bounding box center [279, 206] width 55 height 22
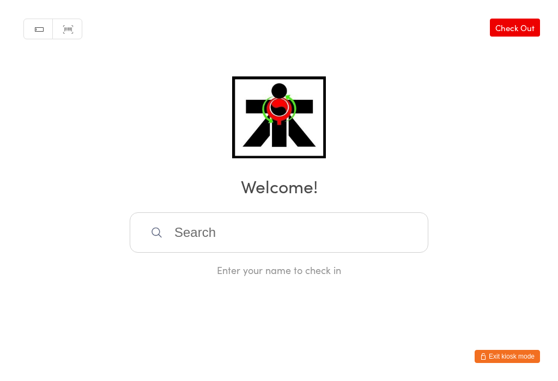
click at [196, 232] on input "search" at bounding box center [279, 232] width 299 height 40
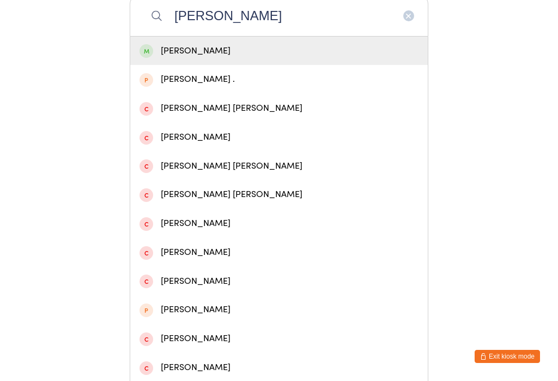
type input "Connor perrie"
click at [176, 50] on div "Connor Perrie" at bounding box center [279, 51] width 279 height 15
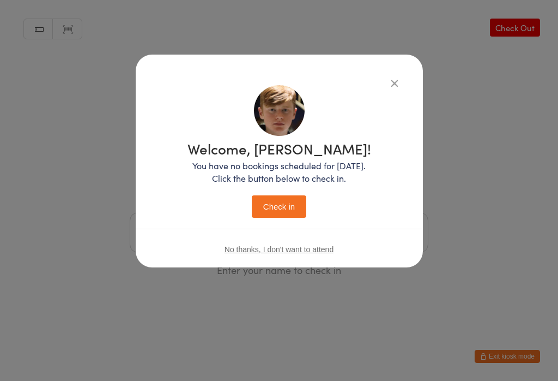
scroll to position [0, 0]
click at [284, 206] on button "Check in" at bounding box center [279, 206] width 55 height 22
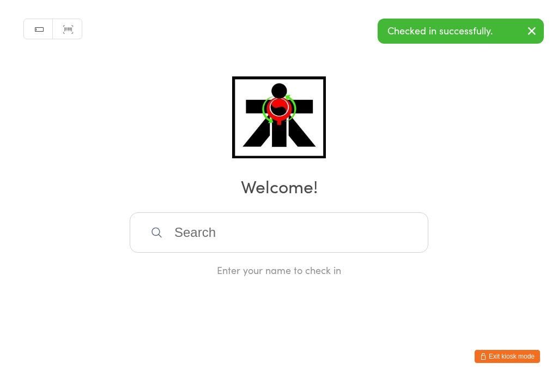
click at [236, 223] on input "search" at bounding box center [279, 232] width 299 height 40
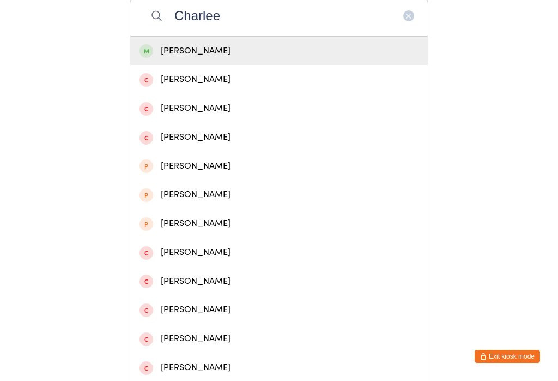
type input "Charlee"
click at [225, 53] on div "Charlee Bohmke" at bounding box center [279, 51] width 279 height 15
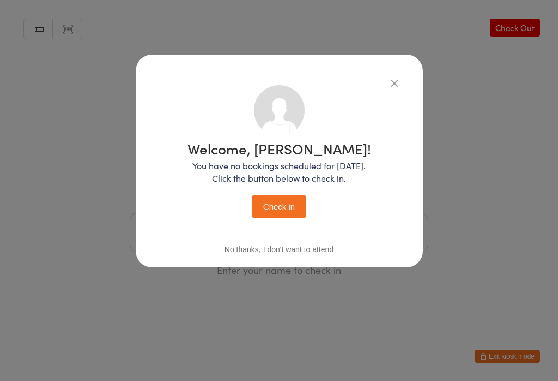
click at [284, 218] on button "Check in" at bounding box center [279, 206] width 55 height 22
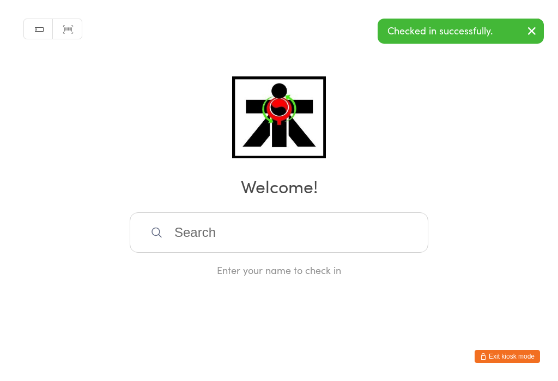
click at [165, 252] on input "search" at bounding box center [279, 232] width 299 height 40
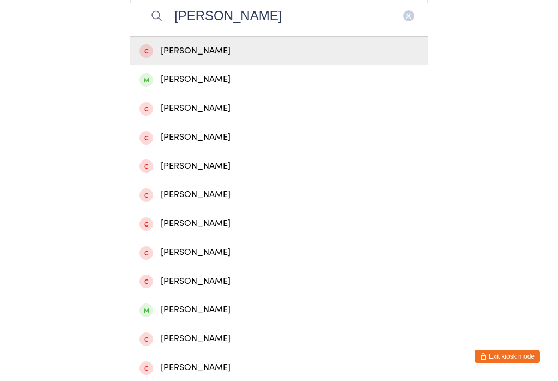
type input "Thomas"
click at [192, 103] on div "Thomas Meek" at bounding box center [279, 108] width 298 height 29
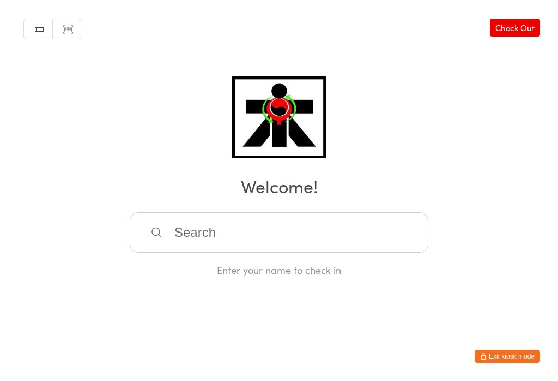
scroll to position [0, 0]
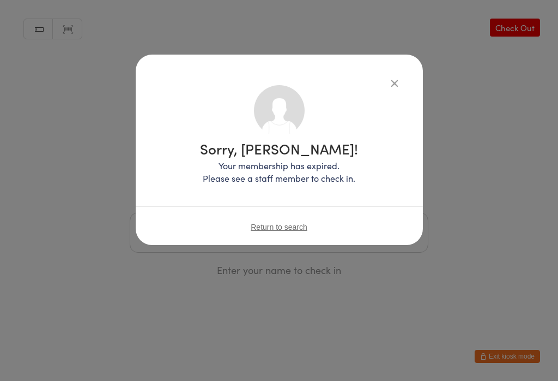
click at [391, 82] on icon "button" at bounding box center [395, 83] width 12 height 12
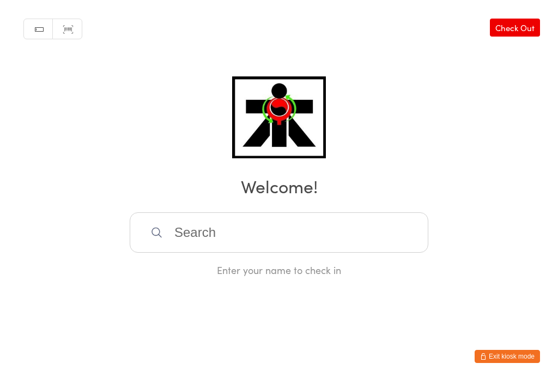
click at [209, 228] on input "search" at bounding box center [279, 232] width 299 height 40
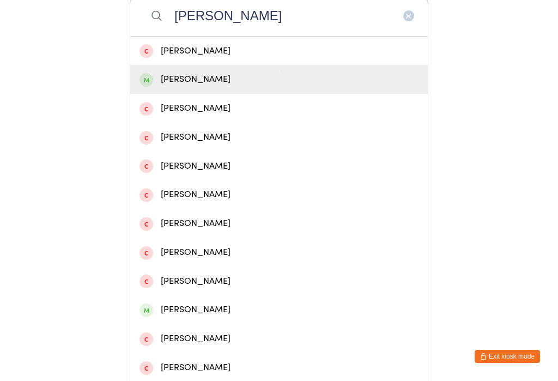
type input "Thomas"
click at [174, 87] on div "Thomas Long" at bounding box center [279, 79] width 279 height 15
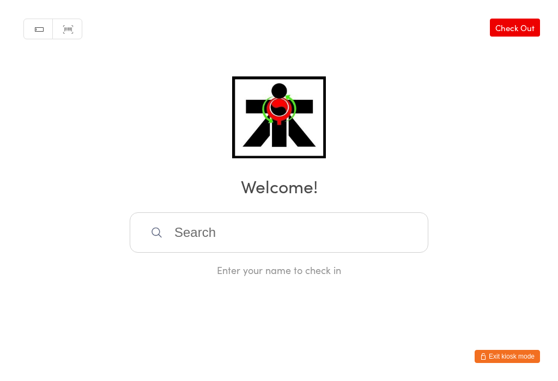
scroll to position [0, 0]
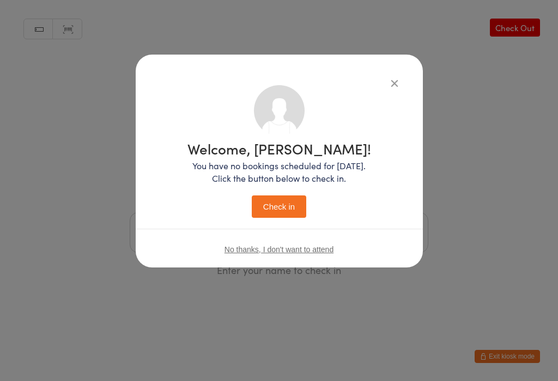
click at [280, 218] on button "Check in" at bounding box center [279, 206] width 55 height 22
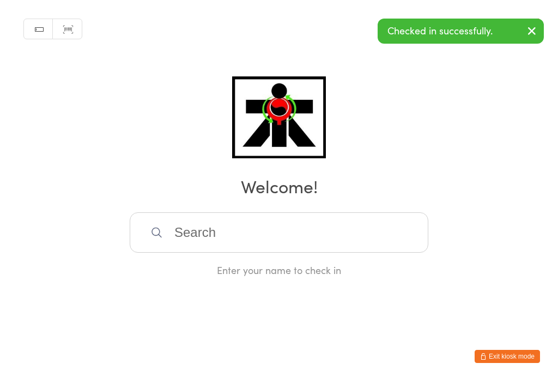
click at [293, 247] on input "search" at bounding box center [279, 232] width 299 height 40
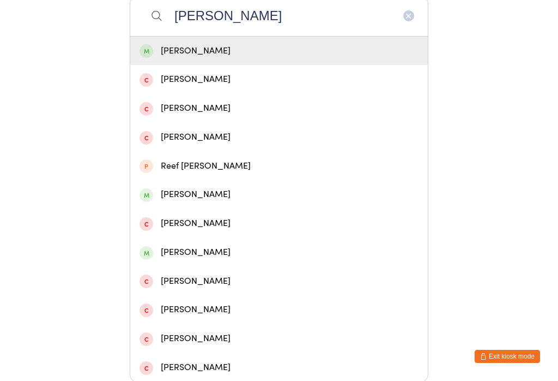
type input "Reese"
click at [213, 51] on div "Reese Delport" at bounding box center [279, 51] width 279 height 15
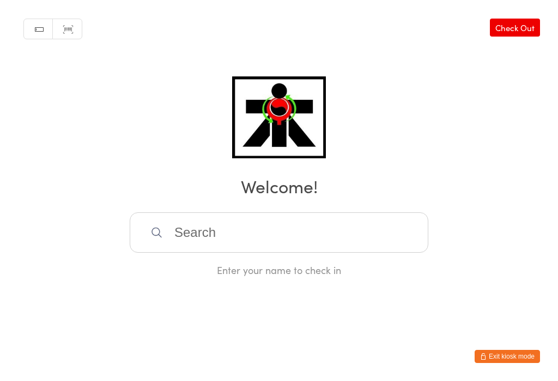
scroll to position [0, 0]
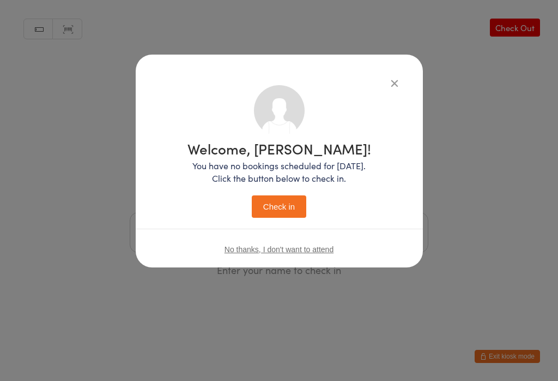
click at [288, 211] on button "Check in" at bounding box center [279, 206] width 55 height 22
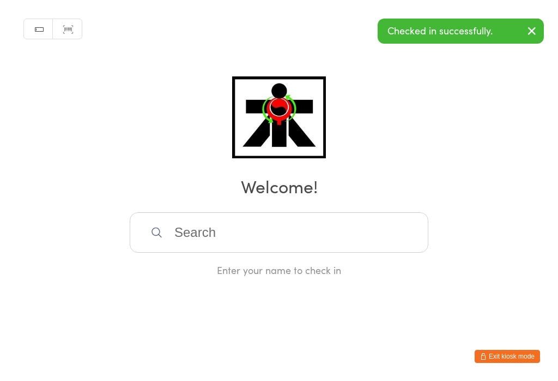
click at [260, 252] on input "search" at bounding box center [279, 232] width 299 height 40
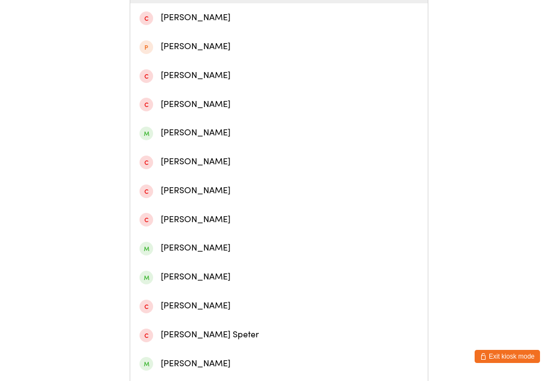
scroll to position [285, 0]
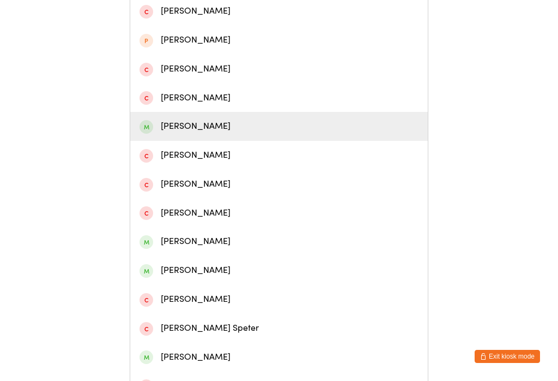
type input "Peter"
click at [211, 134] on div "Peter Delport" at bounding box center [279, 126] width 279 height 15
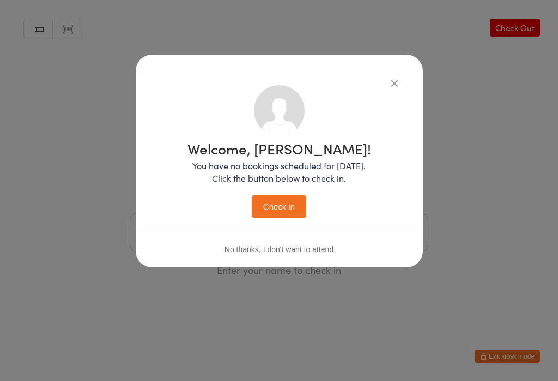
click at [279, 209] on button "Check in" at bounding box center [279, 206] width 55 height 22
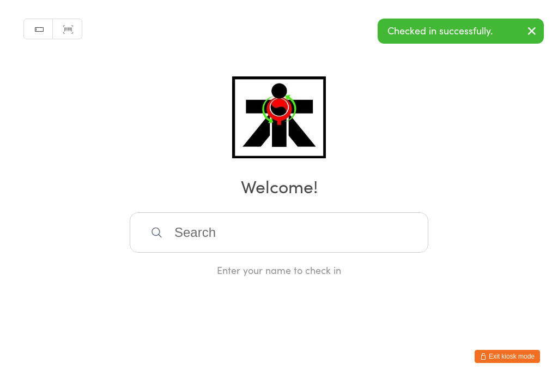
click at [218, 239] on input "search" at bounding box center [279, 232] width 299 height 40
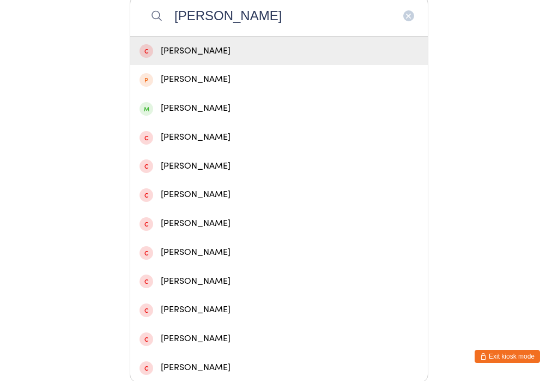
type input "Rocco"
click at [211, 116] on div "Rocco Da Costa" at bounding box center [279, 108] width 279 height 15
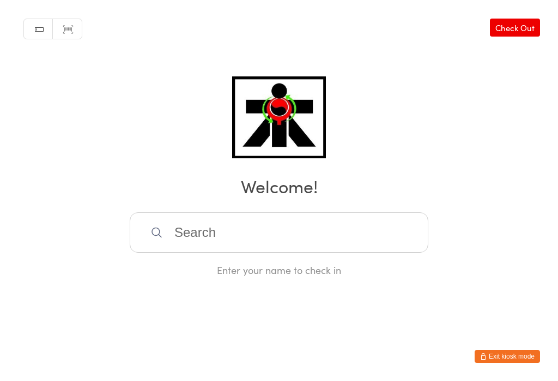
scroll to position [0, 0]
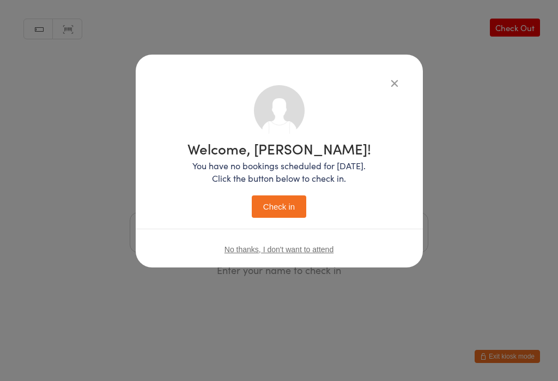
click at [286, 186] on div "Welcome, Rocco! You have no bookings scheduled for today. Click the button belo…" at bounding box center [280, 179] width 184 height 76
click at [272, 208] on button "Check in" at bounding box center [279, 206] width 55 height 22
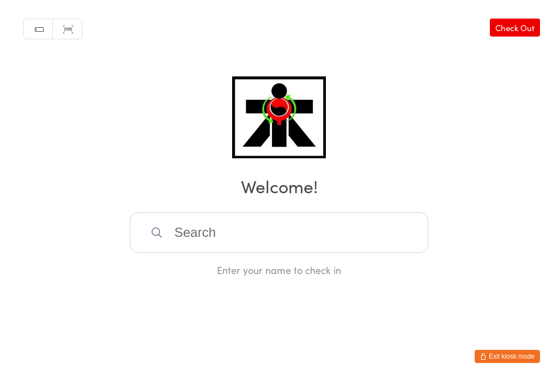
click at [200, 241] on input "search" at bounding box center [279, 232] width 299 height 40
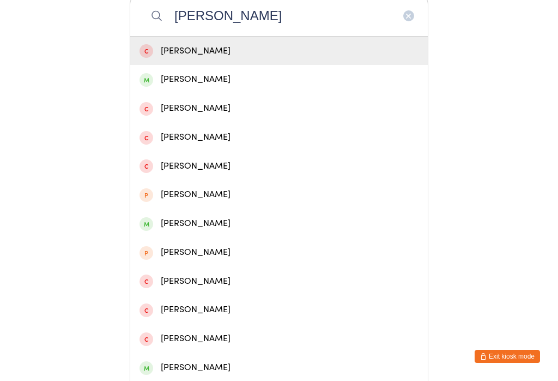
type input "Emily"
click at [230, 87] on div "Emily Phung" at bounding box center [279, 79] width 279 height 15
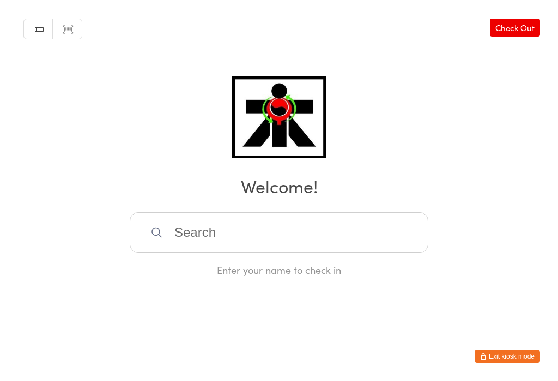
scroll to position [0, 0]
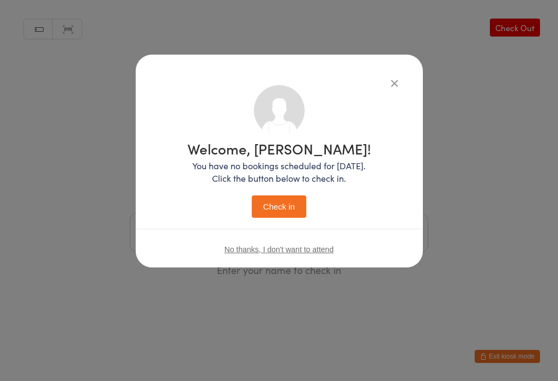
click at [285, 218] on button "Check in" at bounding box center [279, 206] width 55 height 22
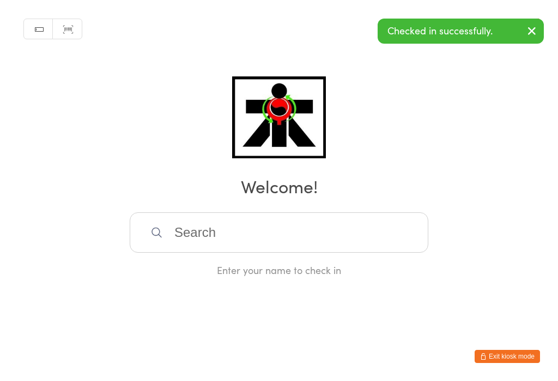
click at [189, 239] on input "search" at bounding box center [279, 232] width 299 height 40
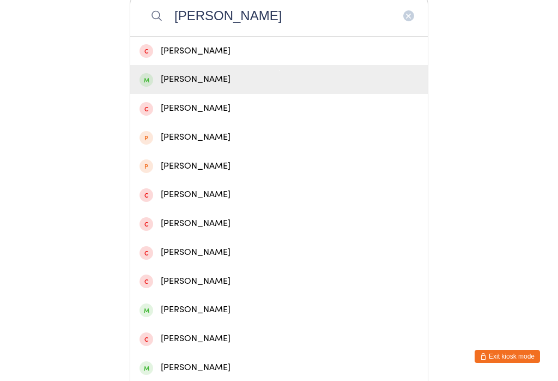
type input "Chloe p"
click at [164, 87] on div "Chloe Phung" at bounding box center [279, 79] width 279 height 15
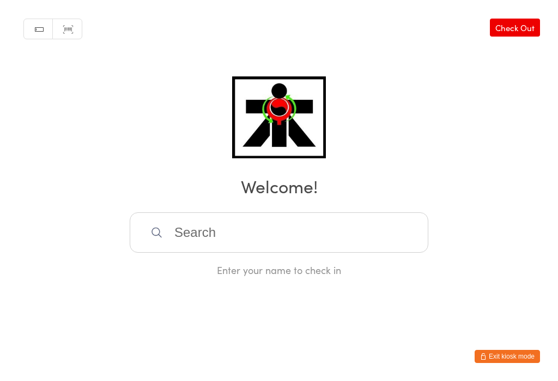
scroll to position [0, 0]
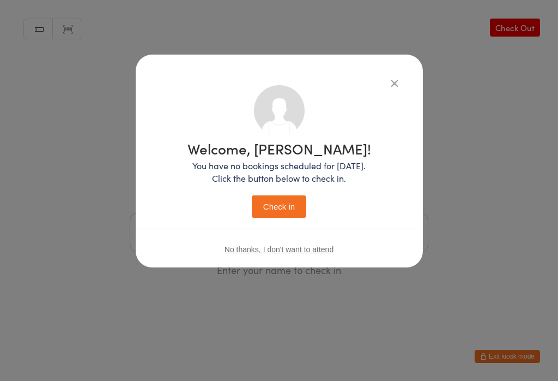
click at [272, 198] on button "Check in" at bounding box center [279, 206] width 55 height 22
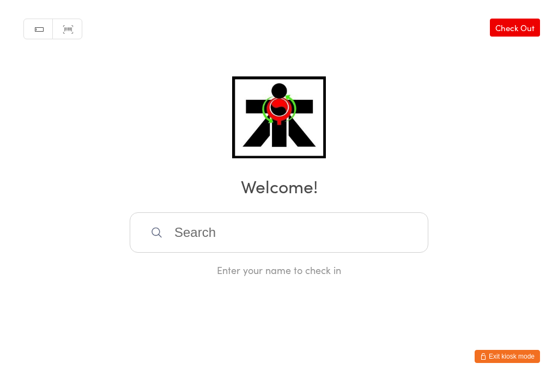
click at [254, 233] on input "search" at bounding box center [279, 232] width 299 height 40
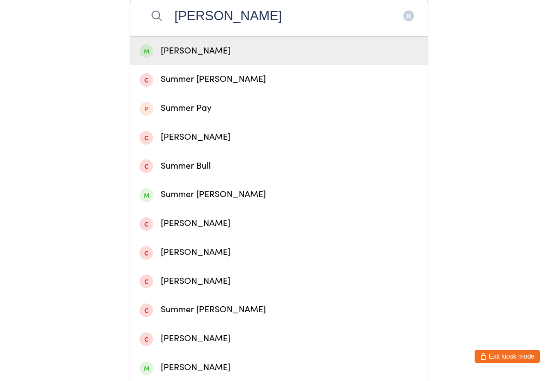
type input "Summer walton"
click at [236, 51] on div "Summer Walton" at bounding box center [279, 51] width 279 height 15
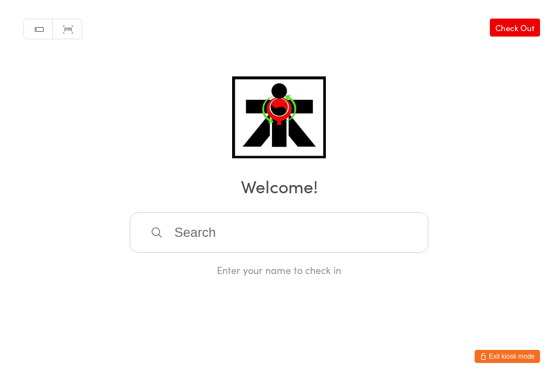
scroll to position [0, 0]
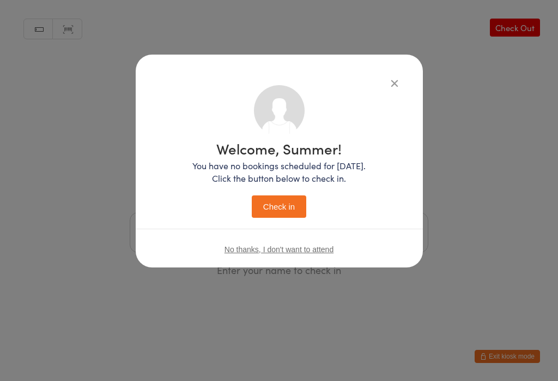
click at [279, 212] on button "Check in" at bounding box center [279, 206] width 55 height 22
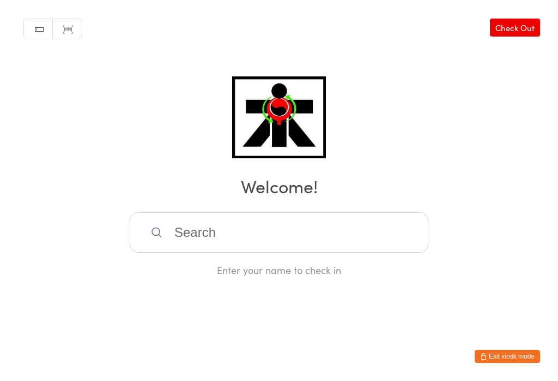
click at [179, 246] on input "search" at bounding box center [279, 232] width 299 height 40
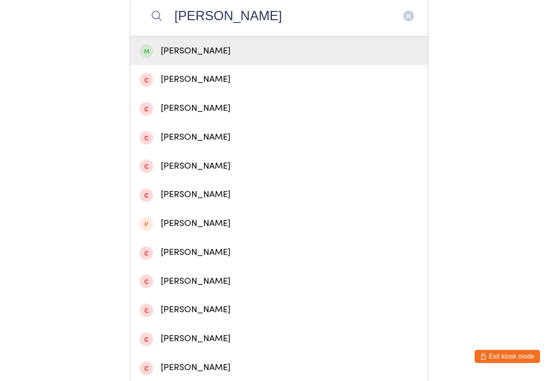
type input "Seth healy"
click at [180, 53] on div "Seth Healy" at bounding box center [279, 51] width 279 height 15
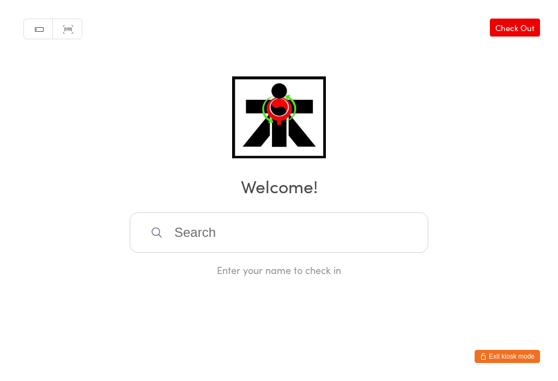
scroll to position [0, 0]
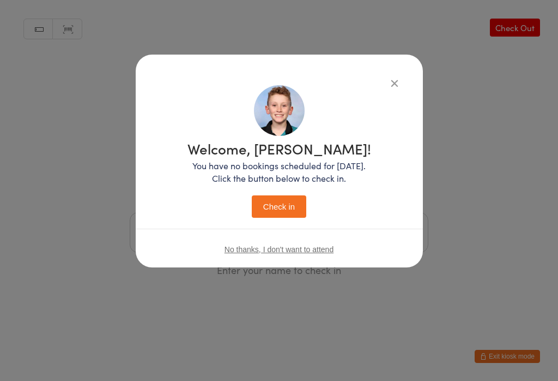
click at [275, 204] on button "Check in" at bounding box center [279, 206] width 55 height 22
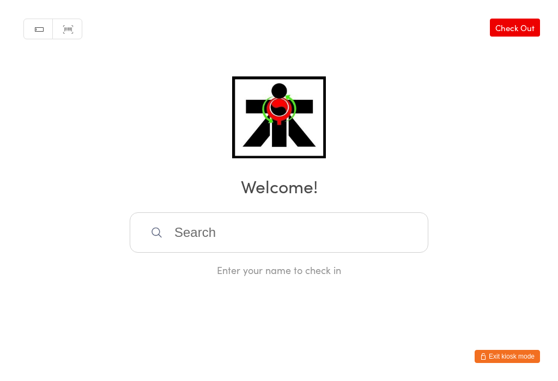
click at [198, 235] on input "search" at bounding box center [279, 232] width 299 height 40
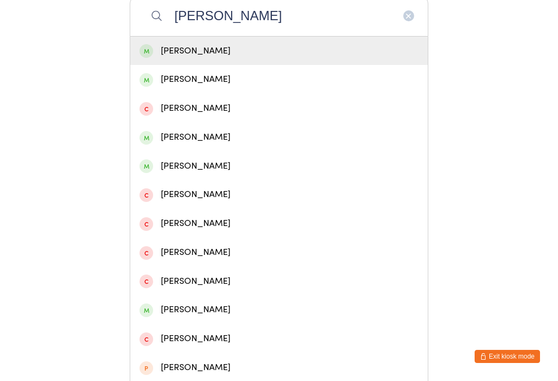
type input "Harding"
click at [184, 87] on div "Luke Harding" at bounding box center [279, 79] width 279 height 15
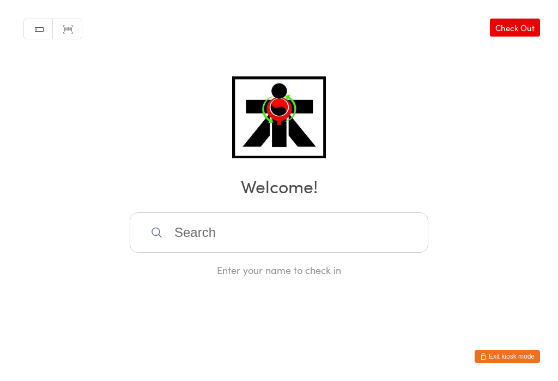
scroll to position [0, 0]
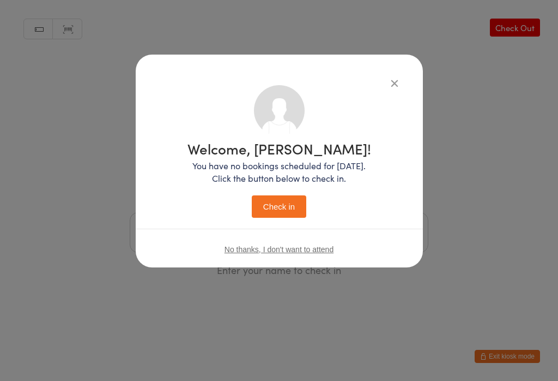
click at [284, 201] on button "Check in" at bounding box center [279, 206] width 55 height 22
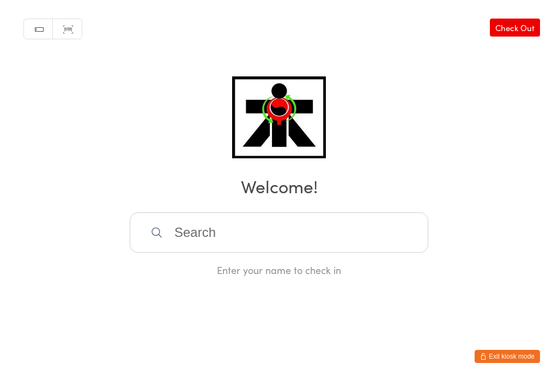
click at [182, 252] on input "search" at bounding box center [279, 232] width 299 height 40
type input "R"
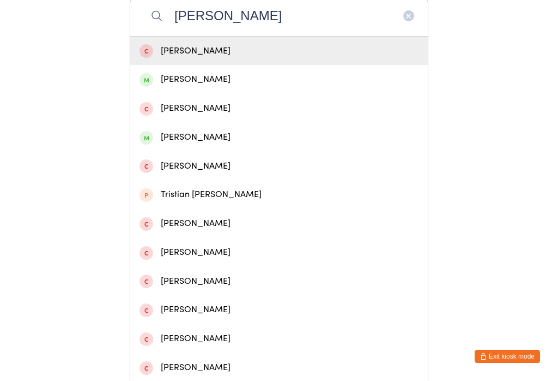
type input "Tristan"
click at [166, 143] on div "Tristan Oesterwinter" at bounding box center [279, 137] width 279 height 15
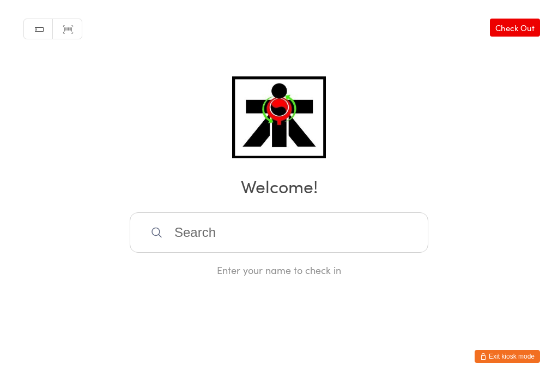
scroll to position [0, 0]
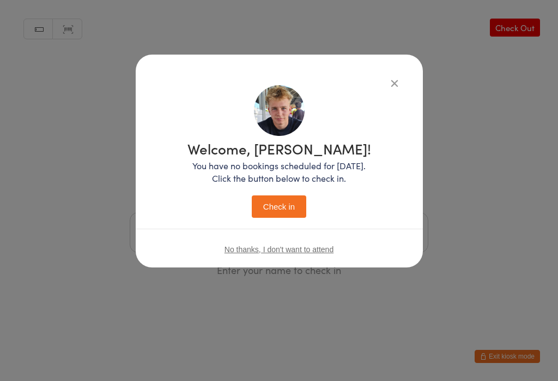
click at [275, 204] on button "Check in" at bounding box center [279, 206] width 55 height 22
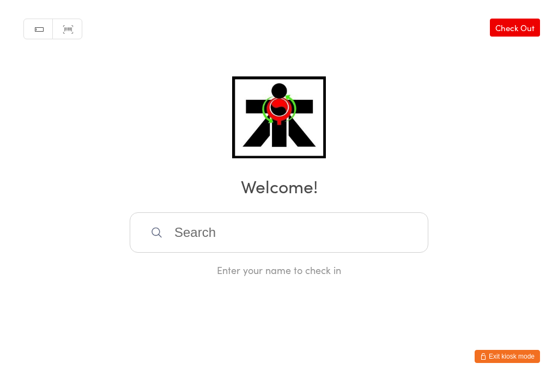
click at [220, 247] on input "search" at bounding box center [279, 232] width 299 height 40
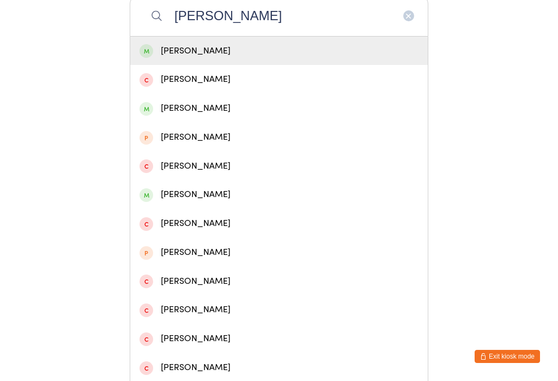
type input "Xavier o"
click at [230, 53] on div "Xavier O' Brien" at bounding box center [279, 51] width 279 height 15
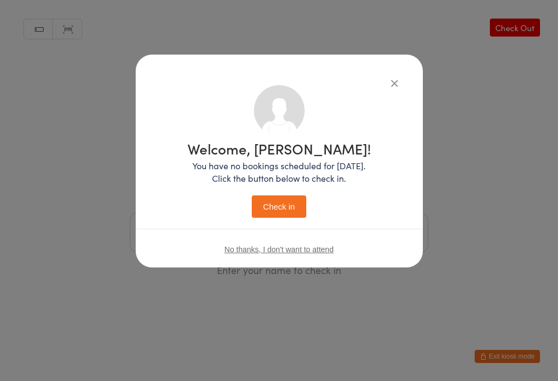
click at [285, 215] on button "Check in" at bounding box center [279, 206] width 55 height 22
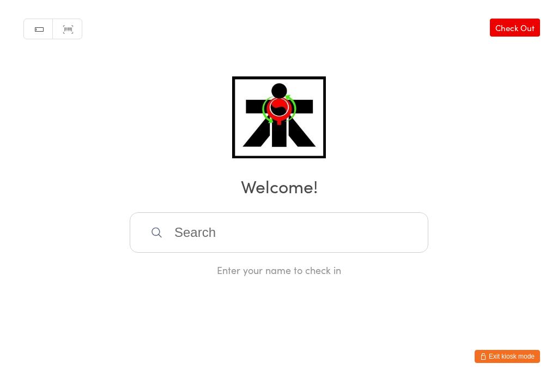
click at [236, 235] on input "search" at bounding box center [279, 232] width 299 height 40
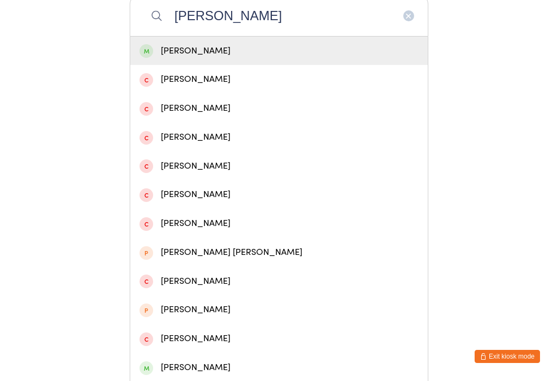
type input "Liam griffiths"
click at [303, 54] on div "Liam Griffiths" at bounding box center [279, 51] width 279 height 15
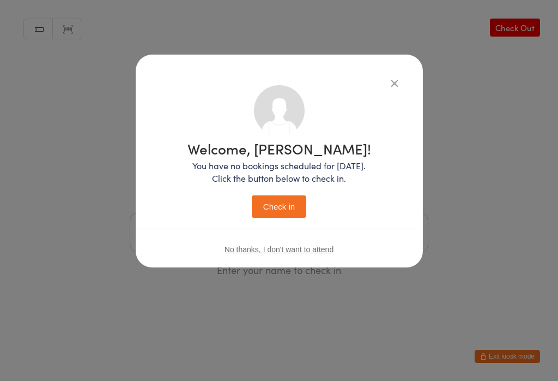
click at [277, 218] on button "Check in" at bounding box center [279, 206] width 55 height 22
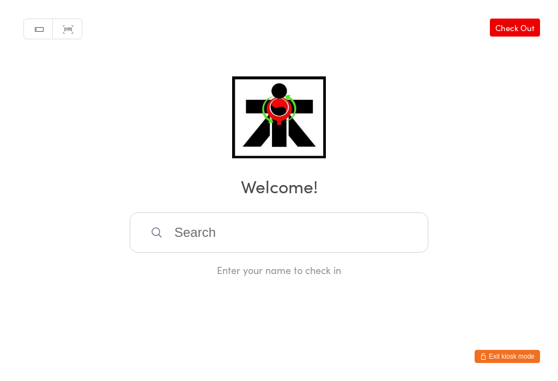
click at [324, 252] on input "search" at bounding box center [279, 232] width 299 height 40
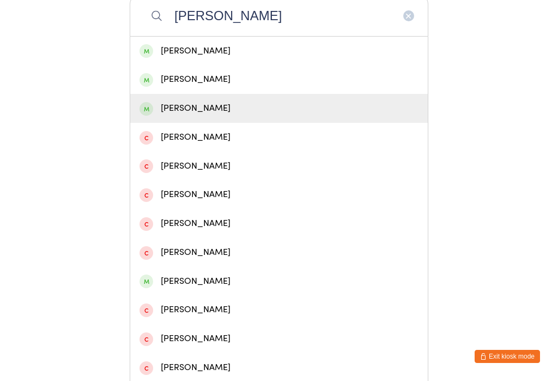
type input "Oliver c"
click at [232, 111] on div "Oliver Clarke" at bounding box center [279, 108] width 279 height 15
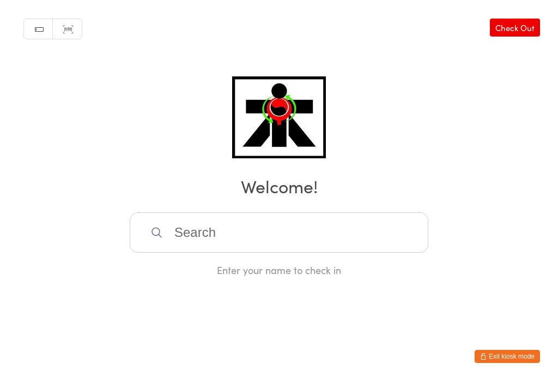
scroll to position [0, 0]
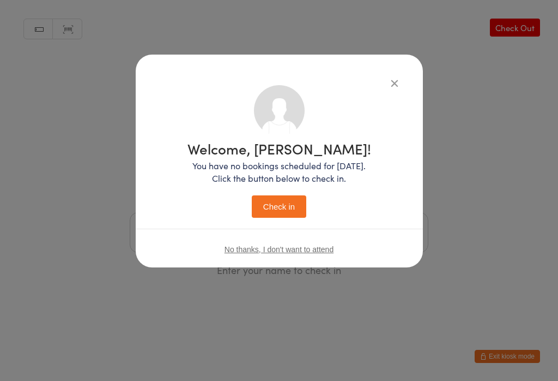
click at [279, 202] on button "Check in" at bounding box center [279, 206] width 55 height 22
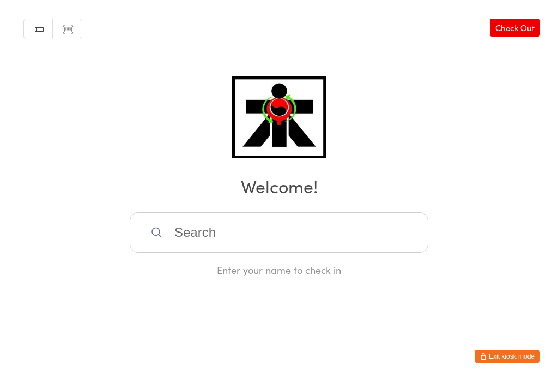
click at [222, 238] on input "search" at bounding box center [279, 232] width 299 height 40
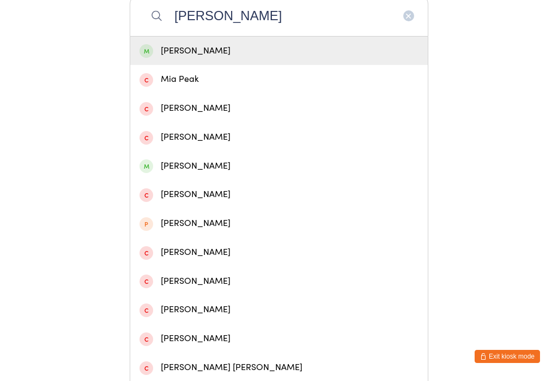
type input "Mia c"
click at [168, 53] on div "Mia Celenza" at bounding box center [279, 51] width 279 height 15
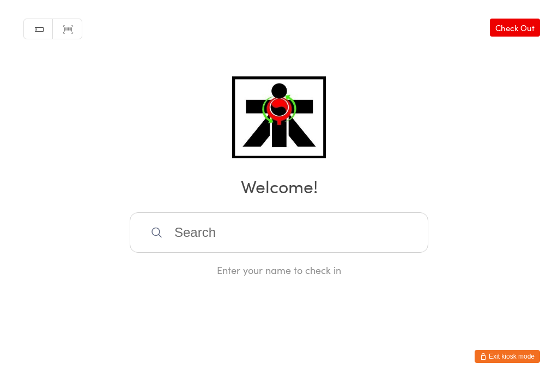
scroll to position [0, 0]
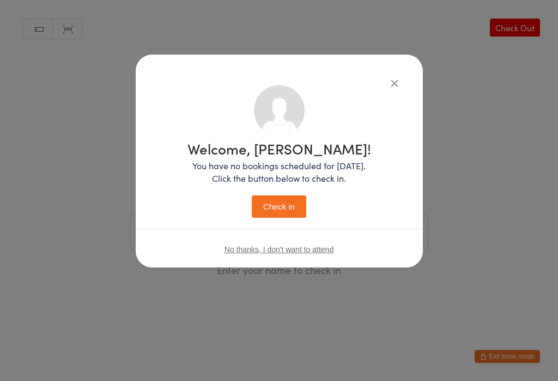
click at [274, 201] on button "Check in" at bounding box center [279, 206] width 55 height 22
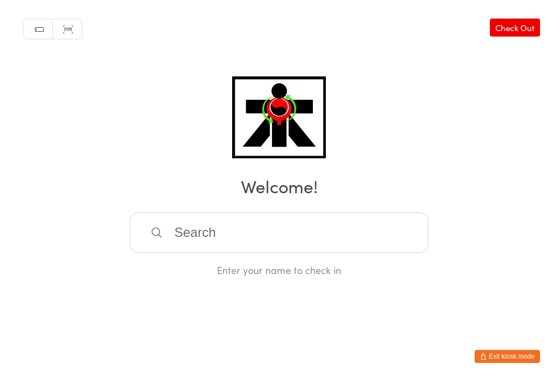
click at [161, 216] on input "search" at bounding box center [279, 232] width 299 height 40
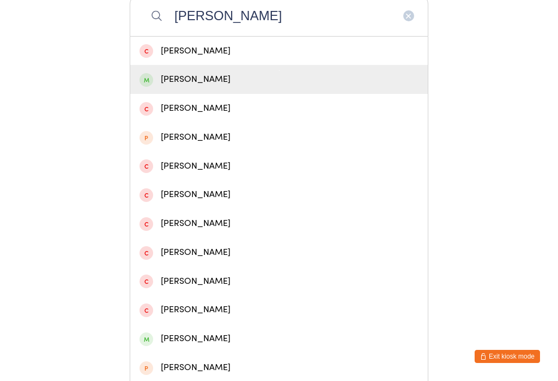
type input "Daniel grnat"
click at [169, 82] on div "Daniel Grant" at bounding box center [279, 79] width 279 height 15
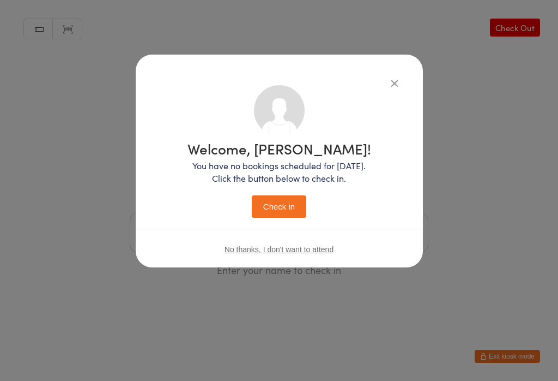
click at [271, 206] on button "Check in" at bounding box center [279, 206] width 55 height 22
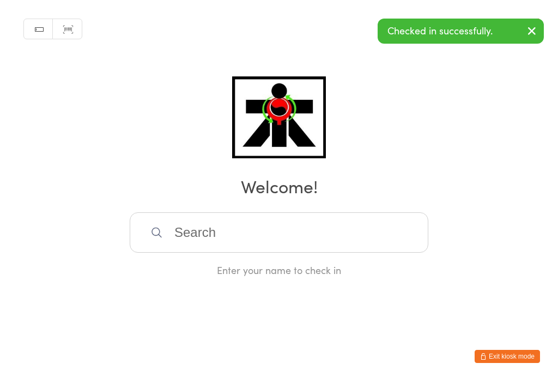
click at [259, 226] on input "search" at bounding box center [279, 232] width 299 height 40
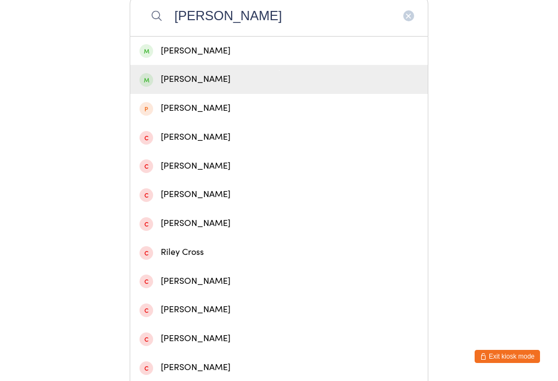
type input "Crombie"
click at [205, 84] on div "Liam Crombie" at bounding box center [279, 79] width 279 height 15
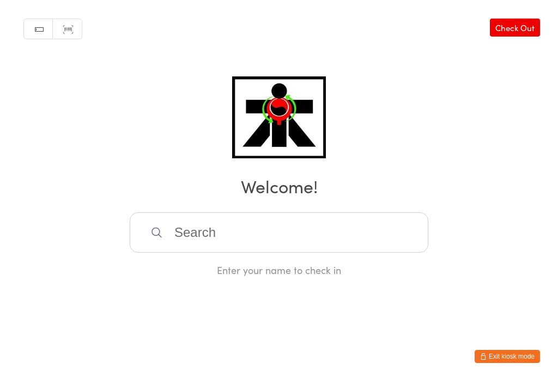
scroll to position [0, 0]
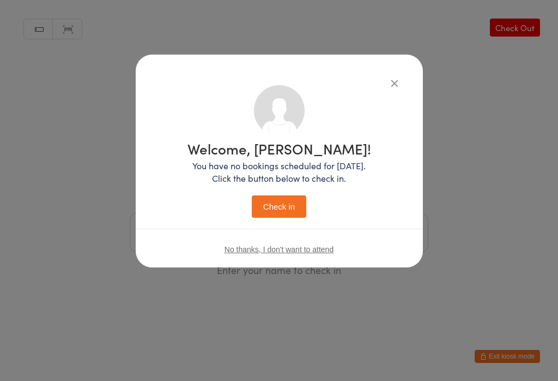
click at [288, 210] on button "Check in" at bounding box center [279, 206] width 55 height 22
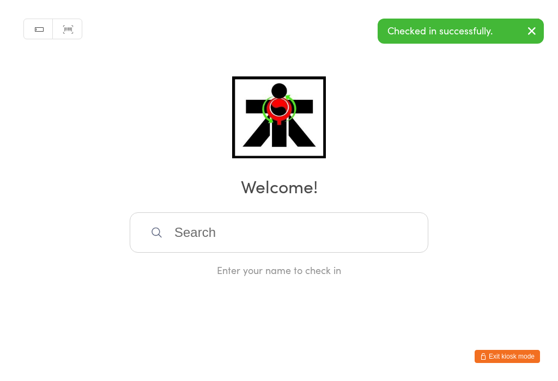
click at [252, 236] on input "search" at bounding box center [279, 232] width 299 height 40
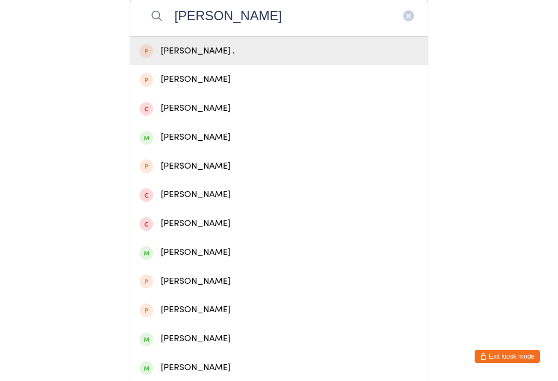
type input "George k"
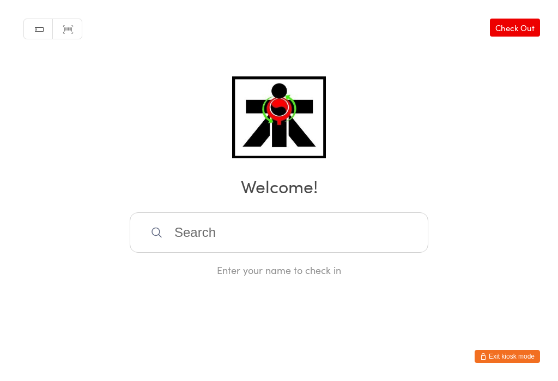
scroll to position [0, 0]
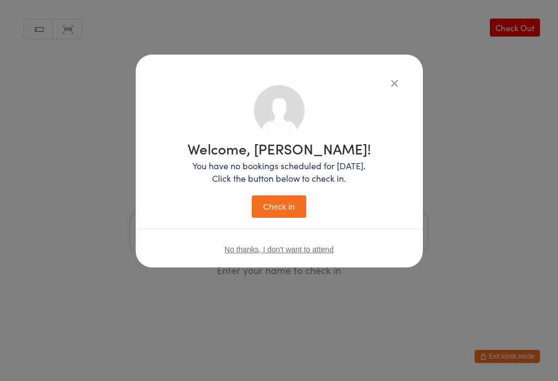
click at [286, 204] on button "Check in" at bounding box center [279, 206] width 55 height 22
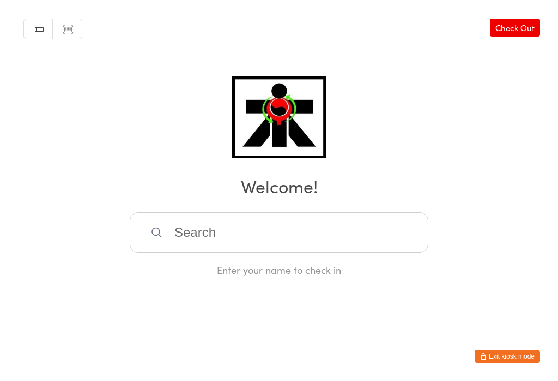
click at [208, 237] on input "search" at bounding box center [279, 232] width 299 height 40
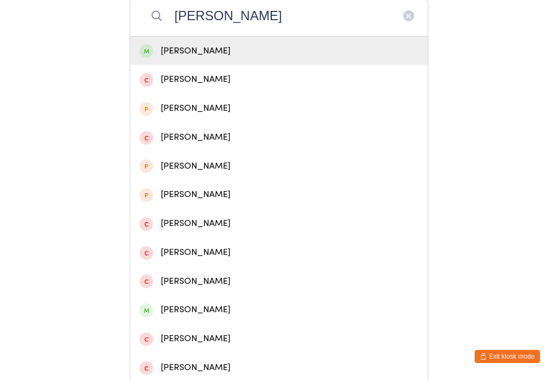
type input "Sarah tebb"
click at [166, 52] on div "Sarah Tebb" at bounding box center [279, 51] width 279 height 15
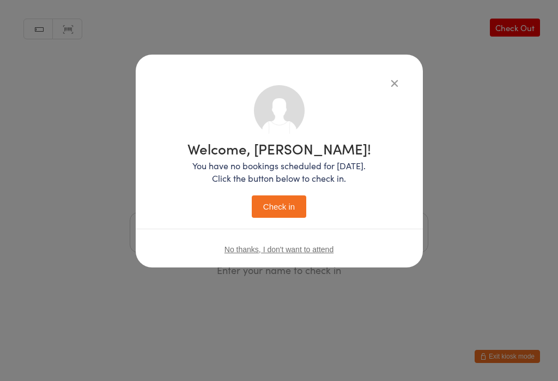
click at [269, 211] on button "Check in" at bounding box center [279, 206] width 55 height 22
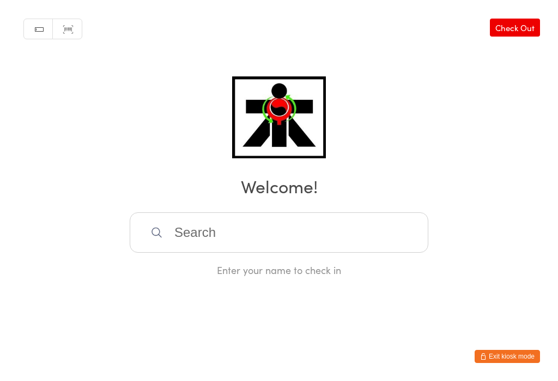
click at [208, 234] on input "search" at bounding box center [279, 232] width 299 height 40
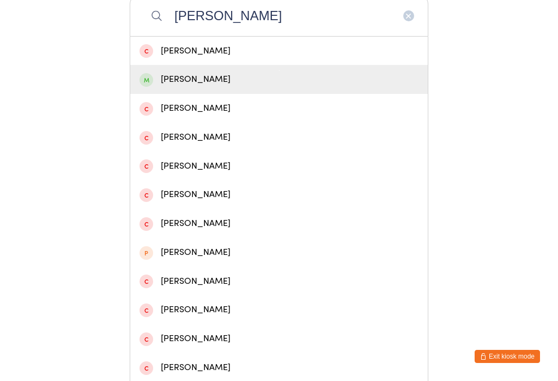
type input "Joel"
click at [153, 87] on div "Joel Aitken" at bounding box center [279, 79] width 279 height 15
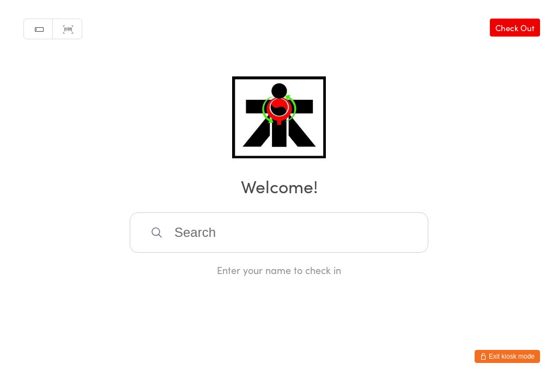
scroll to position [0, 0]
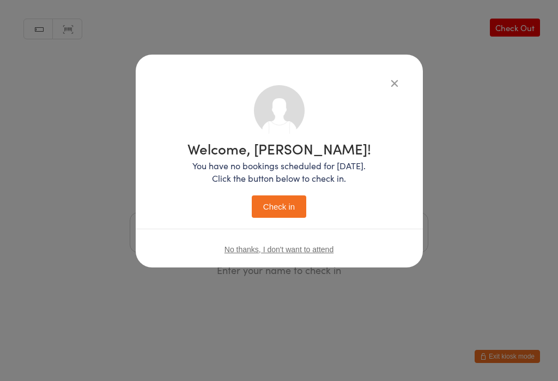
click at [281, 212] on button "Check in" at bounding box center [279, 206] width 55 height 22
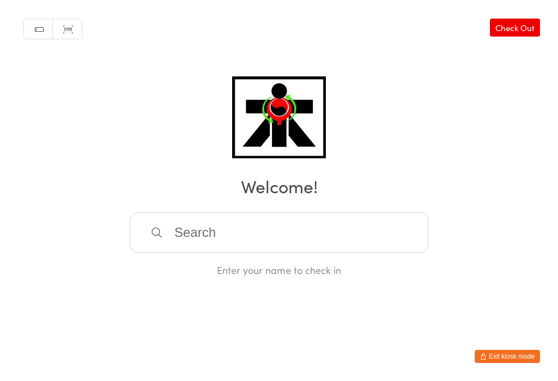
click at [224, 243] on input "search" at bounding box center [279, 232] width 299 height 40
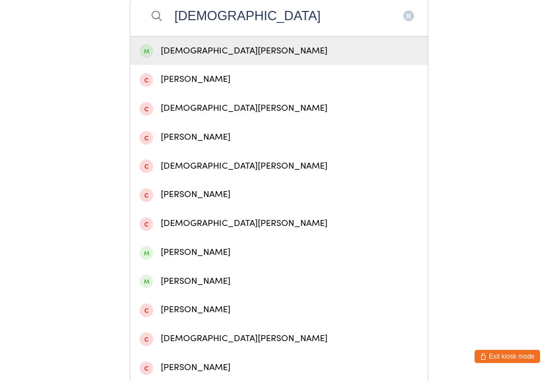
type input "Christian"
click at [268, 53] on div "Christian Bone" at bounding box center [279, 51] width 279 height 15
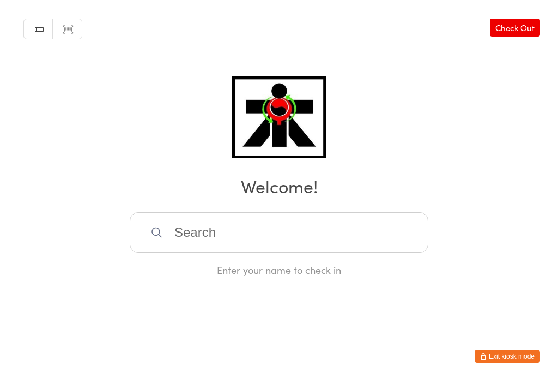
scroll to position [0, 0]
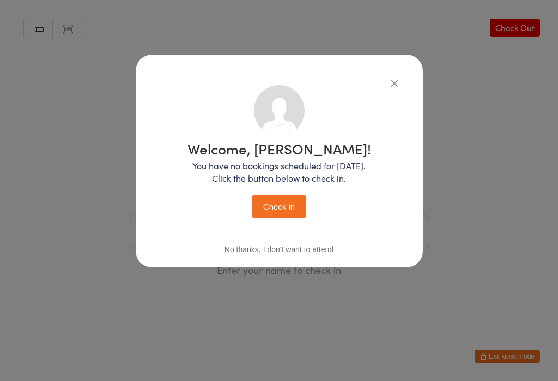
click at [293, 211] on button "Check in" at bounding box center [279, 206] width 55 height 22
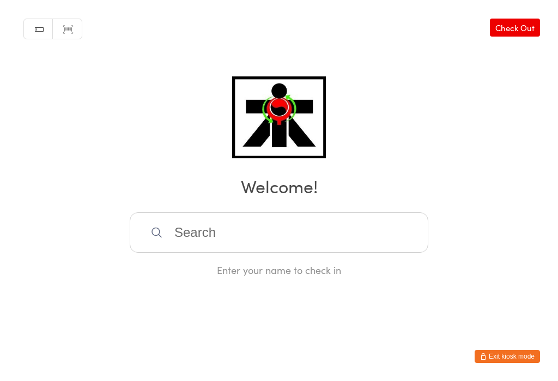
click at [263, 234] on input "search" at bounding box center [279, 232] width 299 height 40
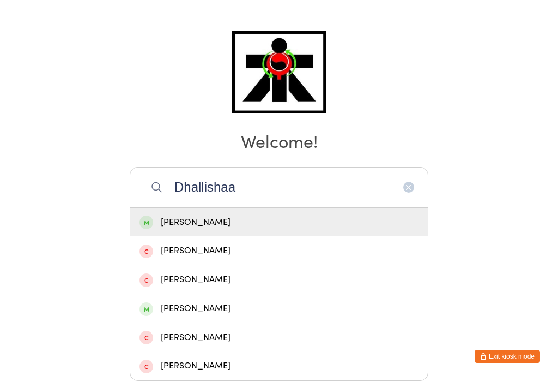
type input "Dhallishaa"
click at [329, 215] on div "Dhallishaa Amalanathan" at bounding box center [279, 222] width 279 height 15
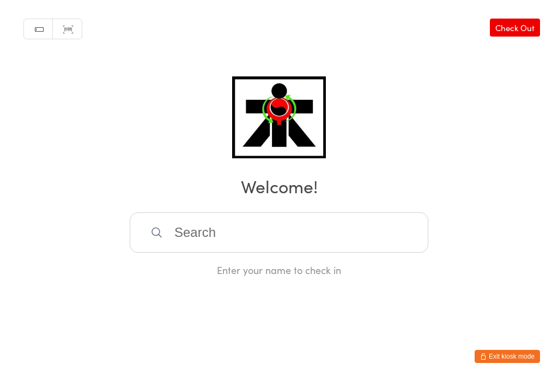
scroll to position [0, 0]
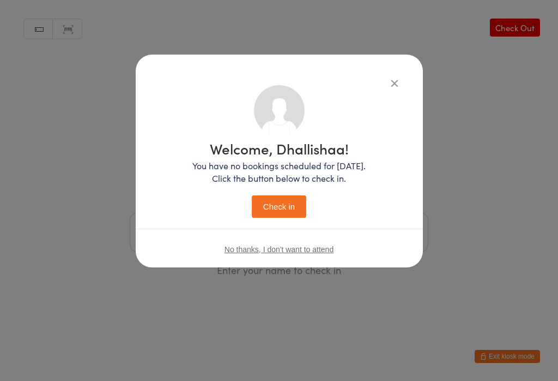
click at [293, 206] on button "Check in" at bounding box center [279, 206] width 55 height 22
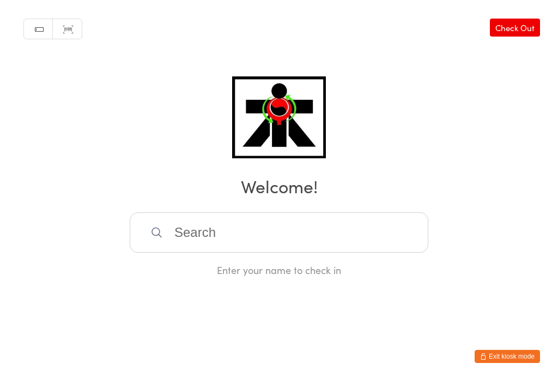
click at [224, 236] on input "search" at bounding box center [279, 232] width 299 height 40
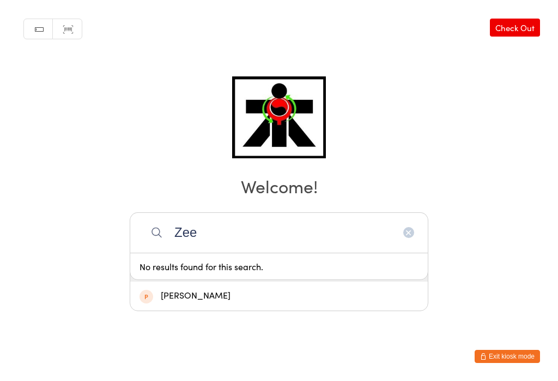
click at [74, 69] on html "You have now entered Kiosk Mode. Members will be able to check themselves in us…" at bounding box center [279, 190] width 558 height 381
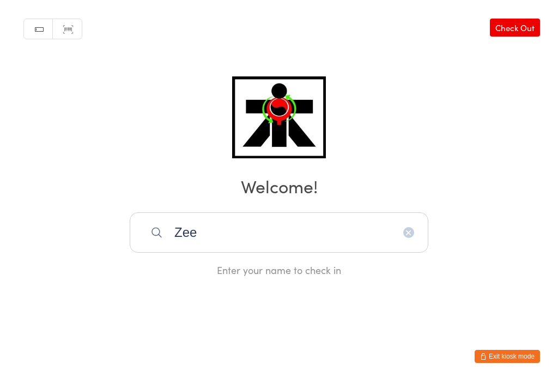
scroll to position [0, 0]
click at [231, 243] on input "Zee" at bounding box center [279, 232] width 299 height 40
type input "Z"
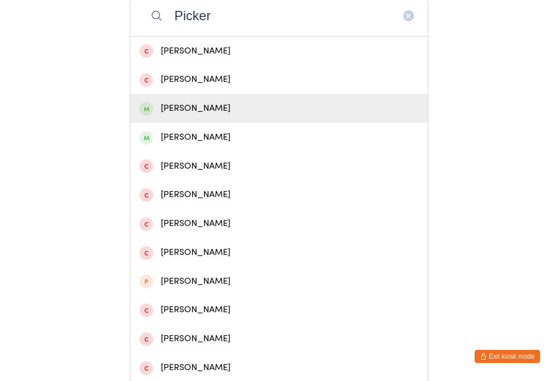
type input "Picker"
click at [200, 114] on div "Andrew Pickering" at bounding box center [279, 108] width 279 height 15
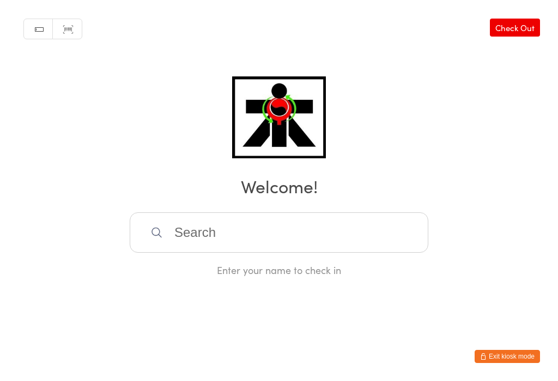
scroll to position [0, 0]
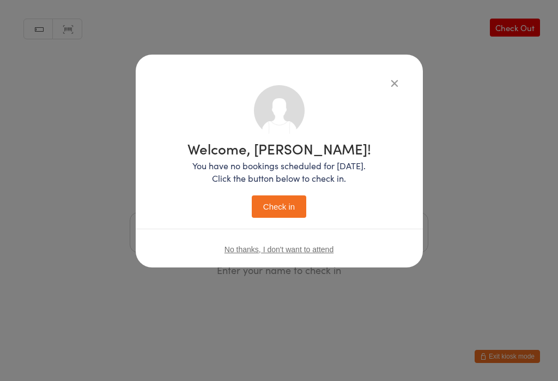
click at [280, 205] on button "Check in" at bounding box center [279, 206] width 55 height 22
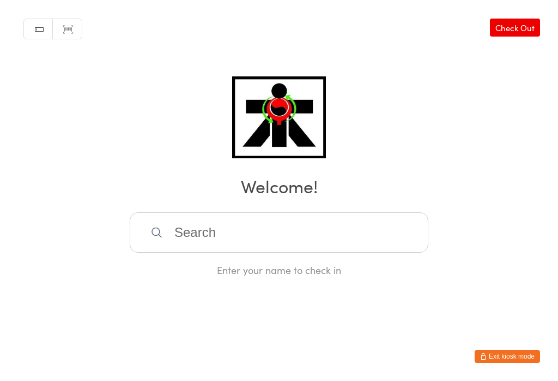
click at [240, 218] on input "search" at bounding box center [279, 232] width 299 height 40
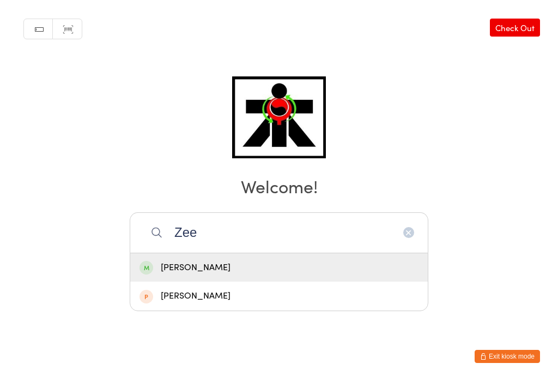
type input "Zee"
click at [206, 260] on div "Zee Yezdery" at bounding box center [279, 267] width 279 height 15
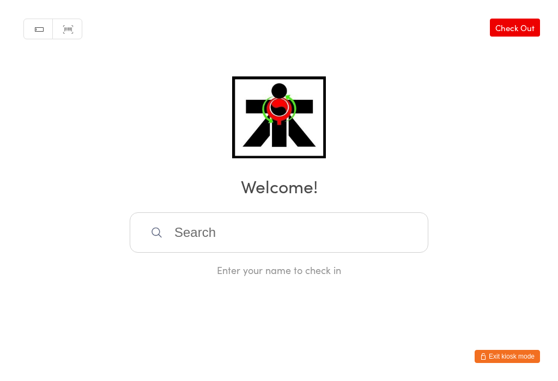
scroll to position [0, 0]
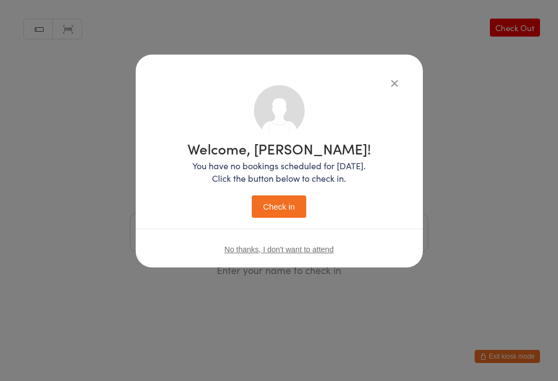
click at [281, 208] on button "Check in" at bounding box center [279, 206] width 55 height 22
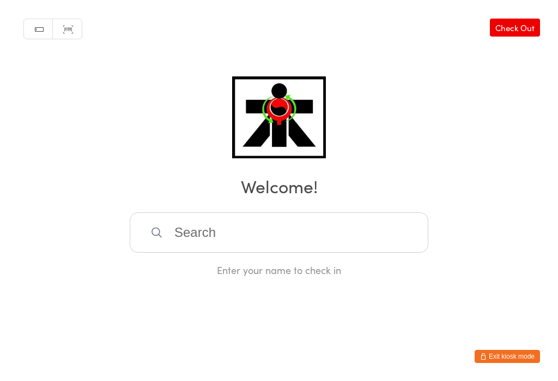
click at [210, 226] on input "search" at bounding box center [279, 232] width 299 height 40
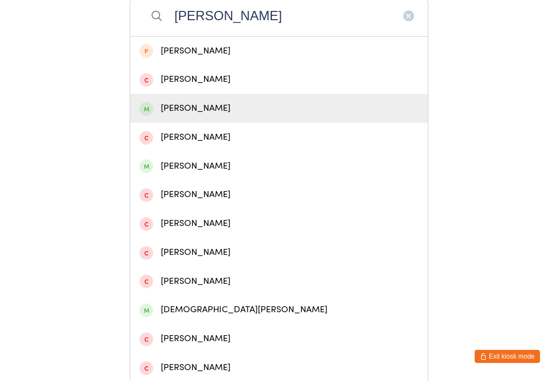
type input "Chris b"
click at [203, 116] on div "Chris Beggan" at bounding box center [279, 108] width 279 height 15
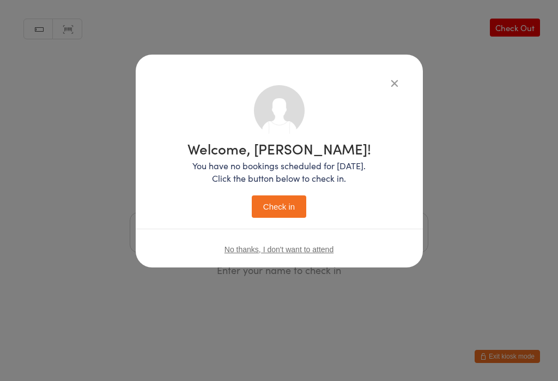
click at [281, 213] on button "Check in" at bounding box center [279, 206] width 55 height 22
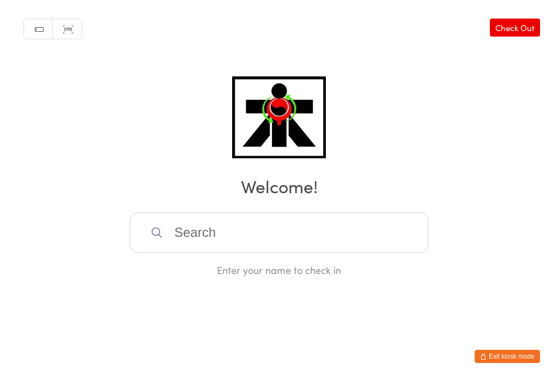
click at [204, 234] on input "search" at bounding box center [279, 232] width 299 height 40
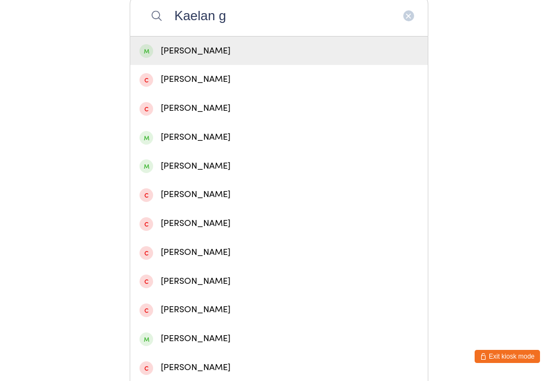
type input "Kaelan g"
click at [285, 138] on div "Kaelen Grace" at bounding box center [279, 137] width 279 height 15
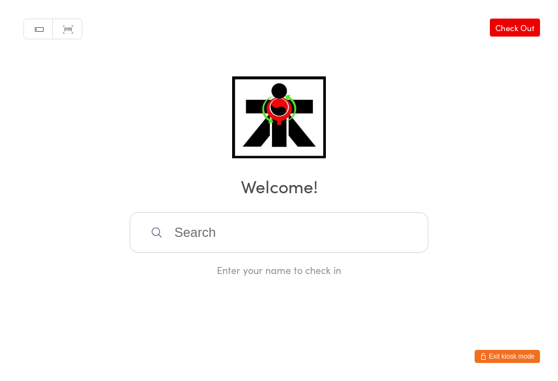
scroll to position [0, 0]
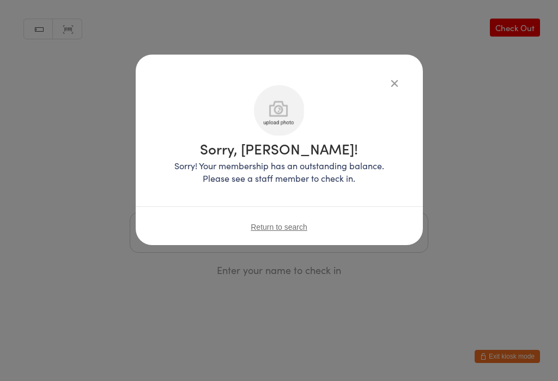
click at [401, 74] on div "Sorry, Kaelen Grace! Sorry! Your membership has an outstanding balance. Please …" at bounding box center [279, 150] width 287 height 190
click at [390, 81] on icon "button" at bounding box center [395, 83] width 12 height 12
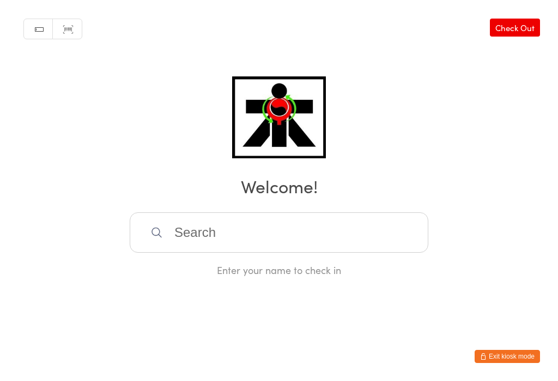
click at [278, 239] on input "search" at bounding box center [279, 232] width 299 height 40
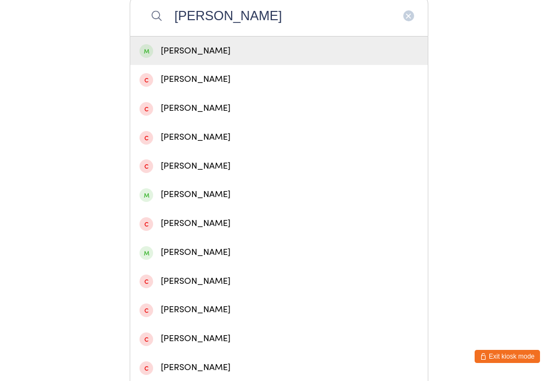
type input "Zach bedford"
click at [249, 56] on div "Zach Bedford" at bounding box center [279, 51] width 279 height 15
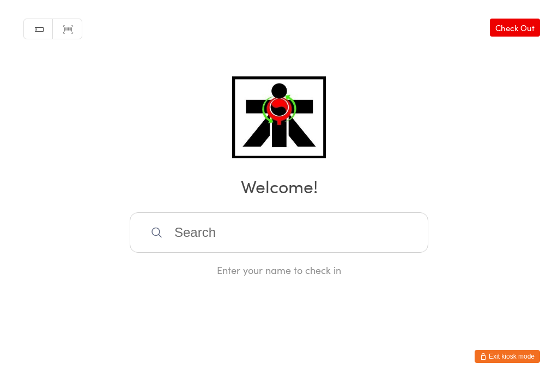
scroll to position [0, 0]
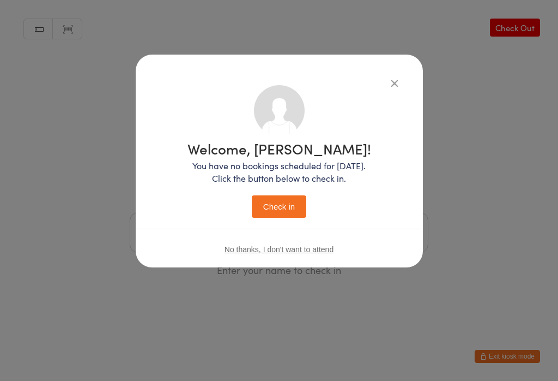
click at [280, 206] on button "Check in" at bounding box center [279, 206] width 55 height 22
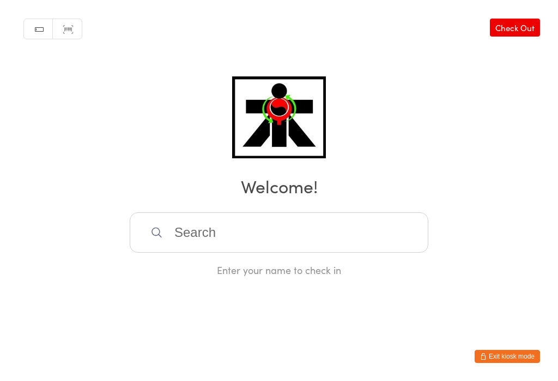
click at [200, 244] on input "search" at bounding box center [279, 232] width 299 height 40
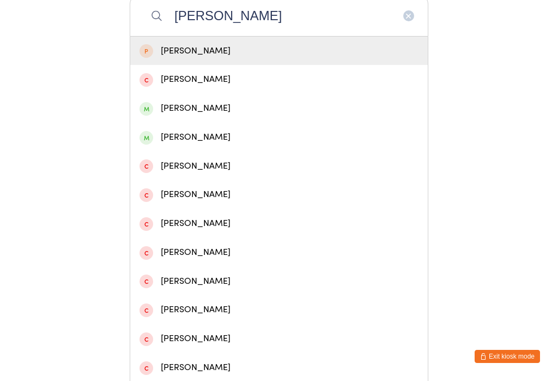
type input "Evan"
click at [183, 116] on div "Evan Boyle" at bounding box center [279, 108] width 279 height 15
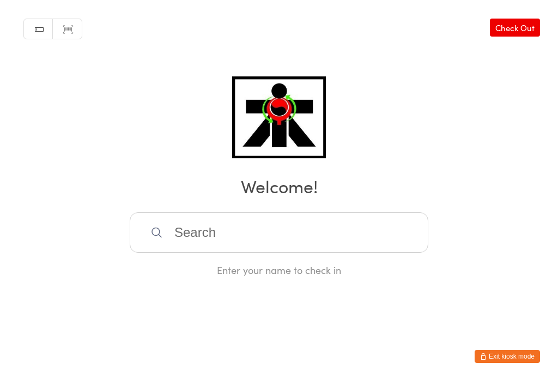
scroll to position [0, 0]
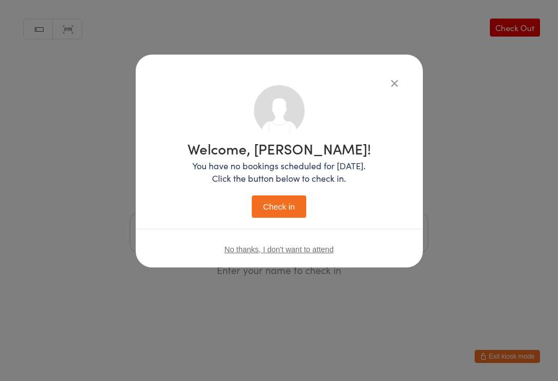
click at [262, 218] on button "Check in" at bounding box center [279, 206] width 55 height 22
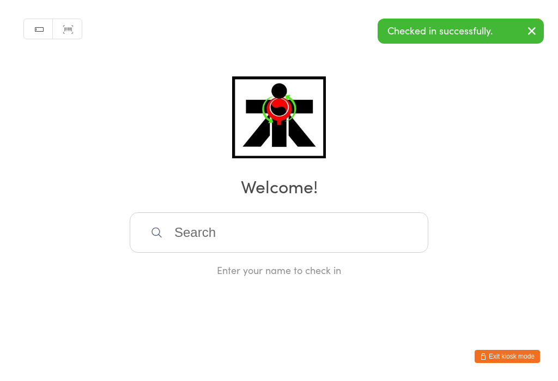
click at [282, 252] on input "search" at bounding box center [279, 232] width 299 height 40
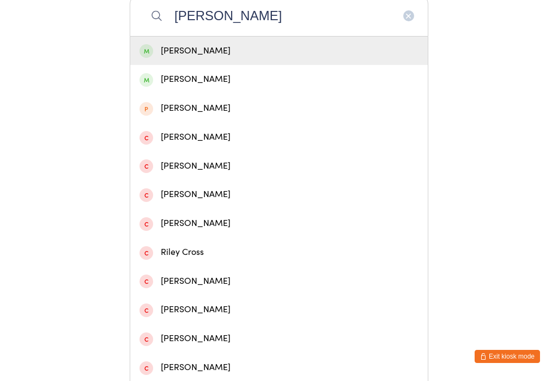
type input "Crombie"
click at [259, 57] on div "Ryan Crombie" at bounding box center [279, 51] width 279 height 15
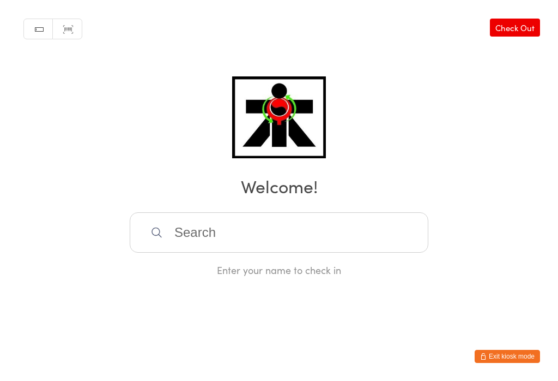
scroll to position [0, 0]
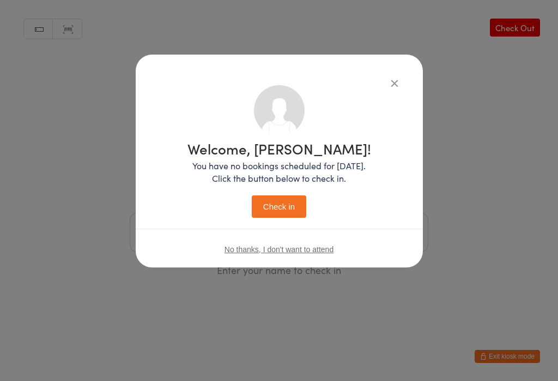
click at [286, 209] on button "Check in" at bounding box center [279, 206] width 55 height 22
